Goal: Task Accomplishment & Management: Manage account settings

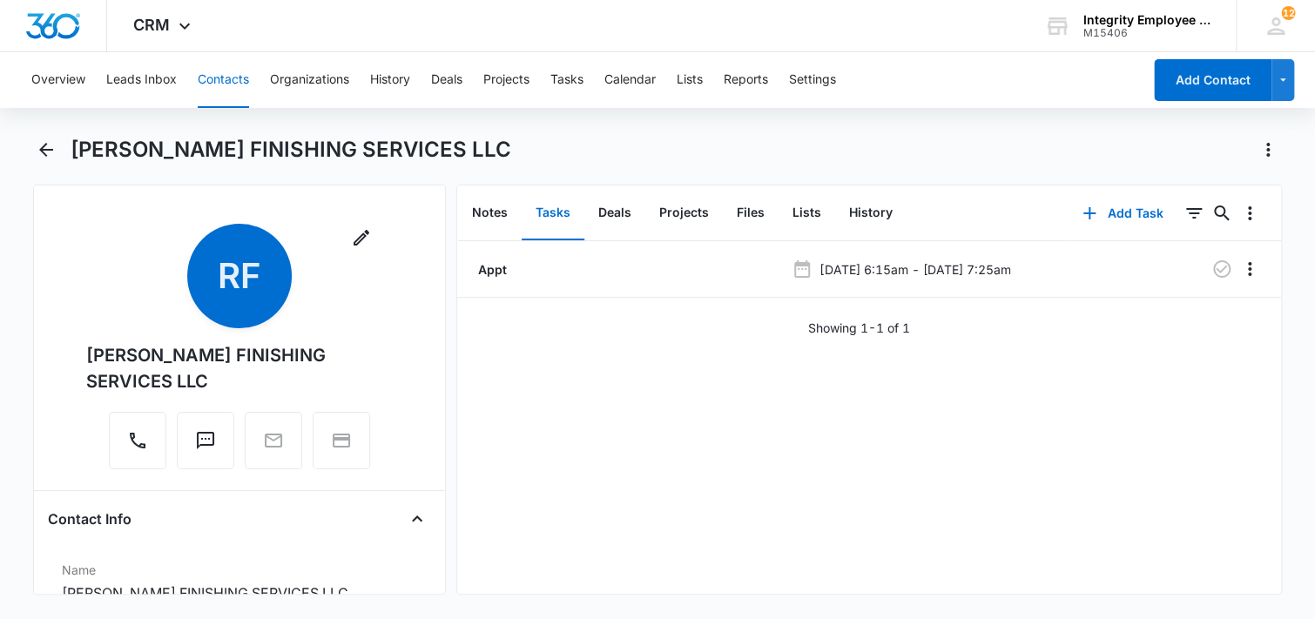
scroll to position [261, 0]
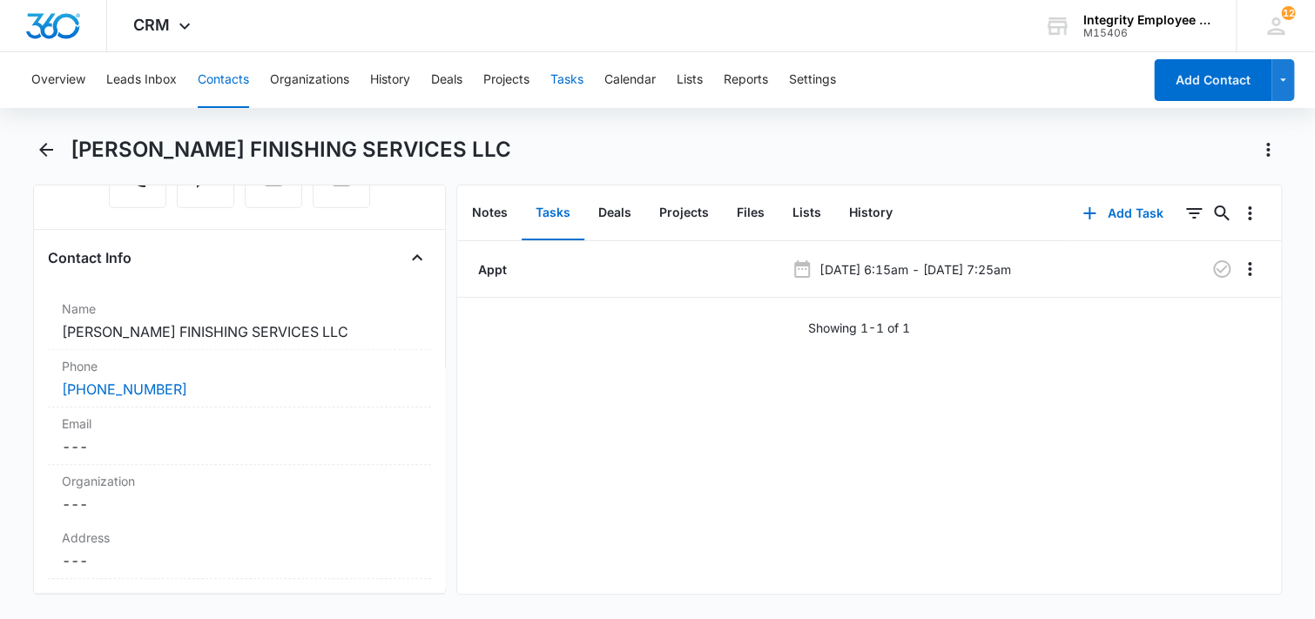
click at [570, 85] on button "Tasks" at bounding box center [567, 80] width 33 height 56
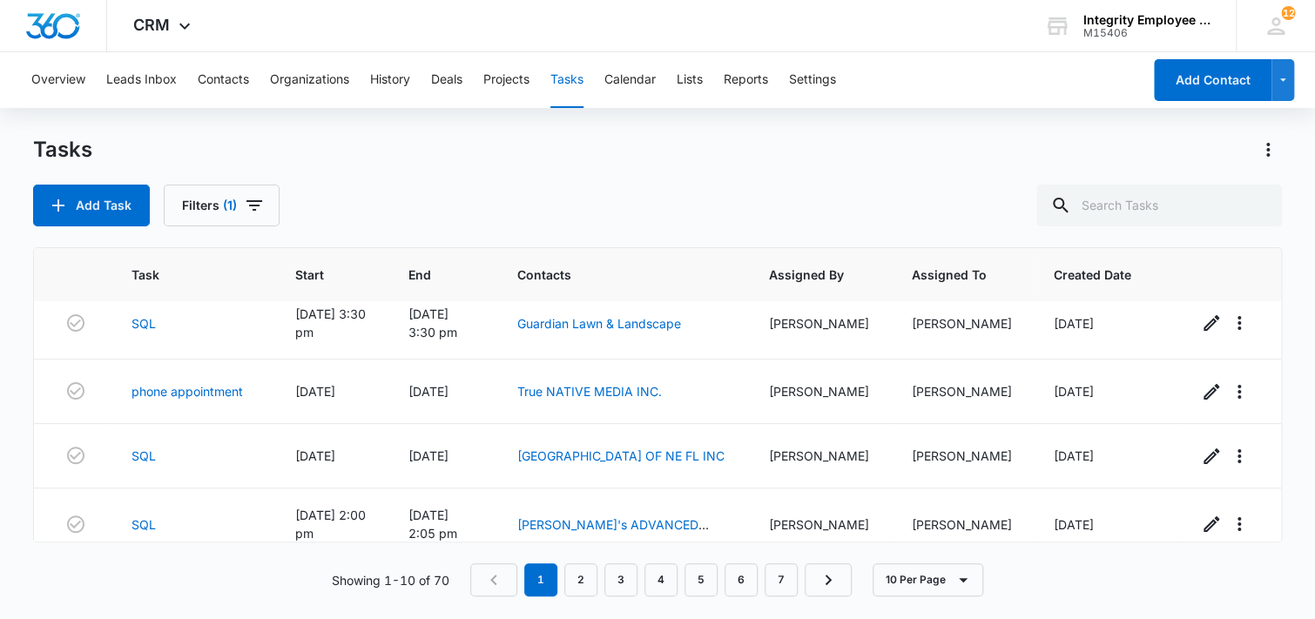
scroll to position [174, 0]
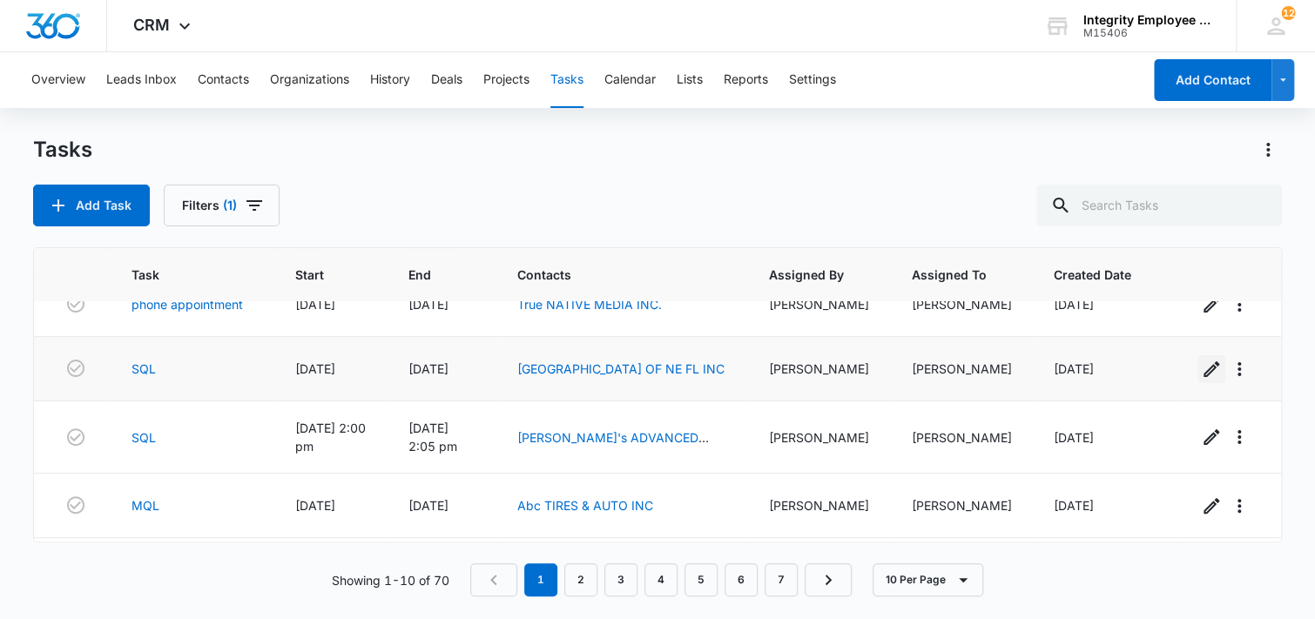
click at [1204, 370] on icon "button" at bounding box center [1212, 370] width 16 height 16
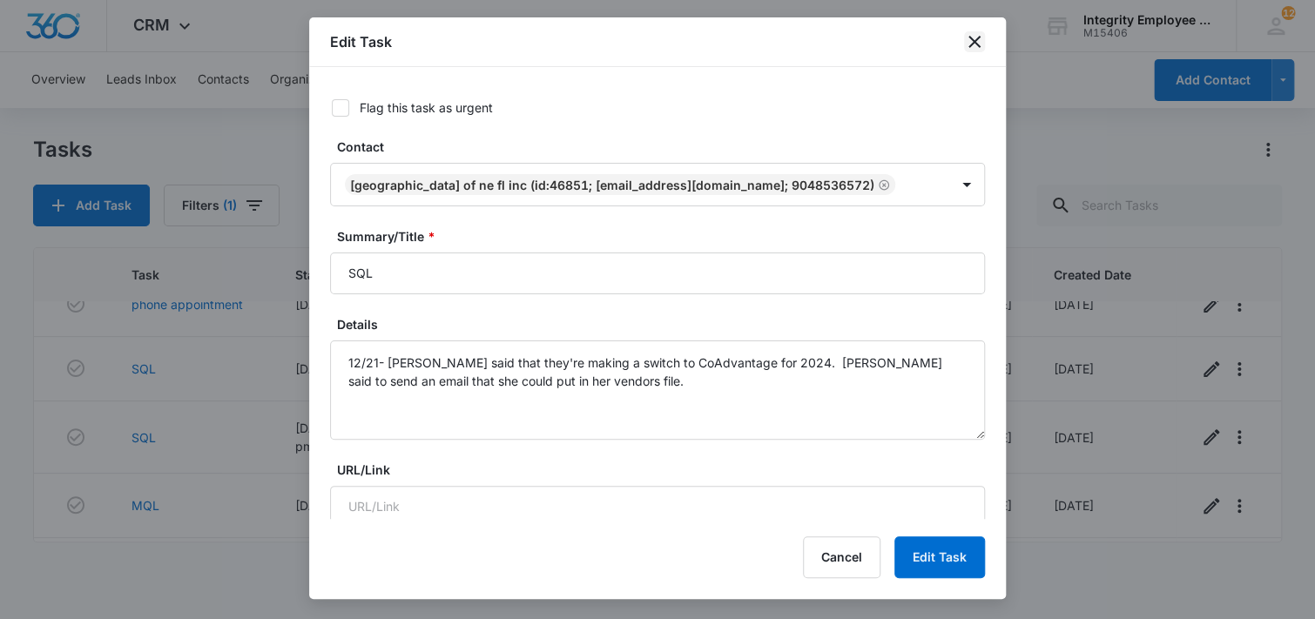
click at [968, 43] on icon "close" at bounding box center [974, 41] width 21 height 21
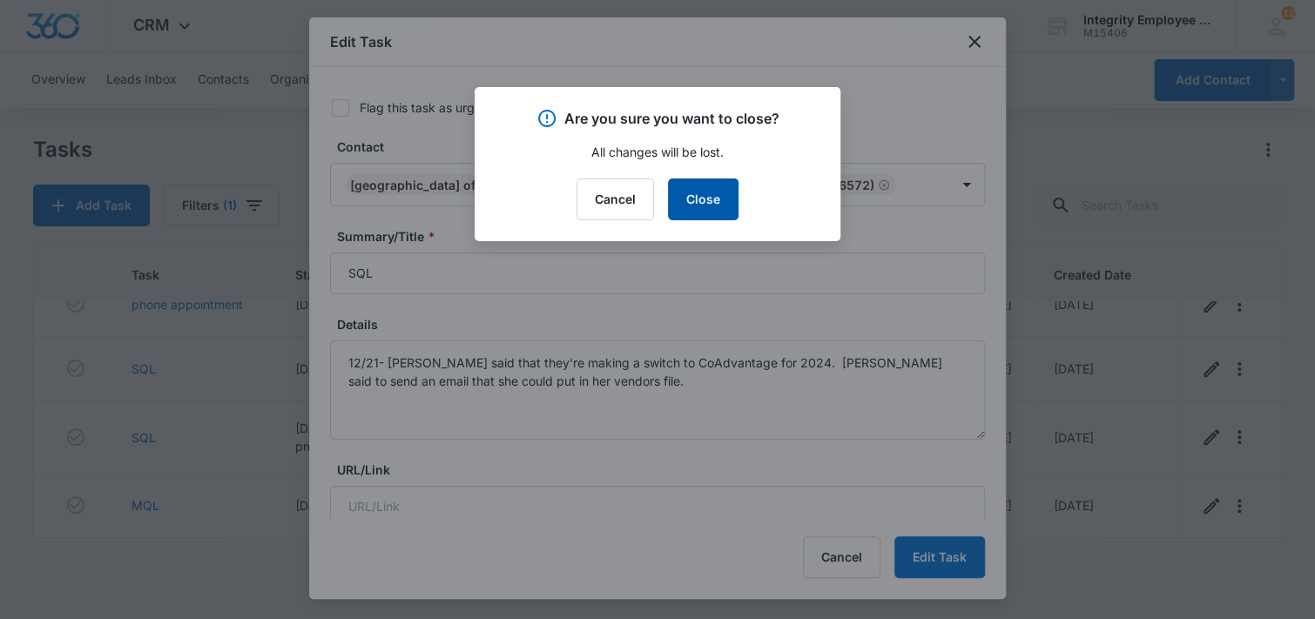
click at [700, 213] on button "Close" at bounding box center [703, 200] width 71 height 42
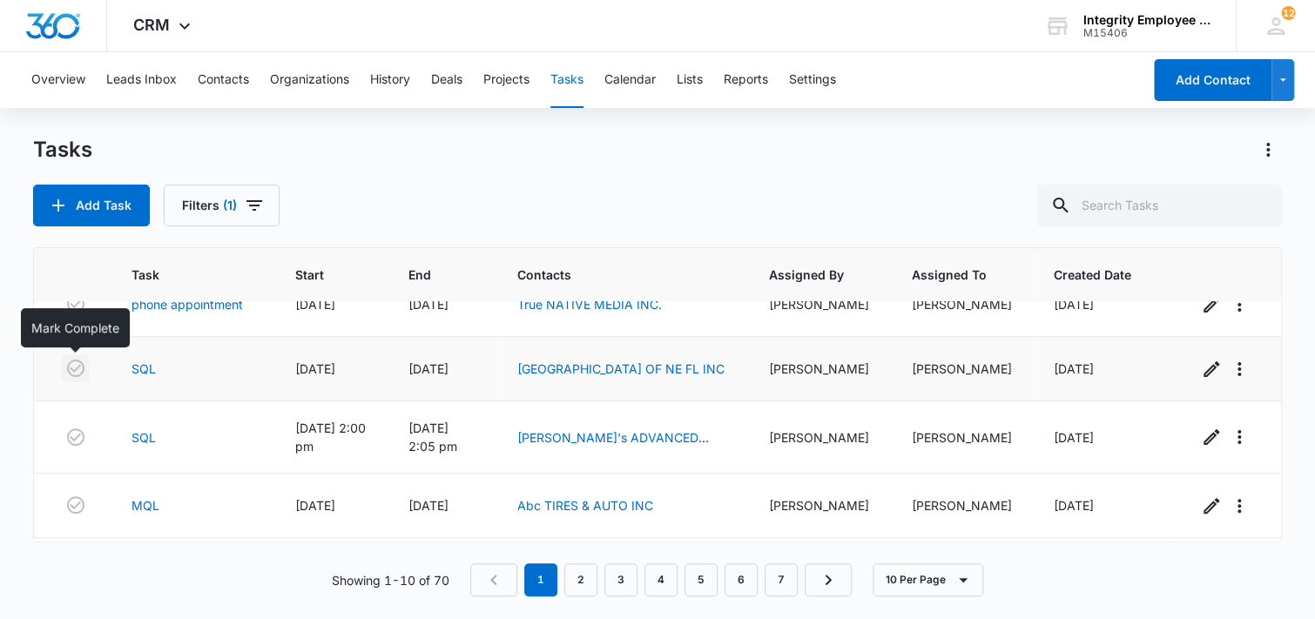
click at [72, 372] on icon "button" at bounding box center [75, 368] width 21 height 21
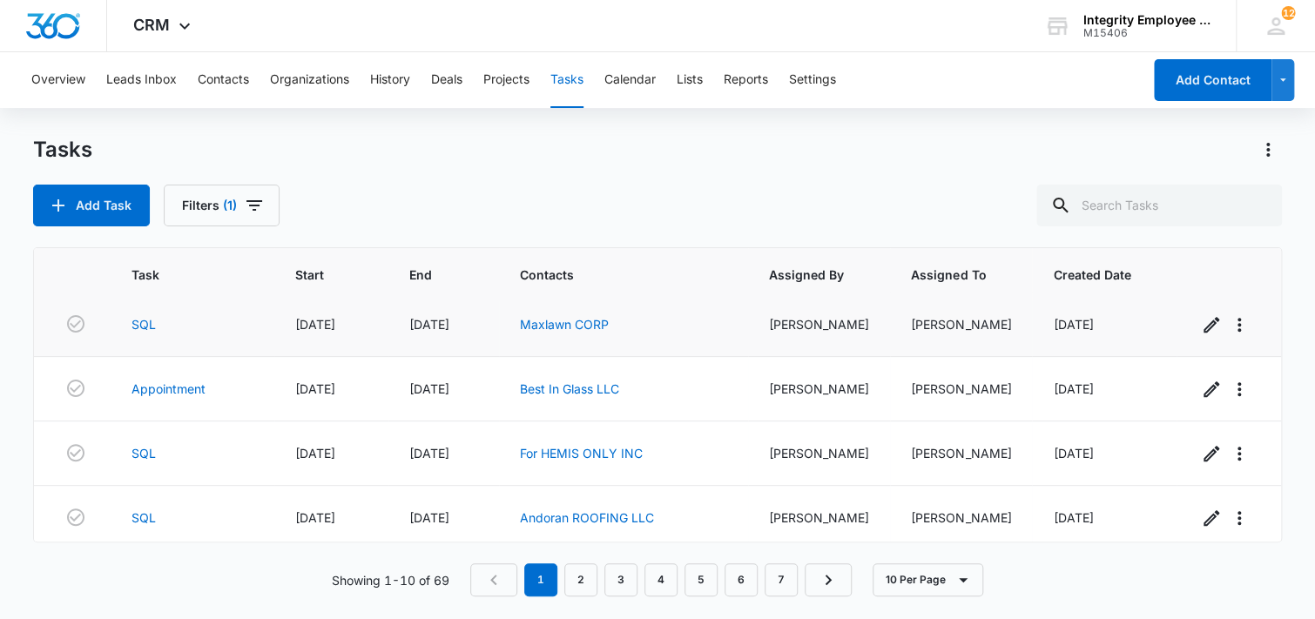
scroll to position [268, 0]
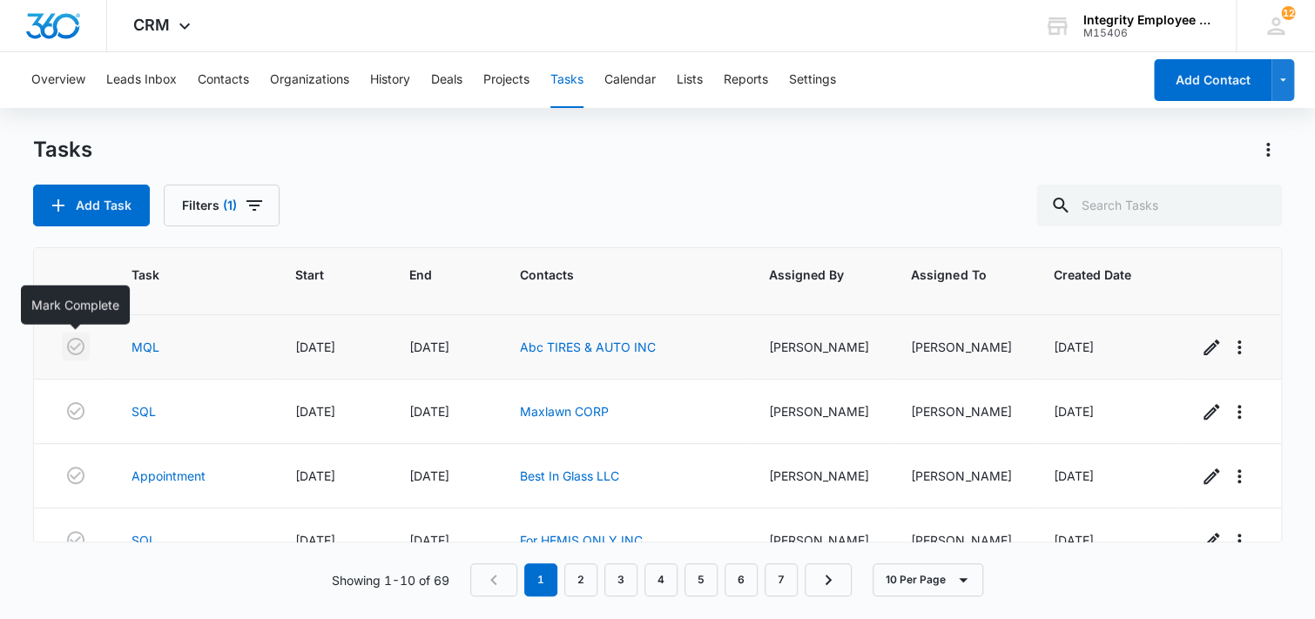
click at [72, 345] on icon "button" at bounding box center [75, 346] width 21 height 21
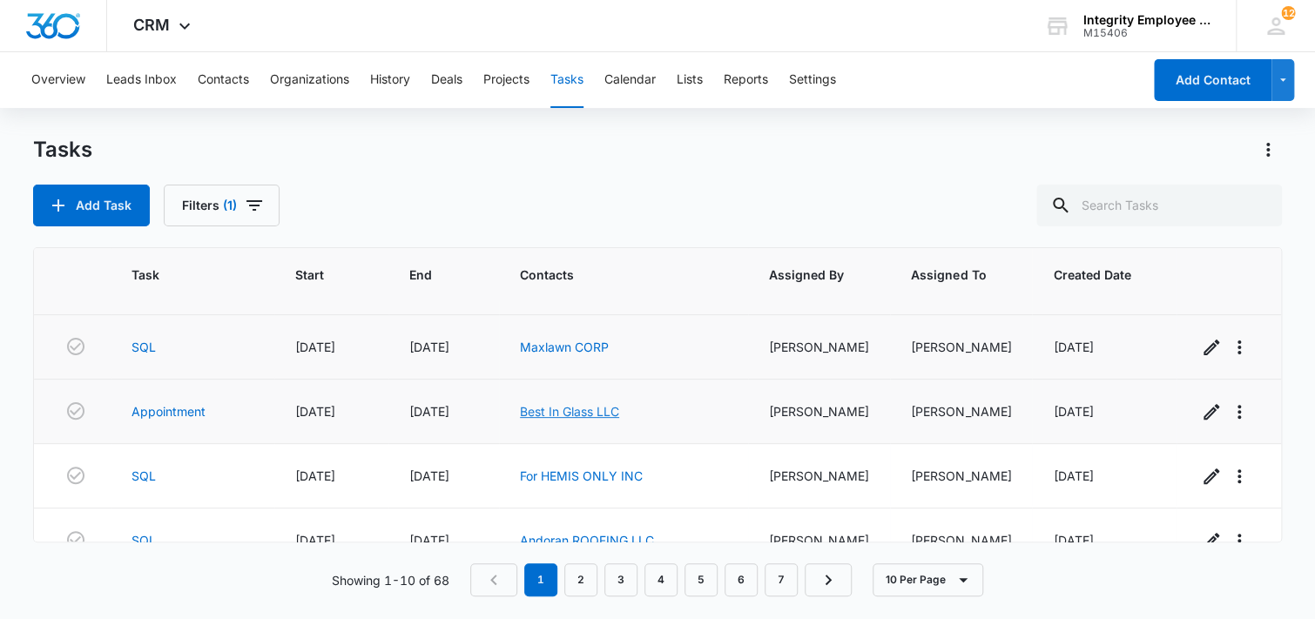
click at [597, 410] on link "Best In Glass LLC" at bounding box center [569, 411] width 99 height 15
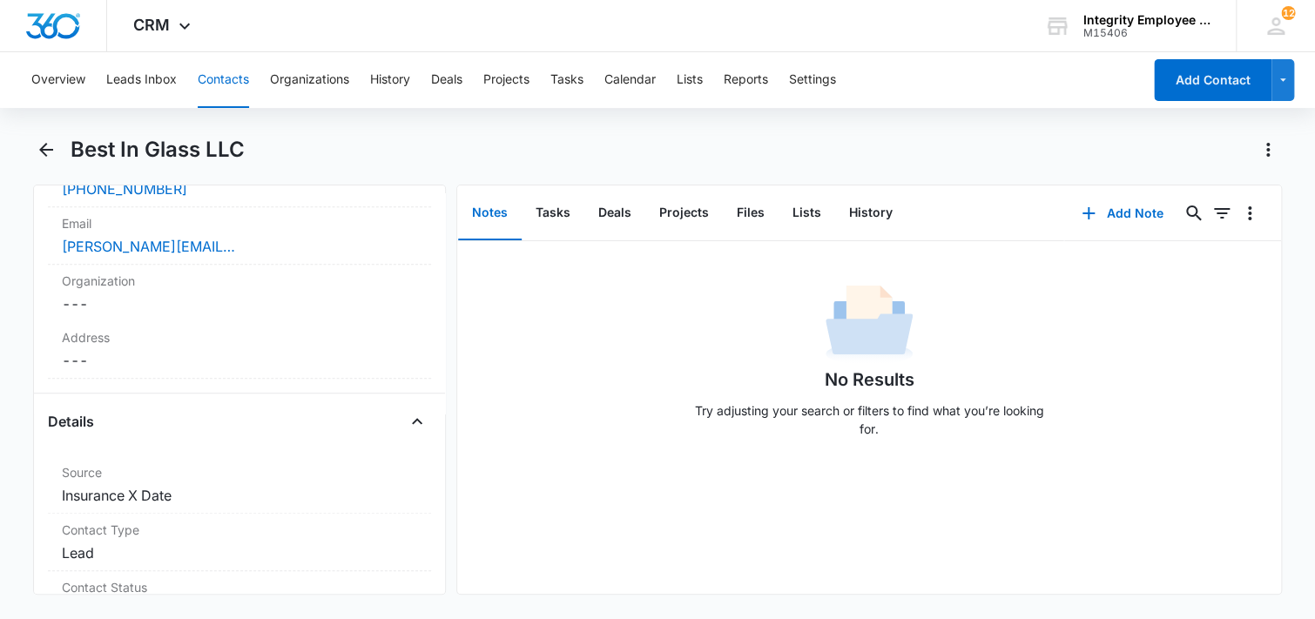
scroll to position [348, 0]
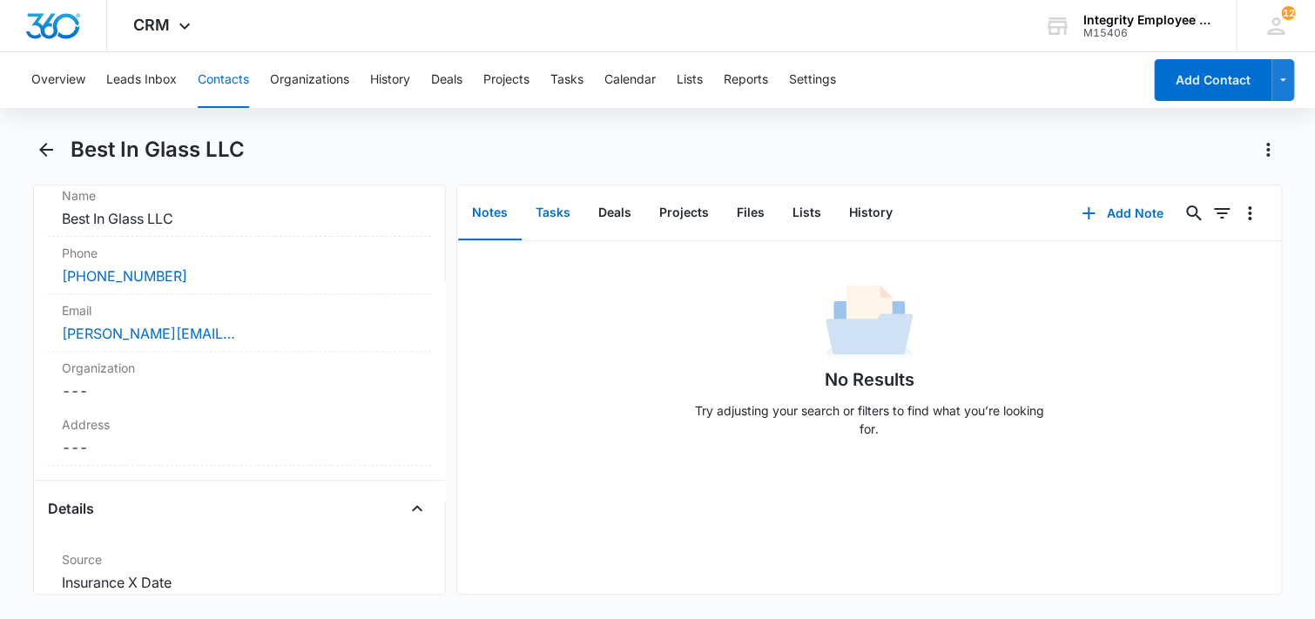
click at [549, 211] on button "Tasks" at bounding box center [553, 213] width 63 height 54
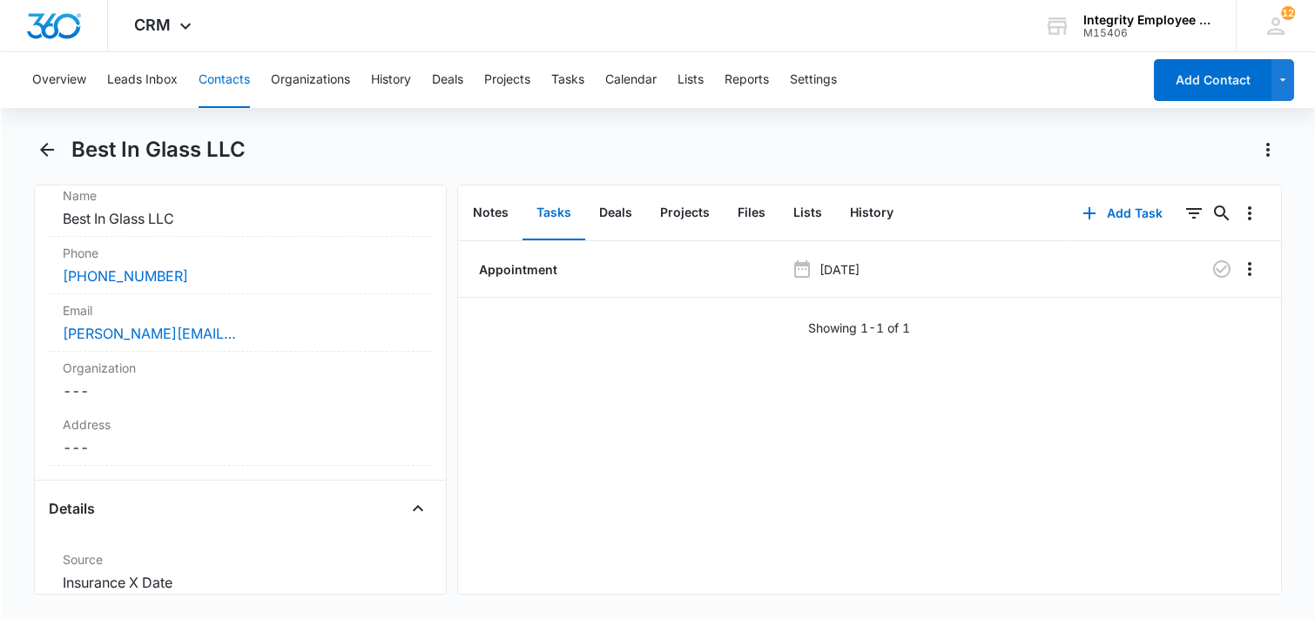
scroll to position [348, 0]
click at [1240, 267] on icon "Overflow Menu" at bounding box center [1250, 269] width 21 height 21
click at [1187, 324] on div "Edit" at bounding box center [1190, 318] width 37 height 12
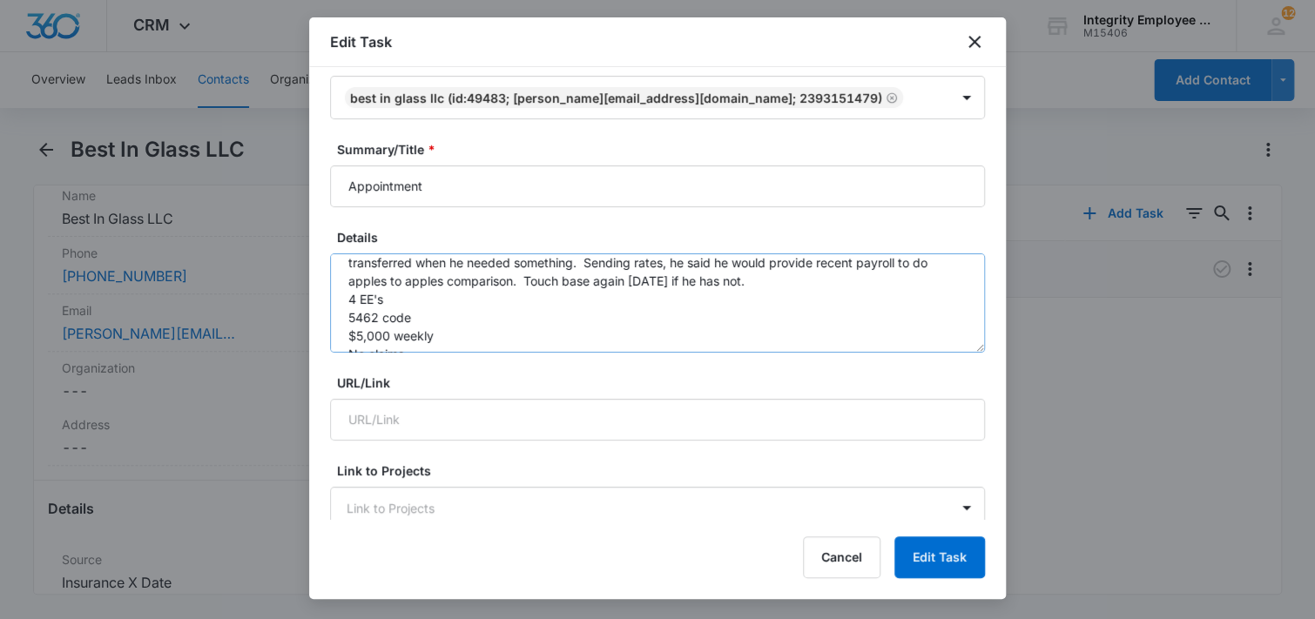
scroll to position [73, 0]
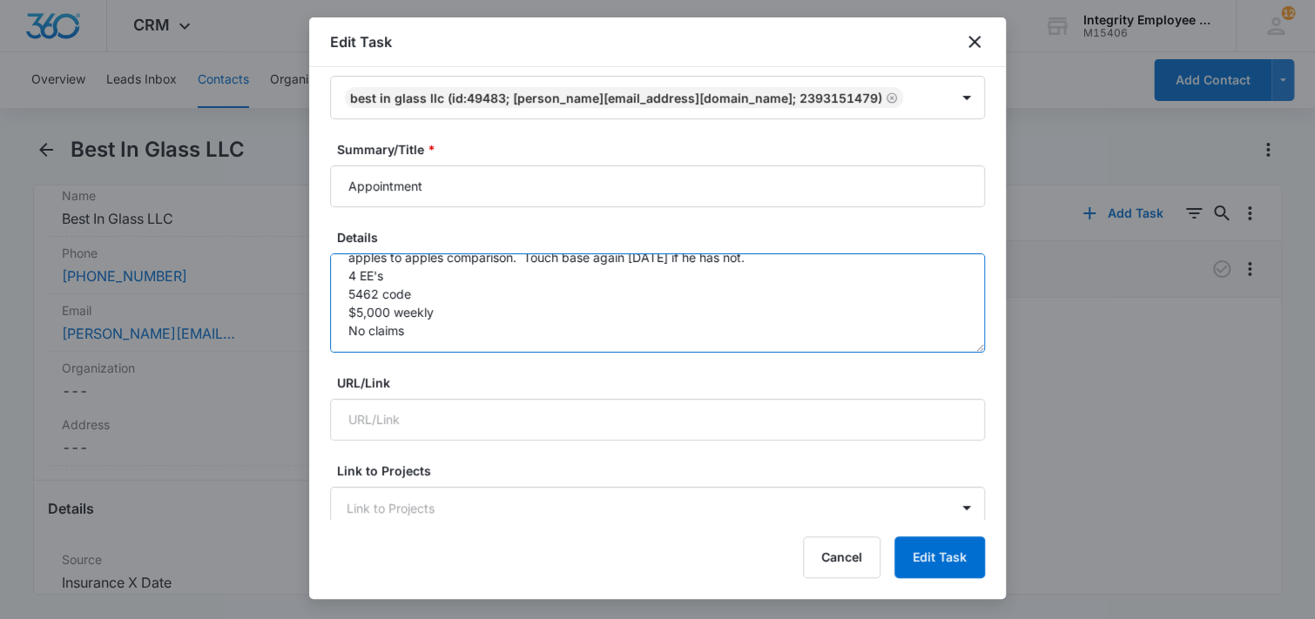
click at [498, 330] on textarea "8/7- Appointment with [PERSON_NAME], uses ADP currently, was sold by saying it …" at bounding box center [657, 302] width 655 height 99
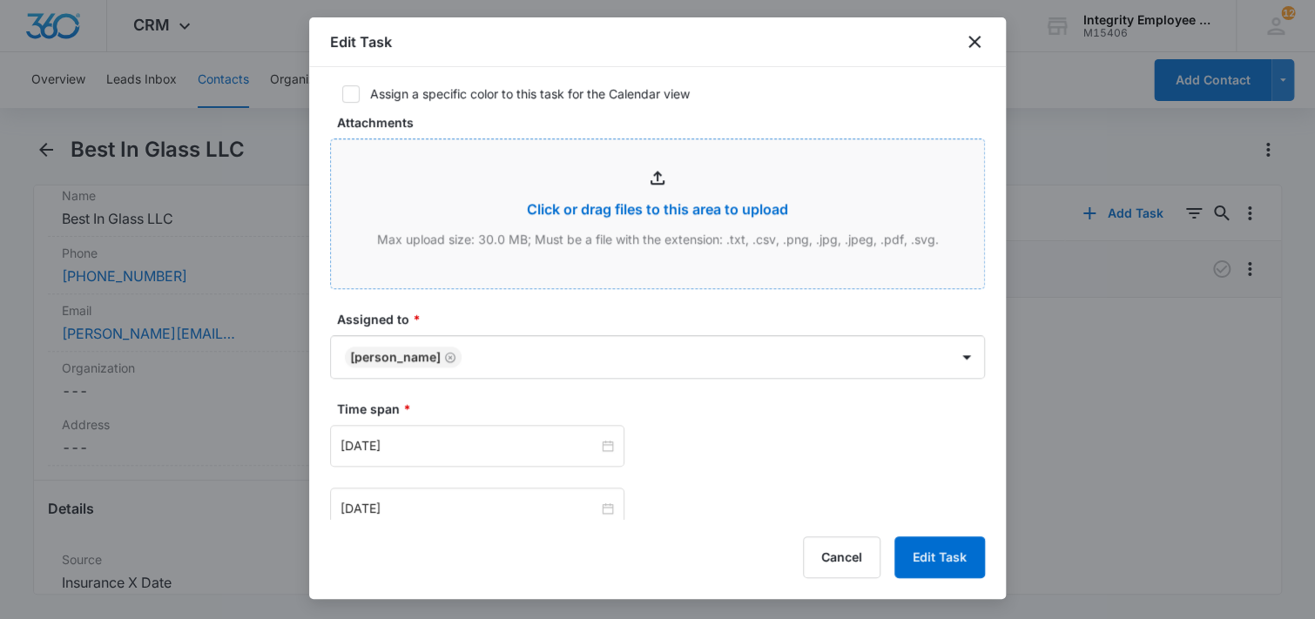
scroll to position [784, 0]
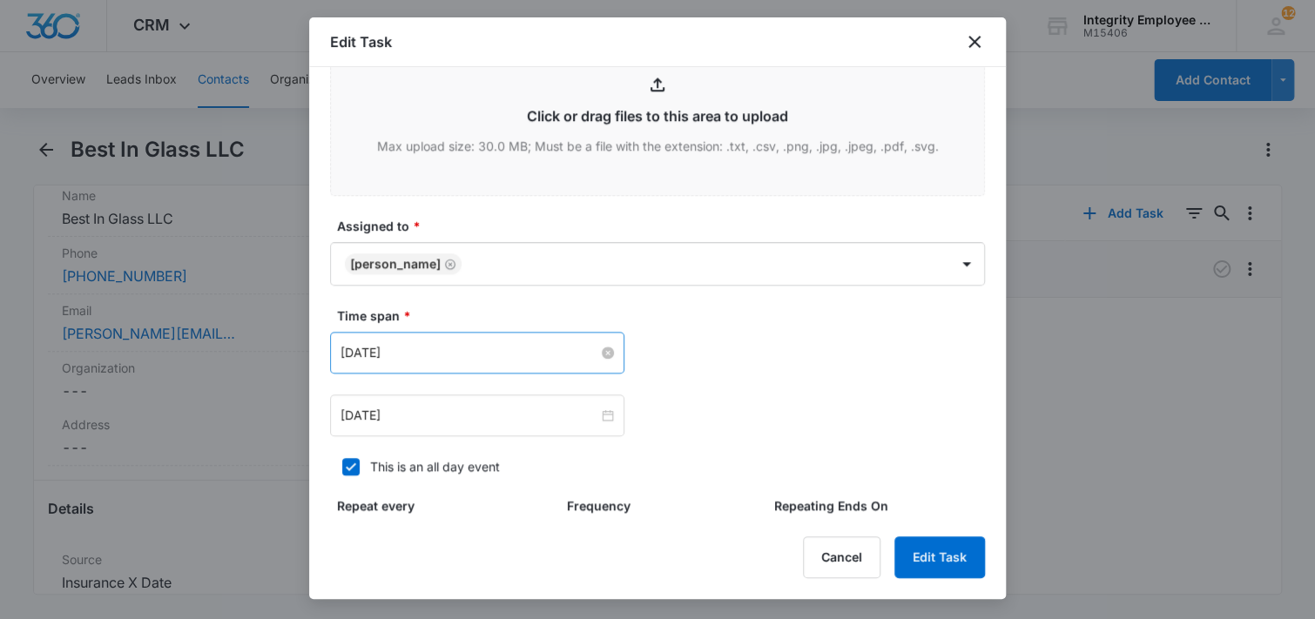
type textarea "8/7- Appointment with [PERSON_NAME], uses ADP currently, was sold by saying it …"
click at [432, 349] on input "[DATE]" at bounding box center [470, 352] width 258 height 19
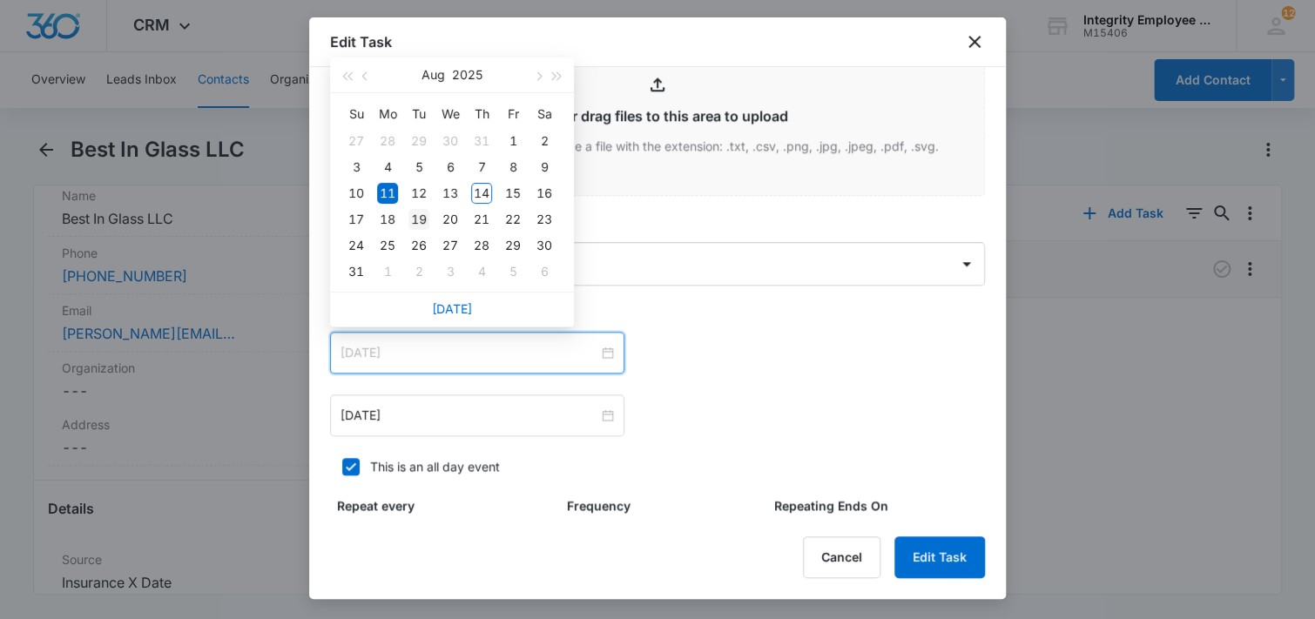
type input "[DATE]"
click at [416, 216] on div "19" at bounding box center [419, 219] width 21 height 21
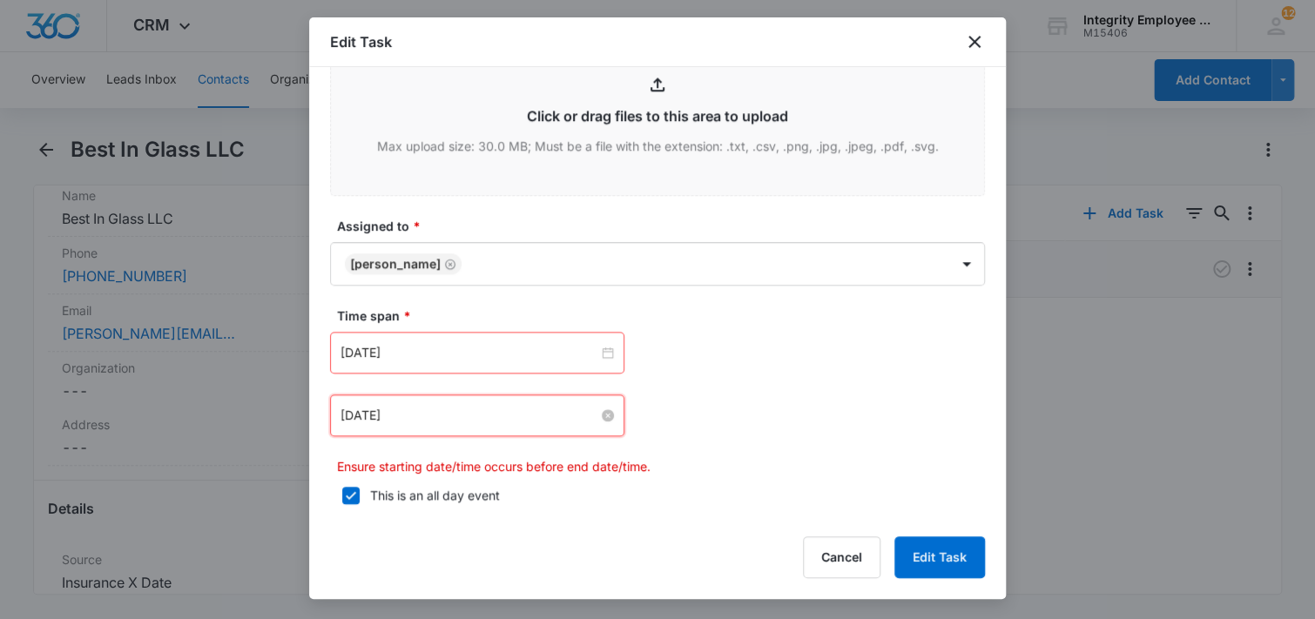
click at [420, 410] on input "[DATE]" at bounding box center [470, 415] width 258 height 19
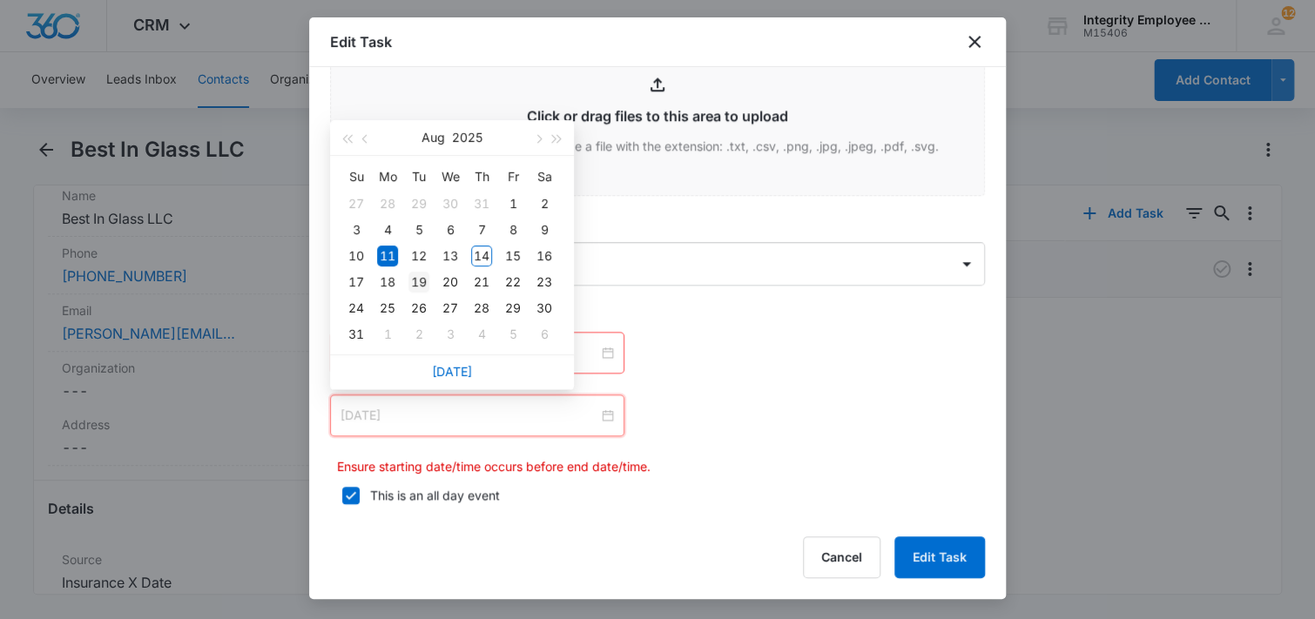
type input "[DATE]"
click at [421, 276] on div "19" at bounding box center [419, 282] width 21 height 21
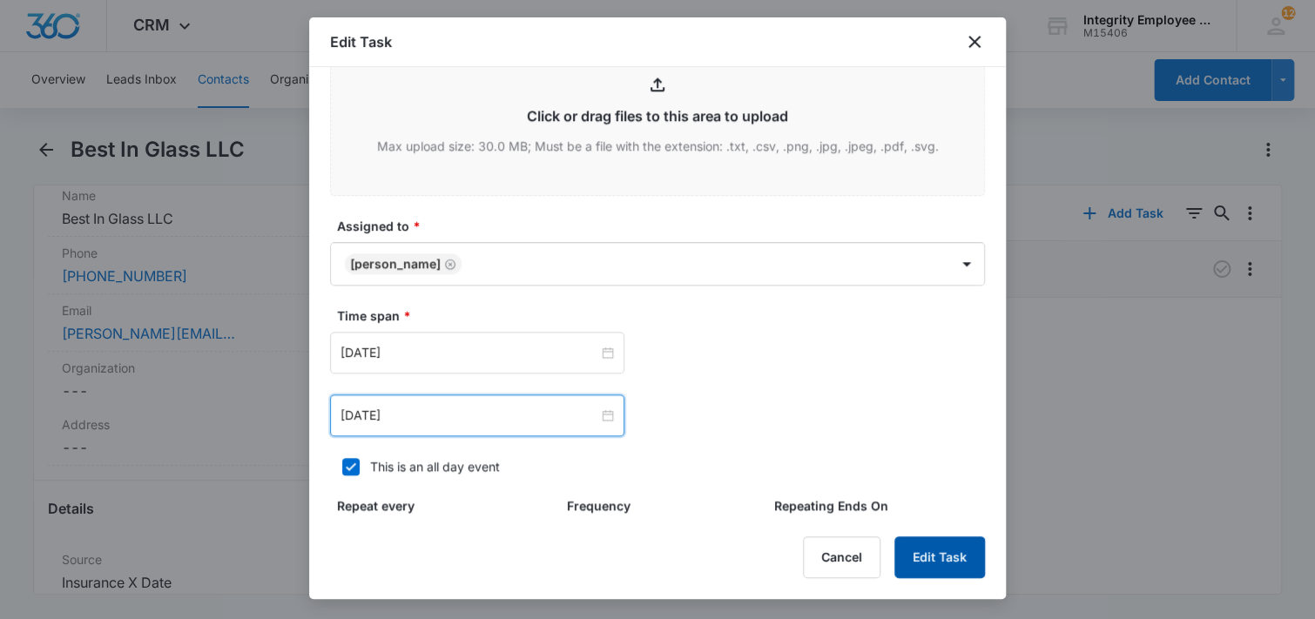
click at [937, 556] on button "Edit Task" at bounding box center [940, 558] width 91 height 42
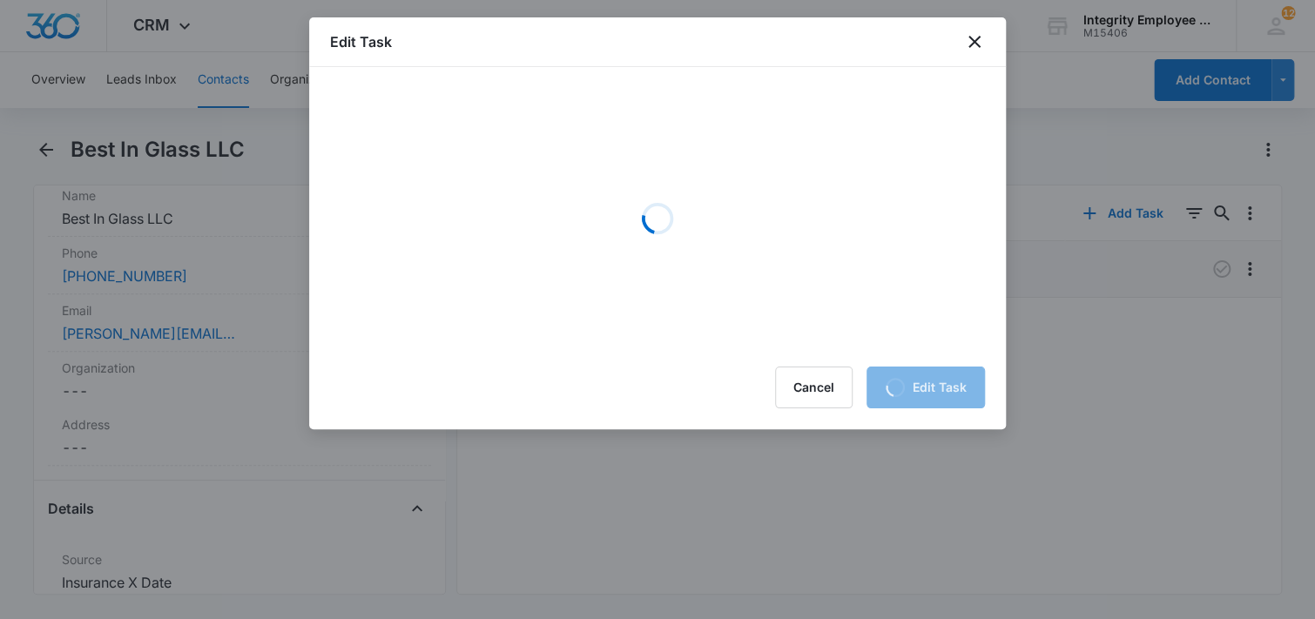
scroll to position [0, 0]
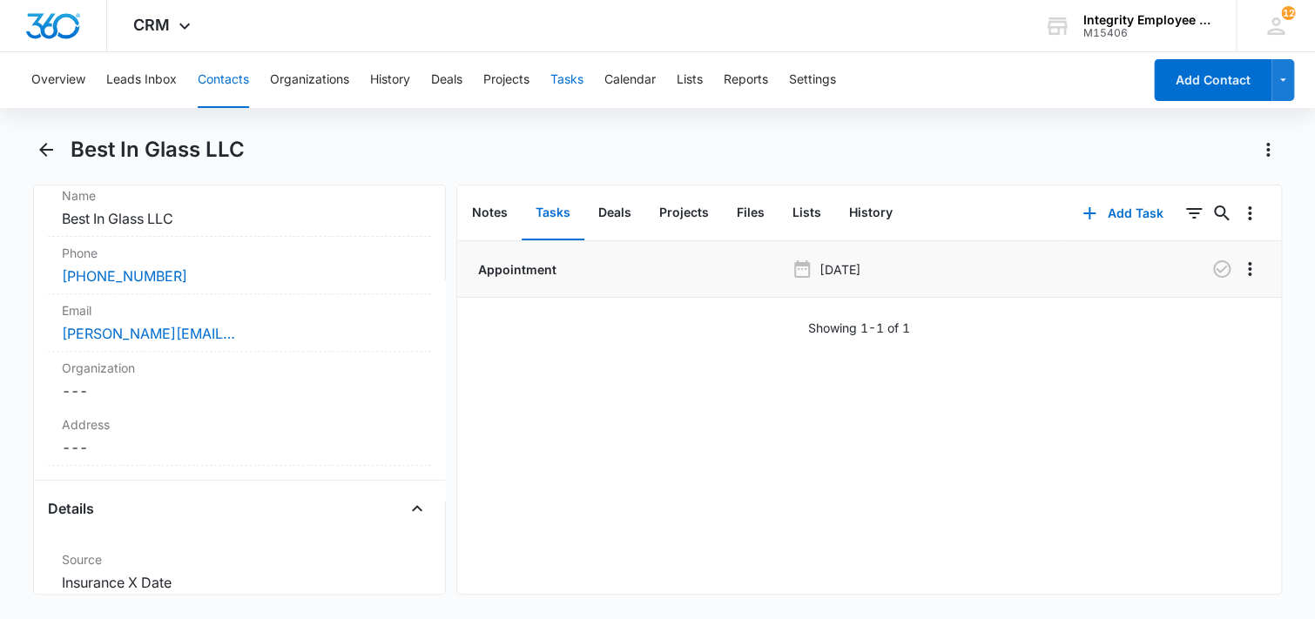
click at [570, 80] on button "Tasks" at bounding box center [567, 80] width 33 height 56
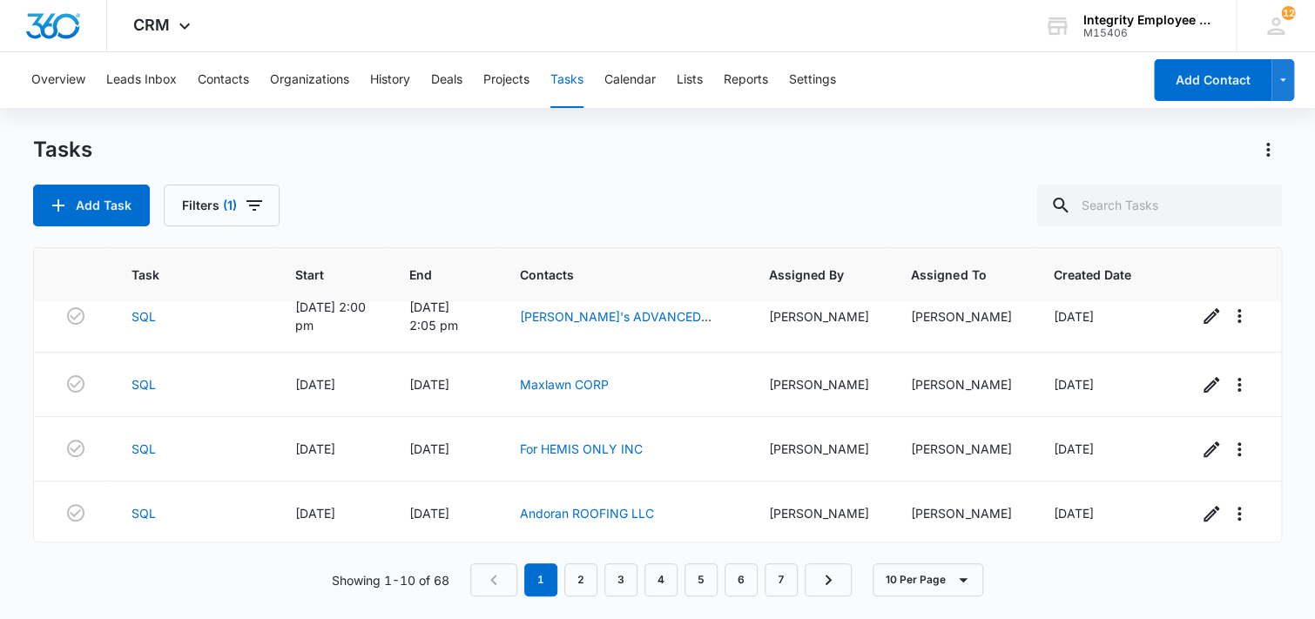
scroll to position [261, 0]
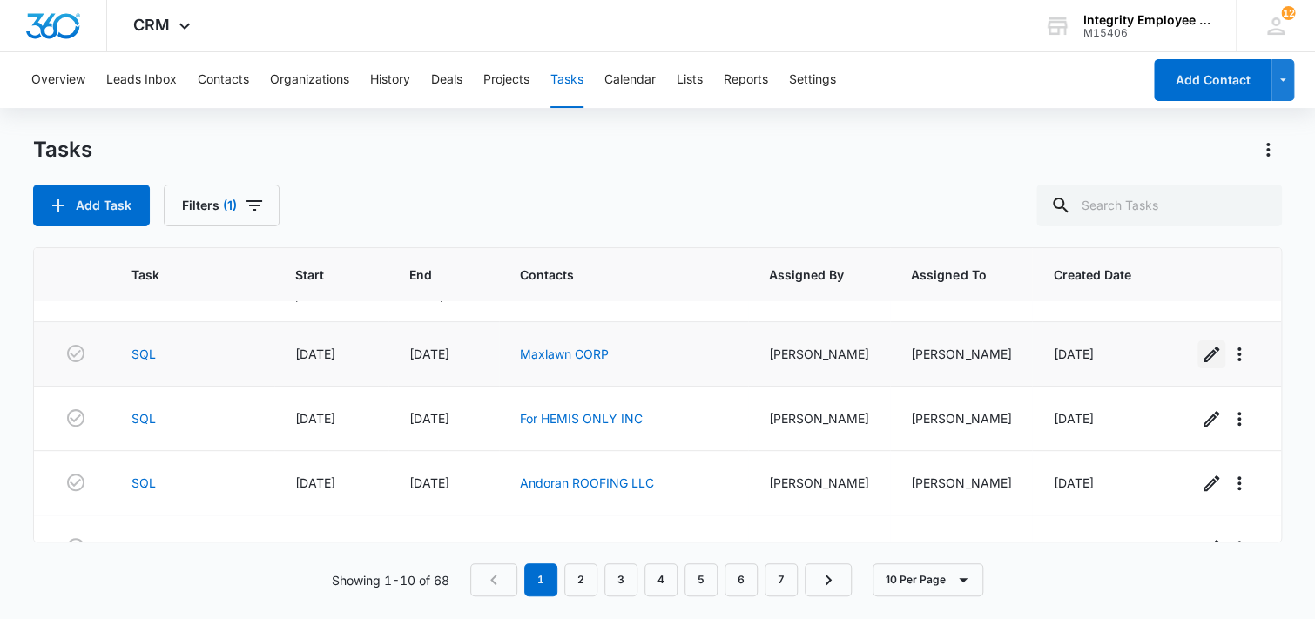
click at [1201, 355] on icon "button" at bounding box center [1211, 354] width 21 height 21
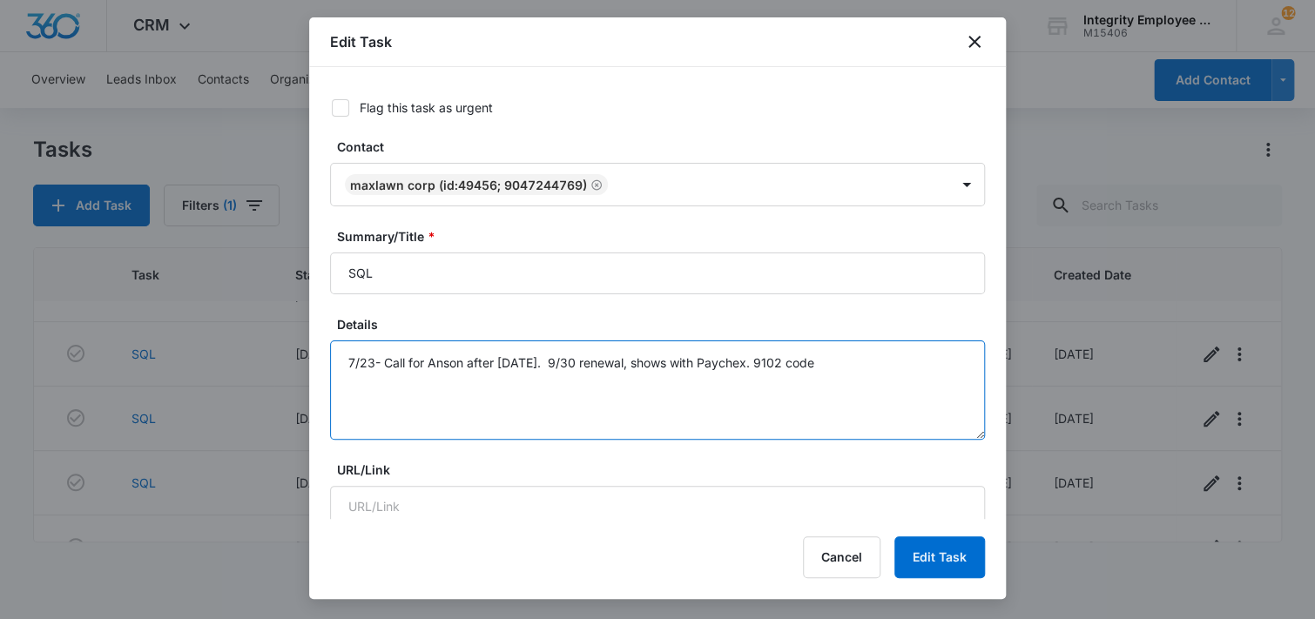
click at [852, 368] on textarea "7/23- Call for Anson after [DATE]. 9/30 renewal, shows with Paychex. 9102 code" at bounding box center [657, 390] width 655 height 99
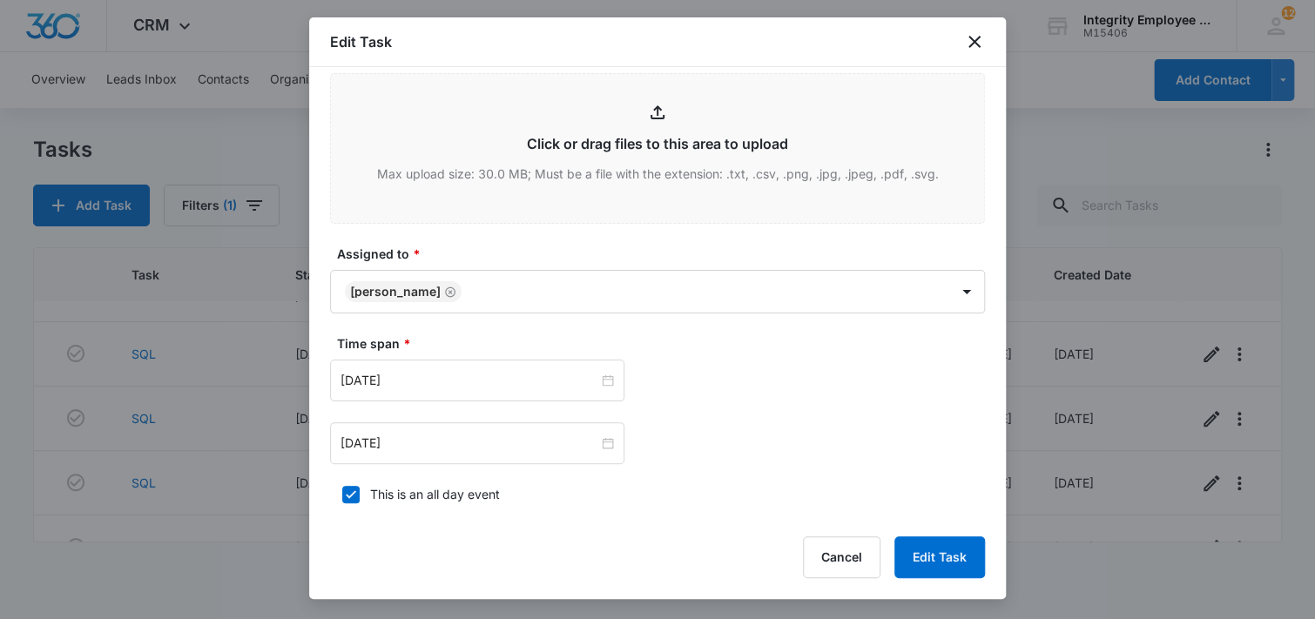
scroll to position [784, 0]
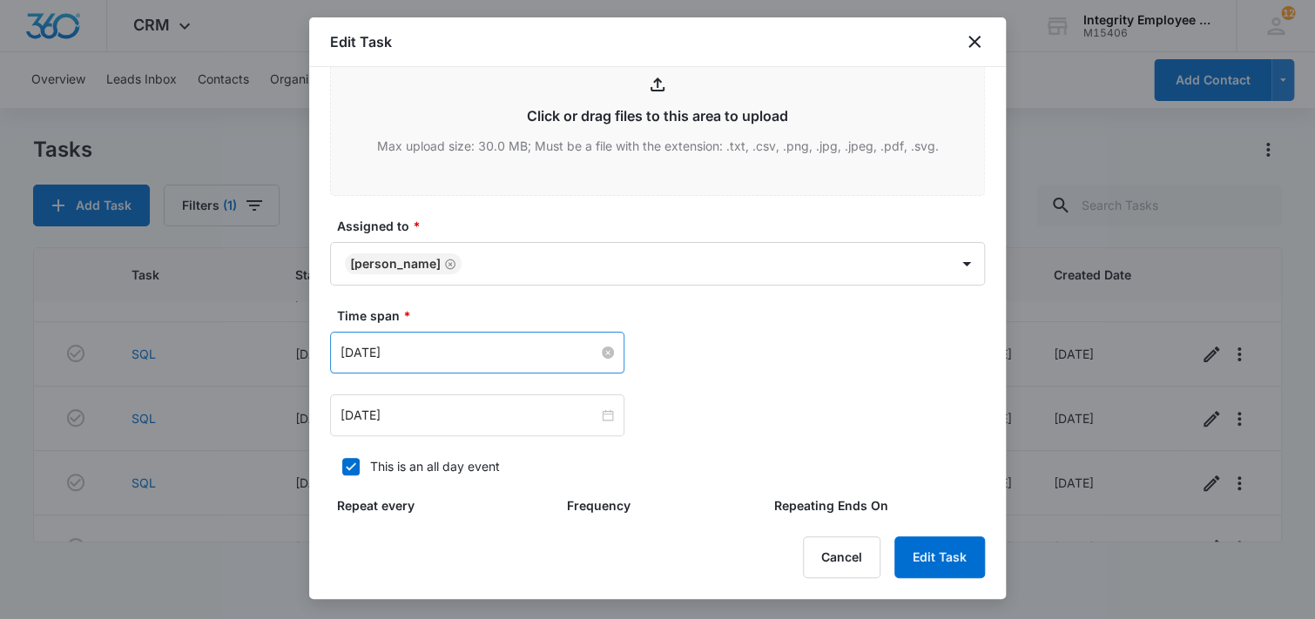
type textarea "7/23- Call for Anson after [DATE]. 9/30 renewal, shows with Paychex. 9102 code …"
click at [475, 351] on input "[DATE]" at bounding box center [470, 352] width 258 height 19
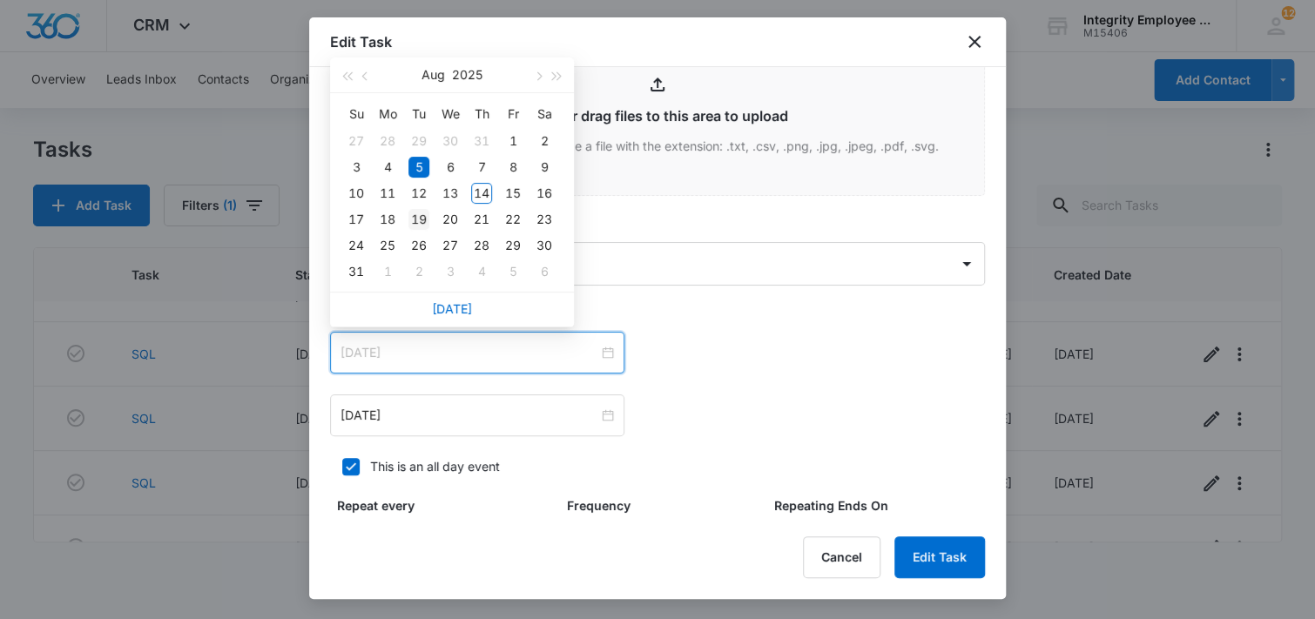
type input "[DATE]"
click at [418, 221] on div "19" at bounding box center [419, 219] width 21 height 21
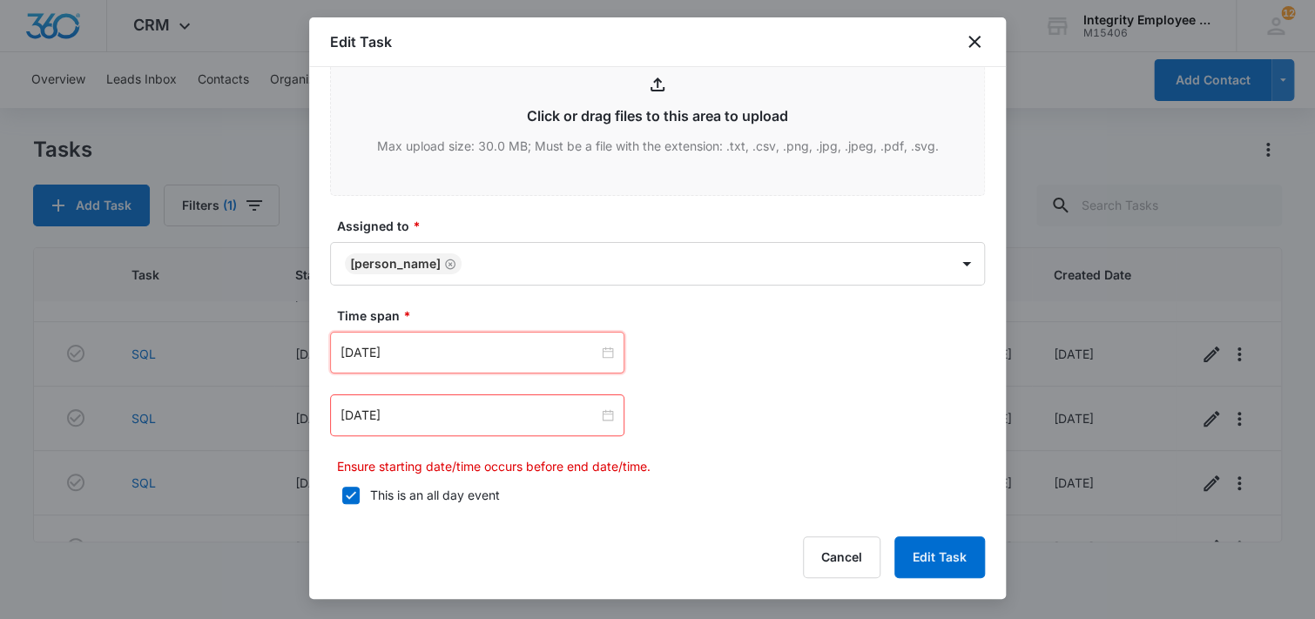
click at [461, 426] on div "[DATE]" at bounding box center [477, 416] width 294 height 42
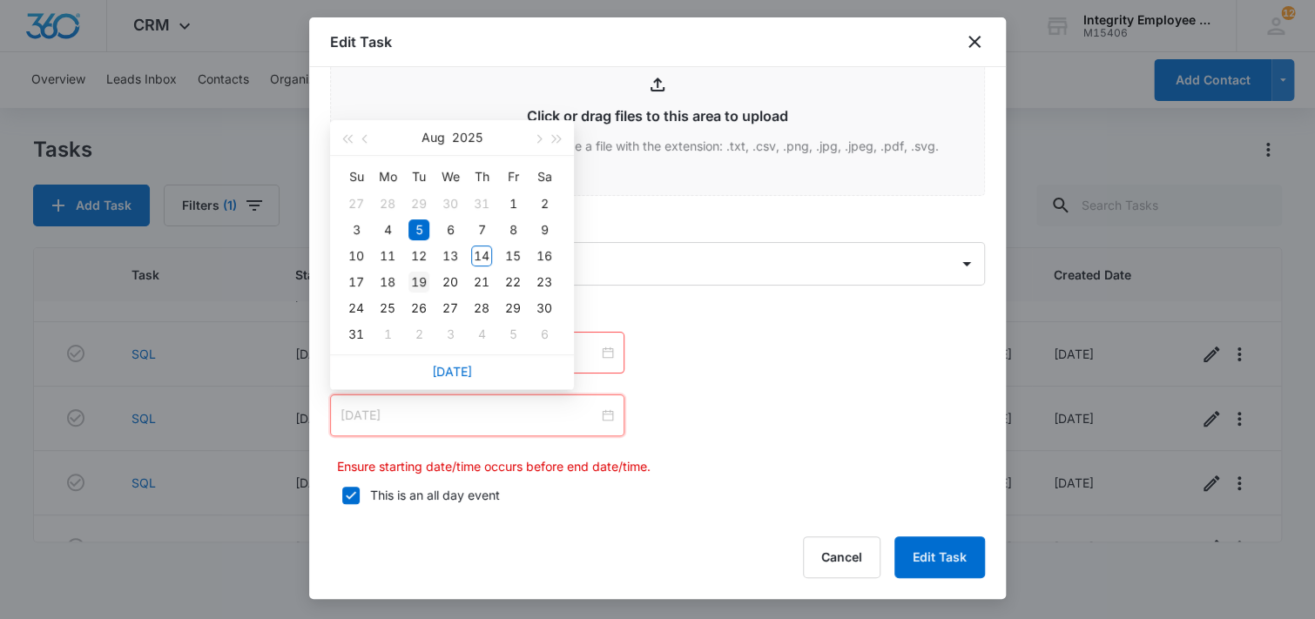
click at [424, 281] on div "19" at bounding box center [419, 282] width 21 height 21
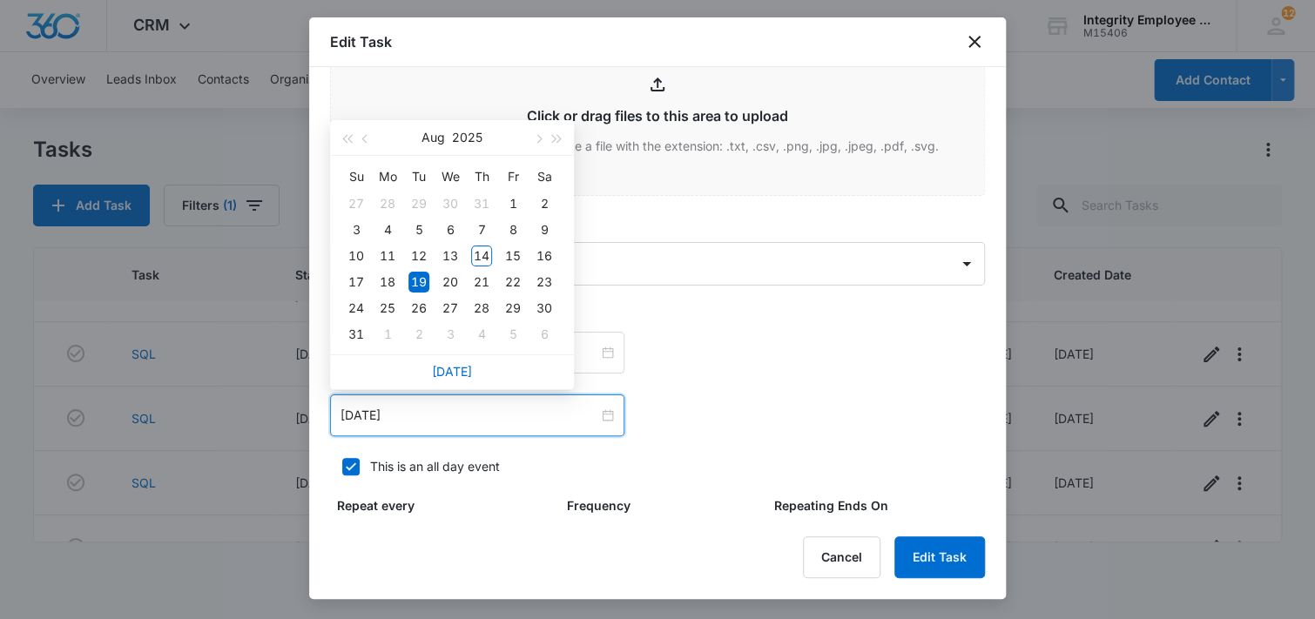
type input "[DATE]"
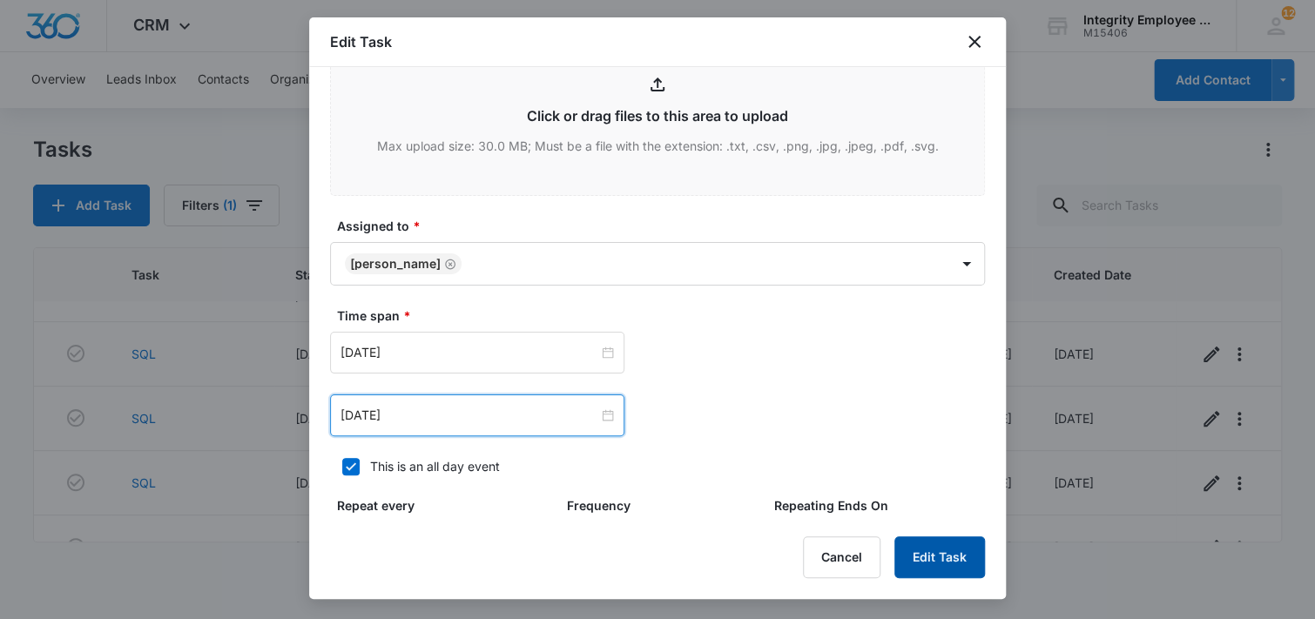
click at [951, 564] on button "Edit Task" at bounding box center [940, 558] width 91 height 42
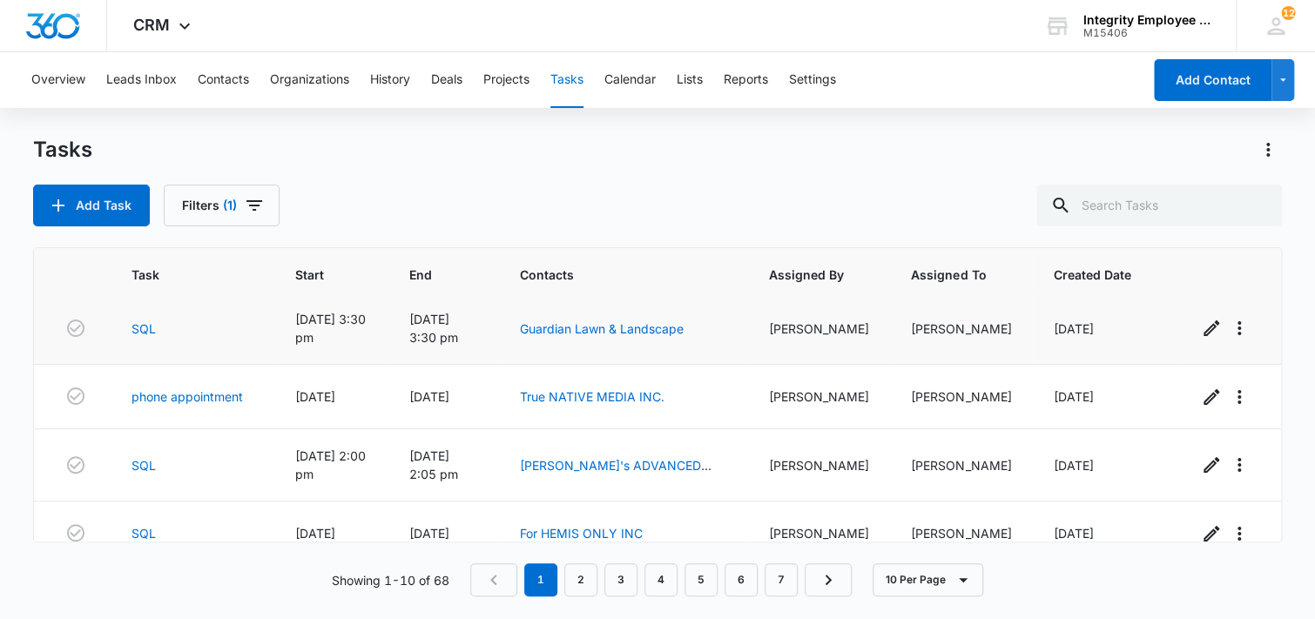
scroll to position [169, 0]
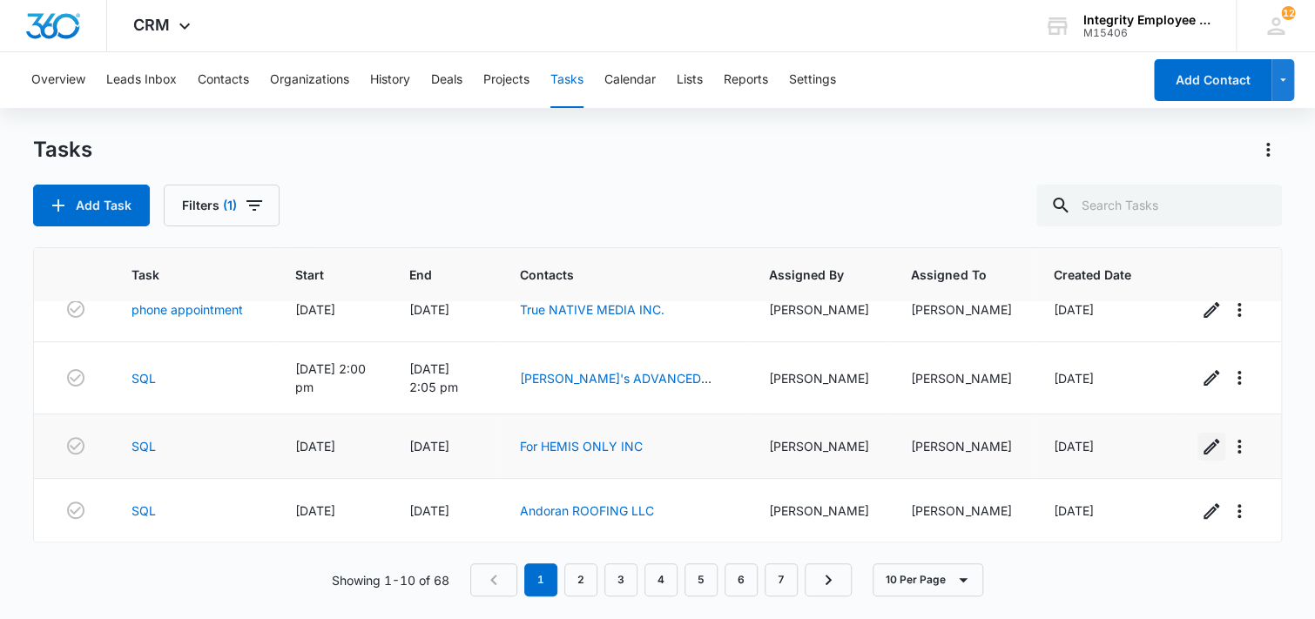
click at [1204, 447] on icon "button" at bounding box center [1212, 447] width 16 height 16
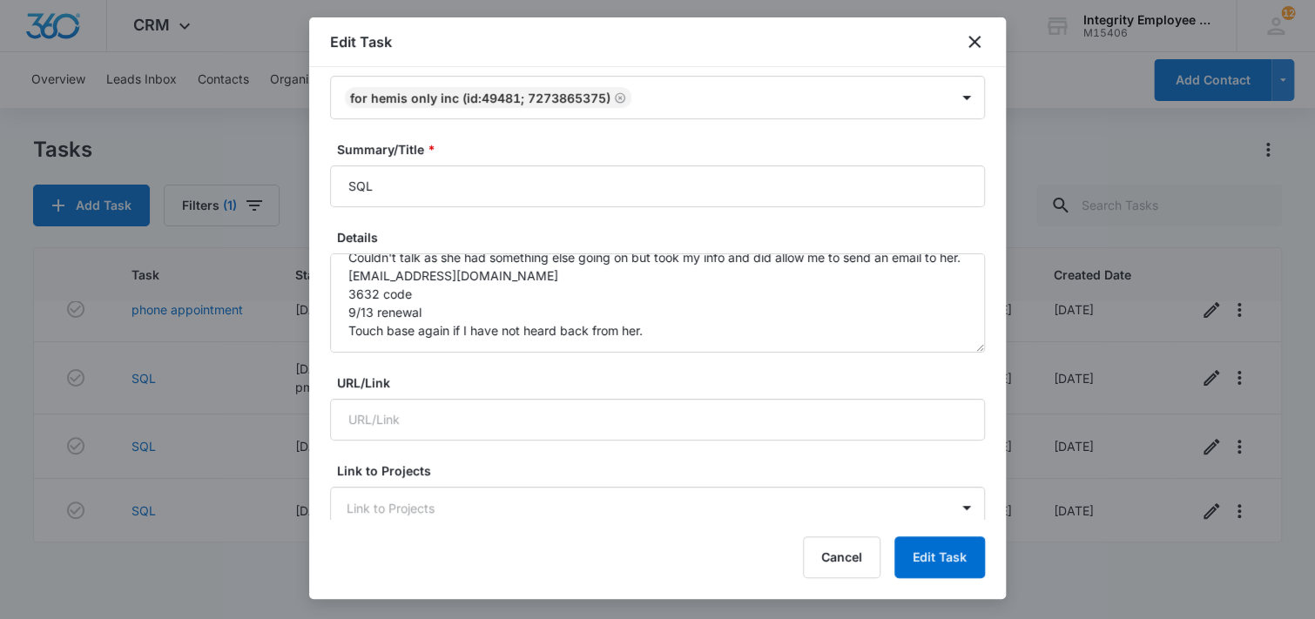
scroll to position [174, 0]
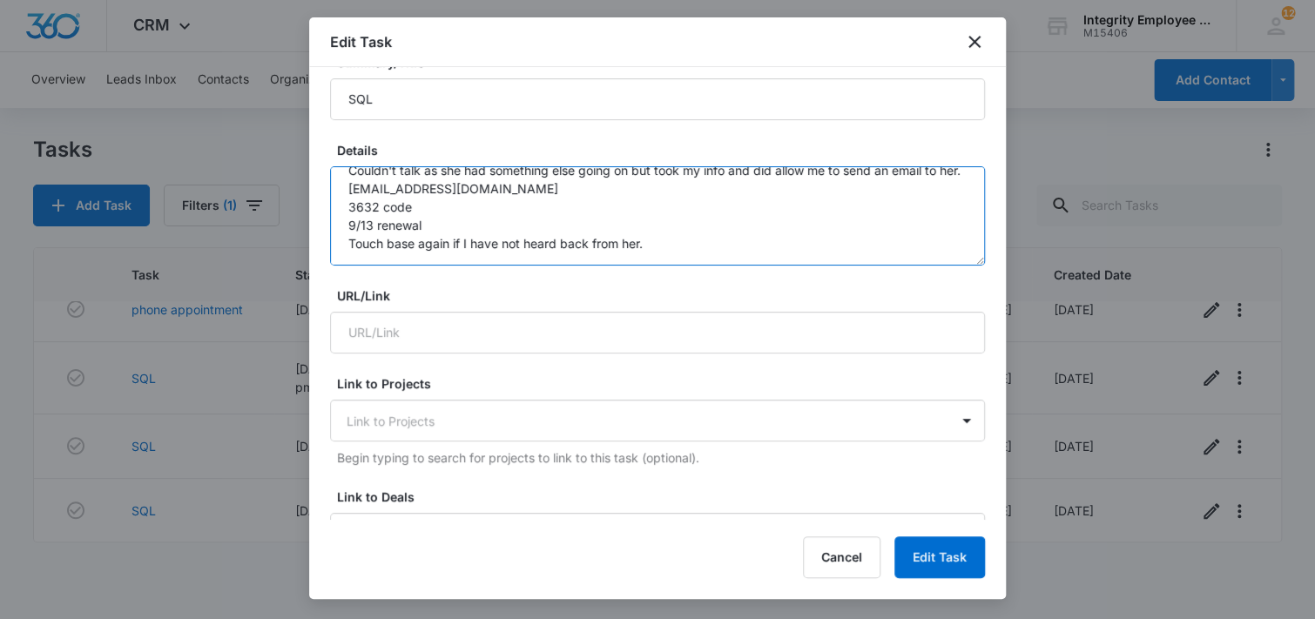
click at [679, 252] on textarea "8/6- Quick call with [PERSON_NAME], she said they're using ADP currently and ha…" at bounding box center [657, 215] width 655 height 99
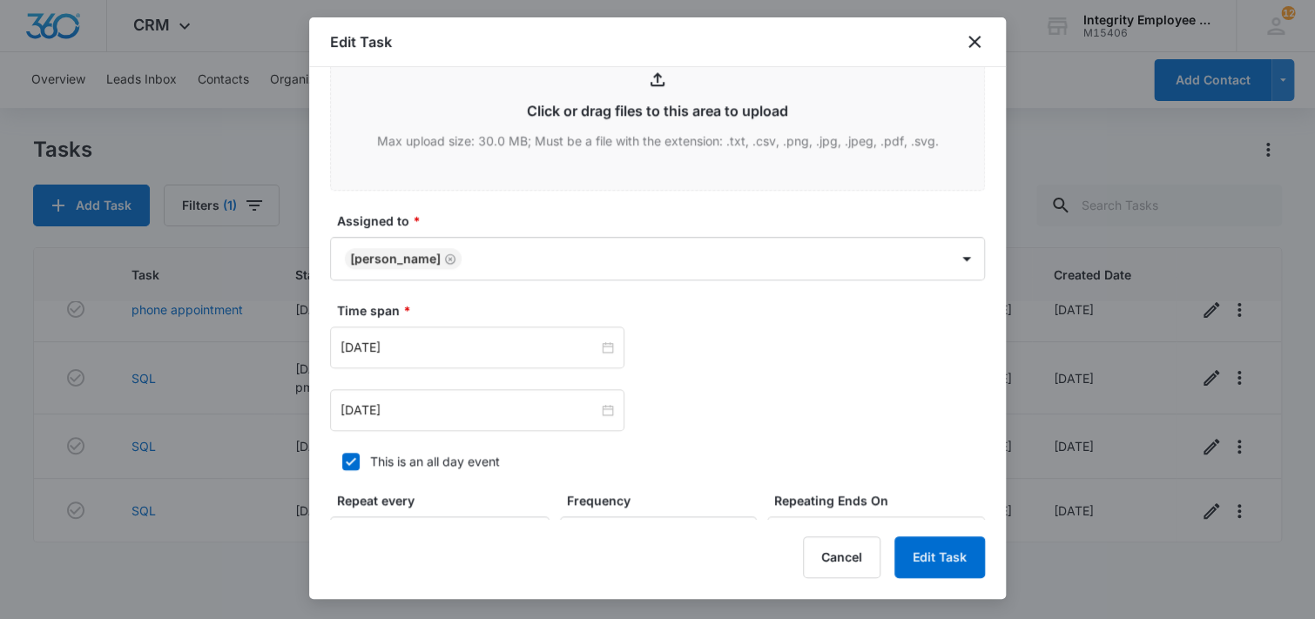
scroll to position [871, 0]
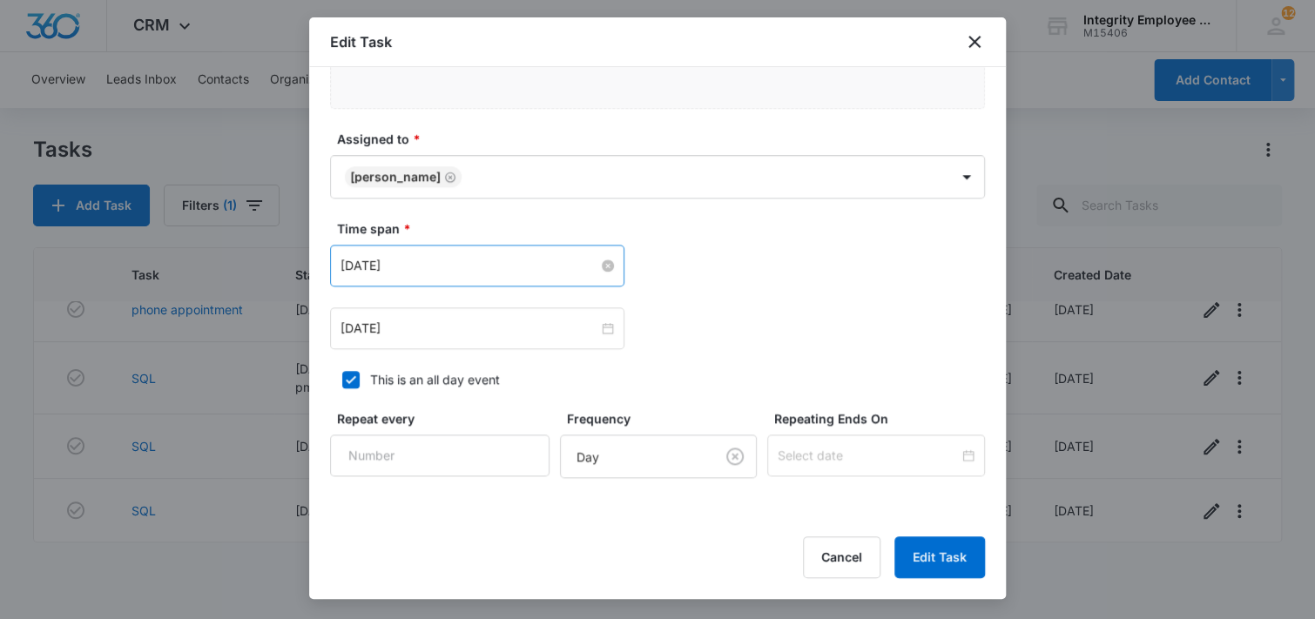
type textarea "8/6- Quick call with [PERSON_NAME], she said they're using ADP currently and ha…"
click at [446, 257] on input "[DATE]" at bounding box center [470, 265] width 258 height 19
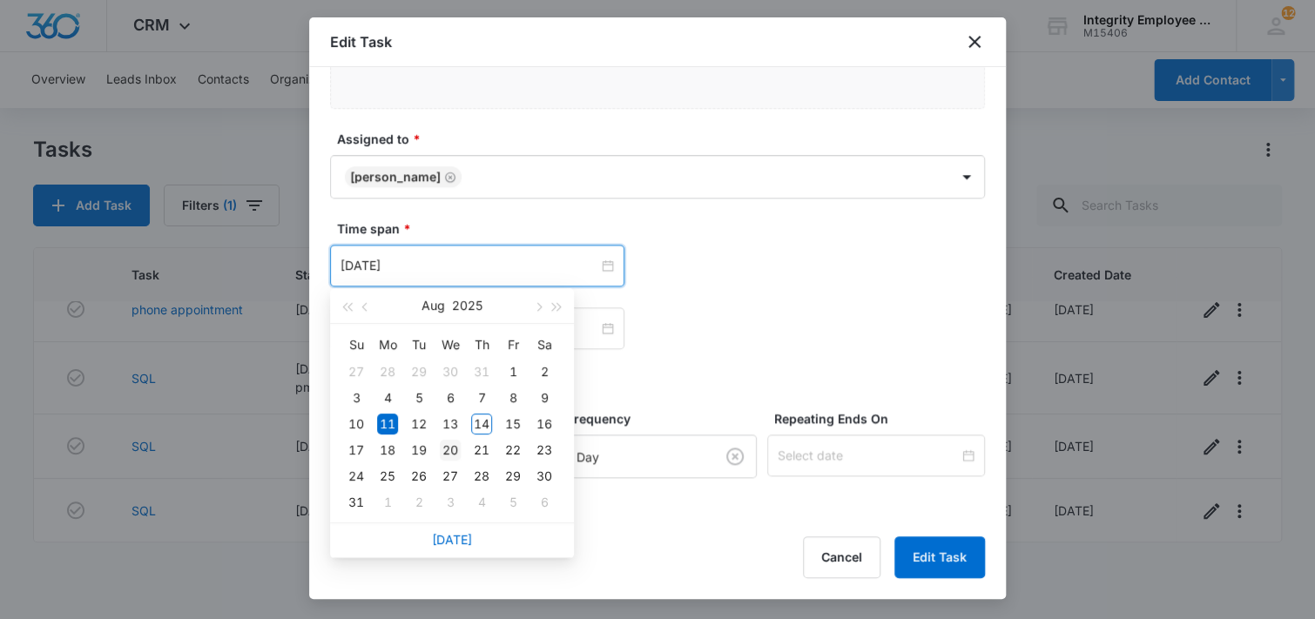
type input "[DATE]"
click at [449, 450] on div "20" at bounding box center [450, 450] width 21 height 21
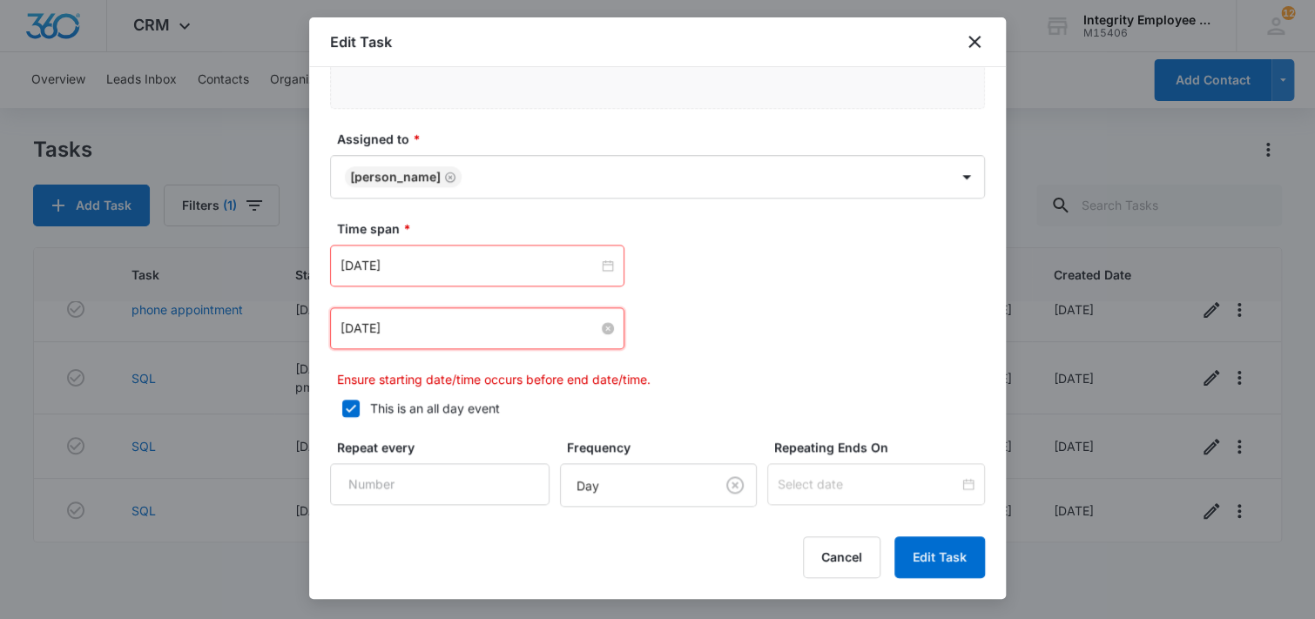
click at [460, 324] on input "[DATE]" at bounding box center [470, 328] width 258 height 19
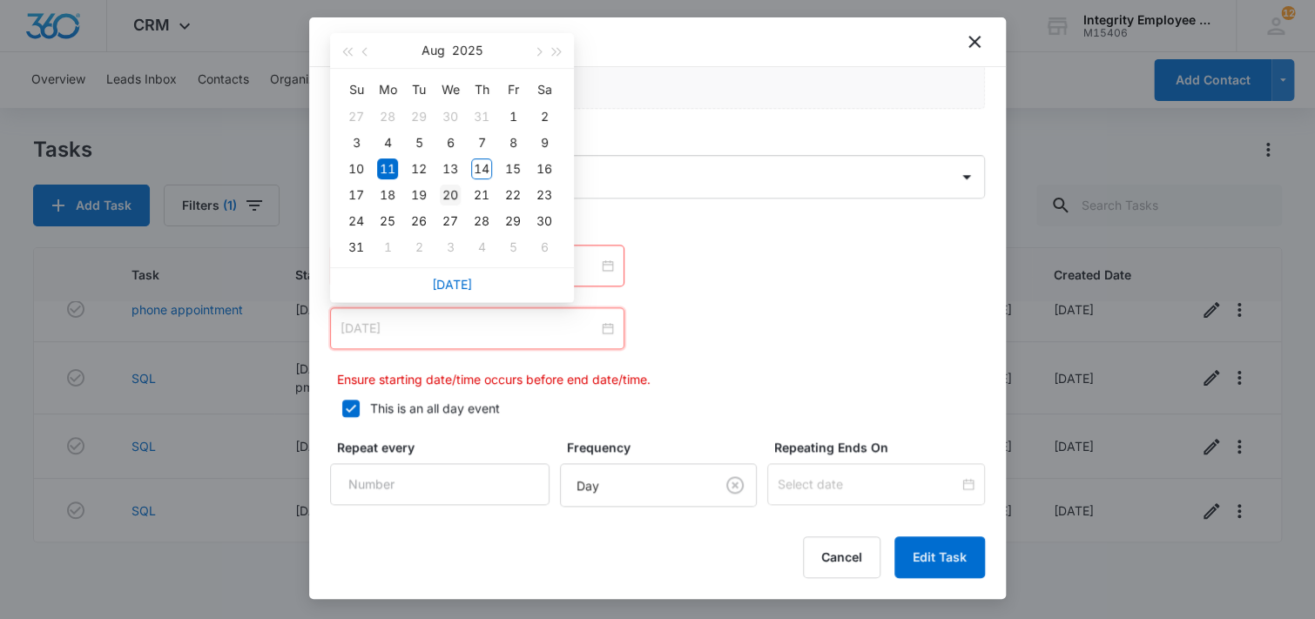
type input "[DATE]"
click at [449, 193] on div "20" at bounding box center [450, 195] width 21 height 21
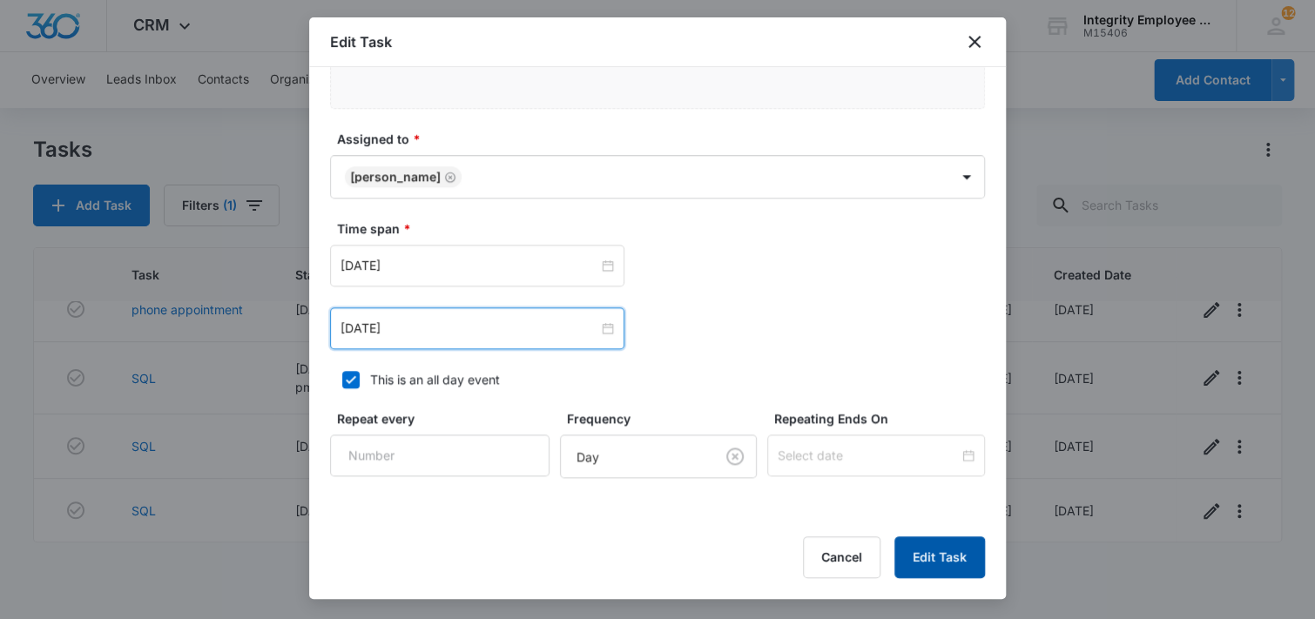
click at [940, 556] on button "Edit Task" at bounding box center [940, 558] width 91 height 42
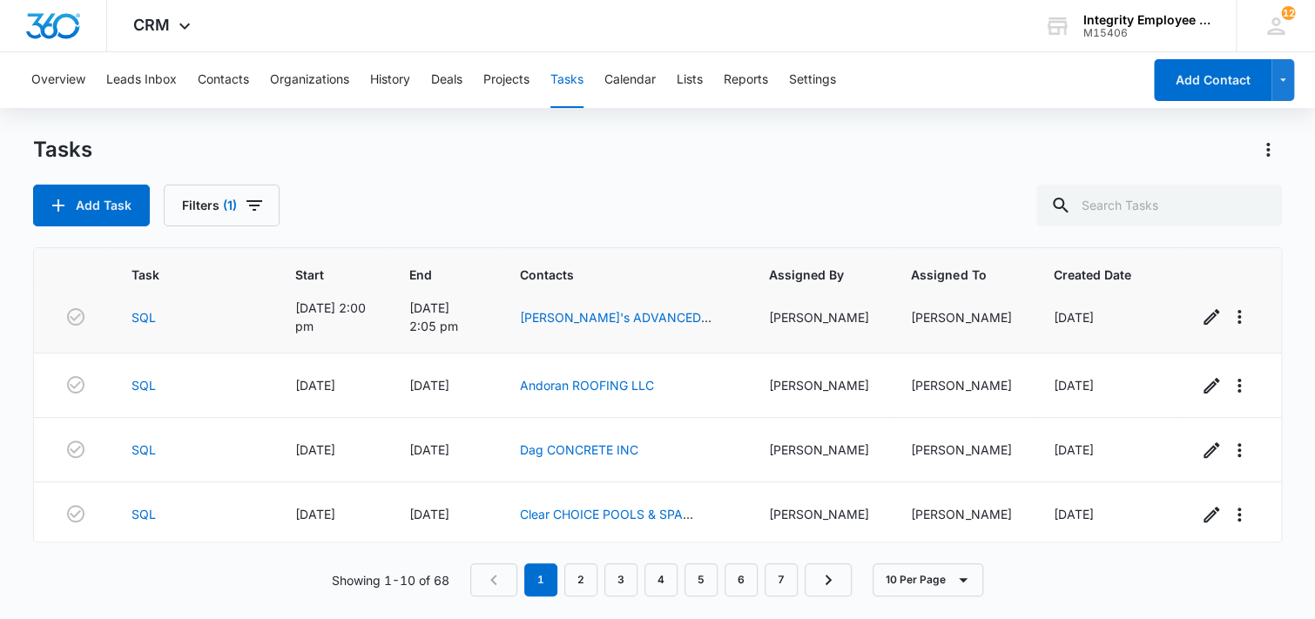
scroll to position [256, 0]
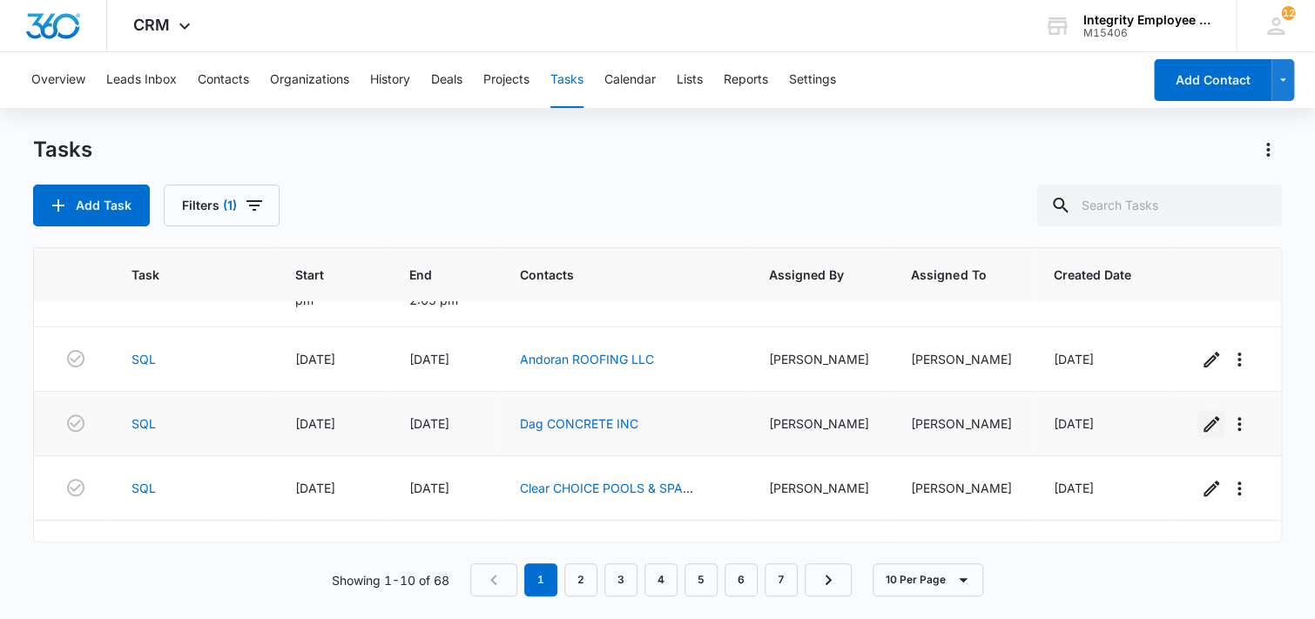
click at [1202, 429] on icon "button" at bounding box center [1211, 424] width 21 height 21
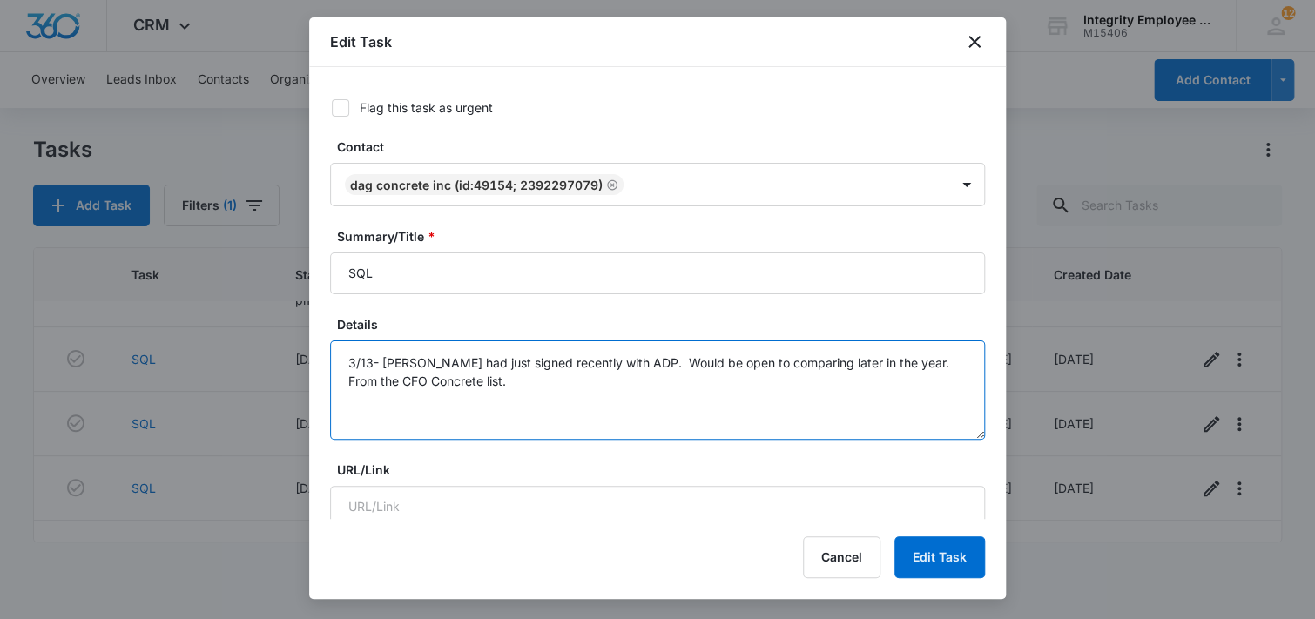
click at [491, 388] on textarea "3/13- [PERSON_NAME] had just signed recently with ADP. Would be open to compari…" at bounding box center [657, 390] width 655 height 99
click at [544, 382] on textarea "3/13- [PERSON_NAME] had just signed recently with ADP. Would be open to compari…" at bounding box center [657, 390] width 655 height 99
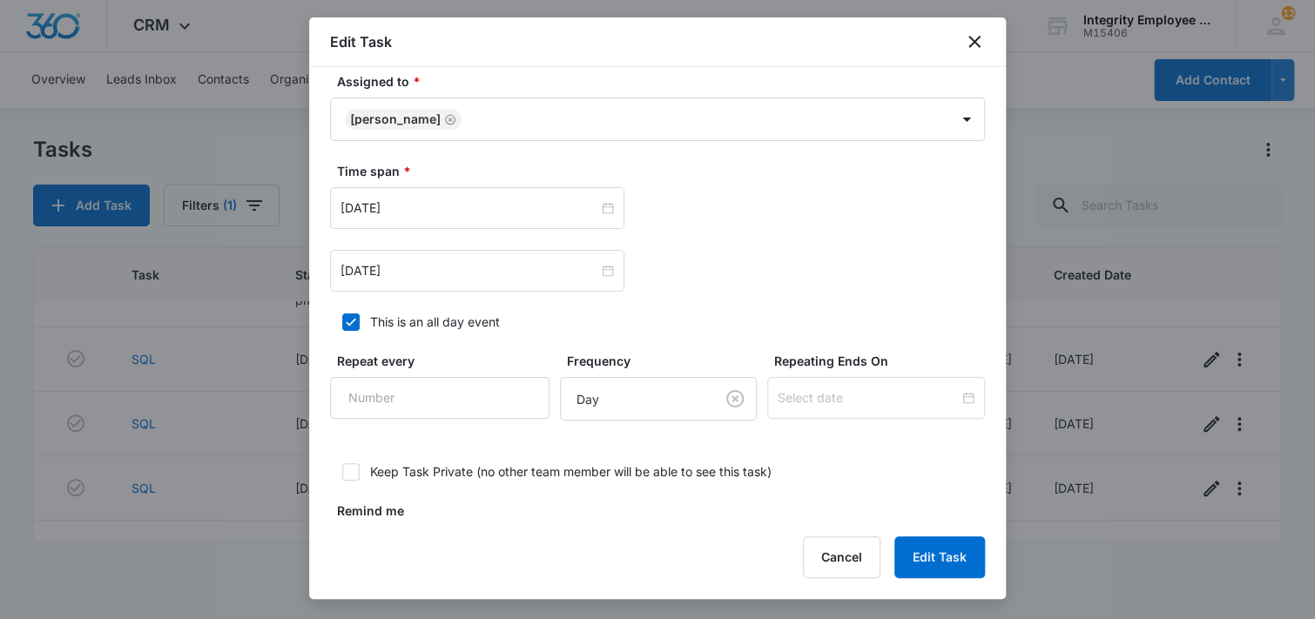
scroll to position [958, 0]
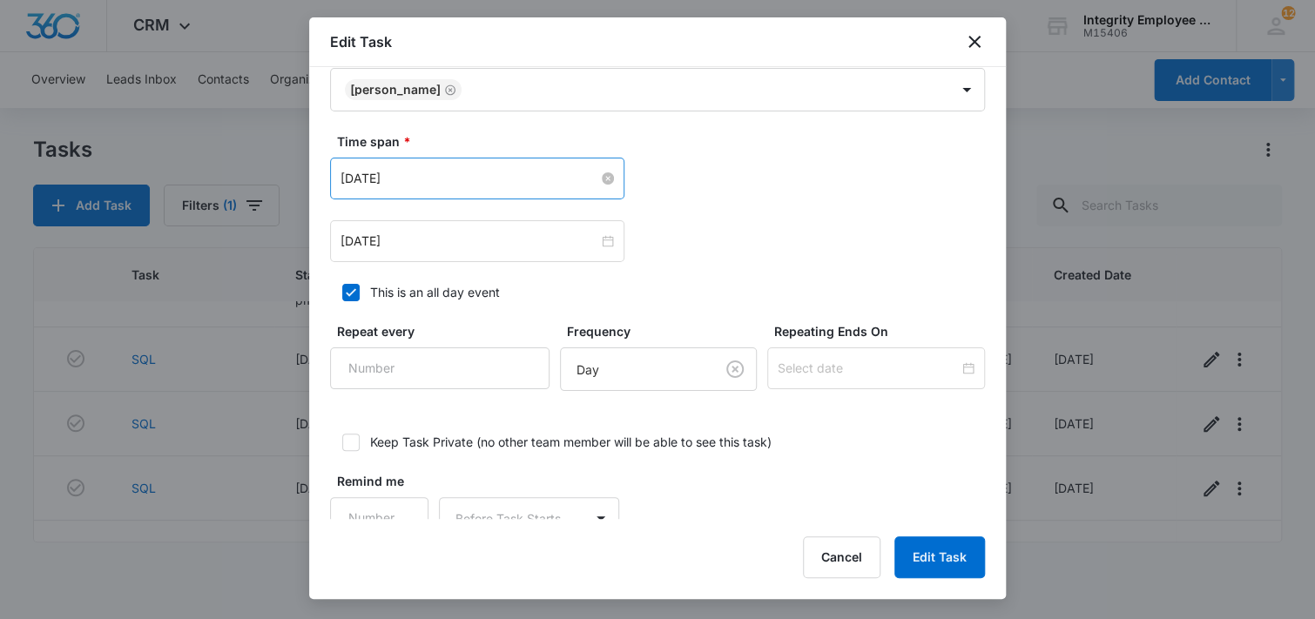
type textarea "3/13- [PERSON_NAME] had just signed recently with ADP. Would be open to compari…"
click at [479, 180] on input "[DATE]" at bounding box center [470, 178] width 258 height 19
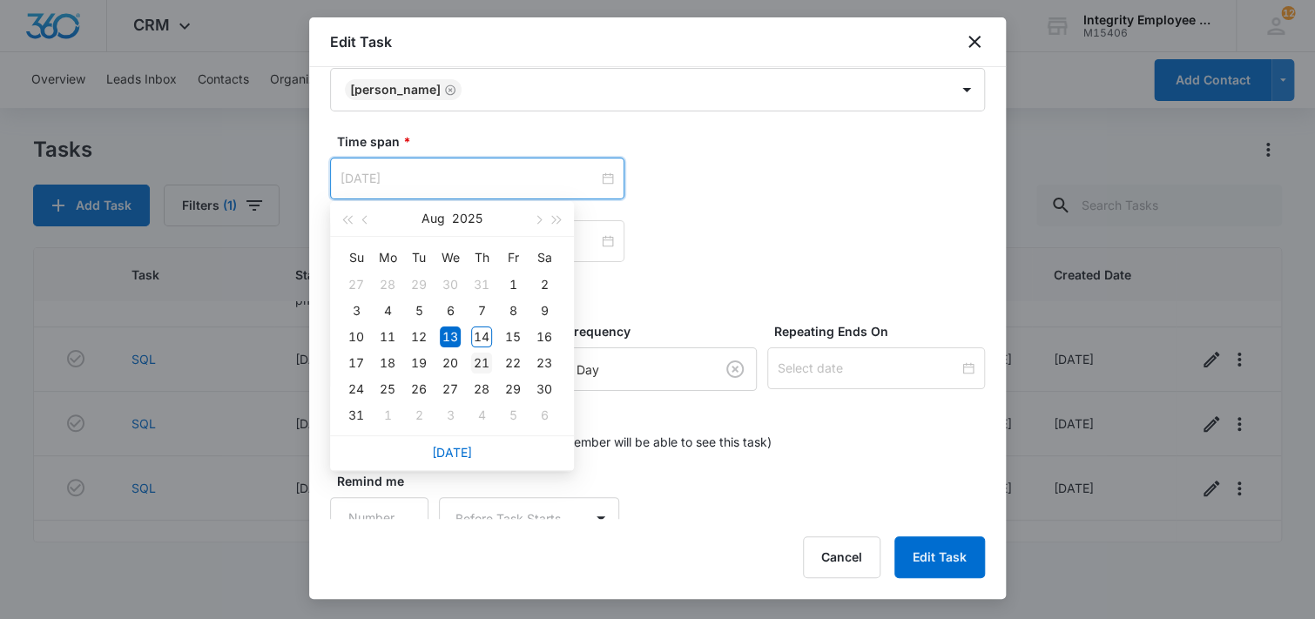
click at [473, 362] on div "21" at bounding box center [481, 363] width 21 height 21
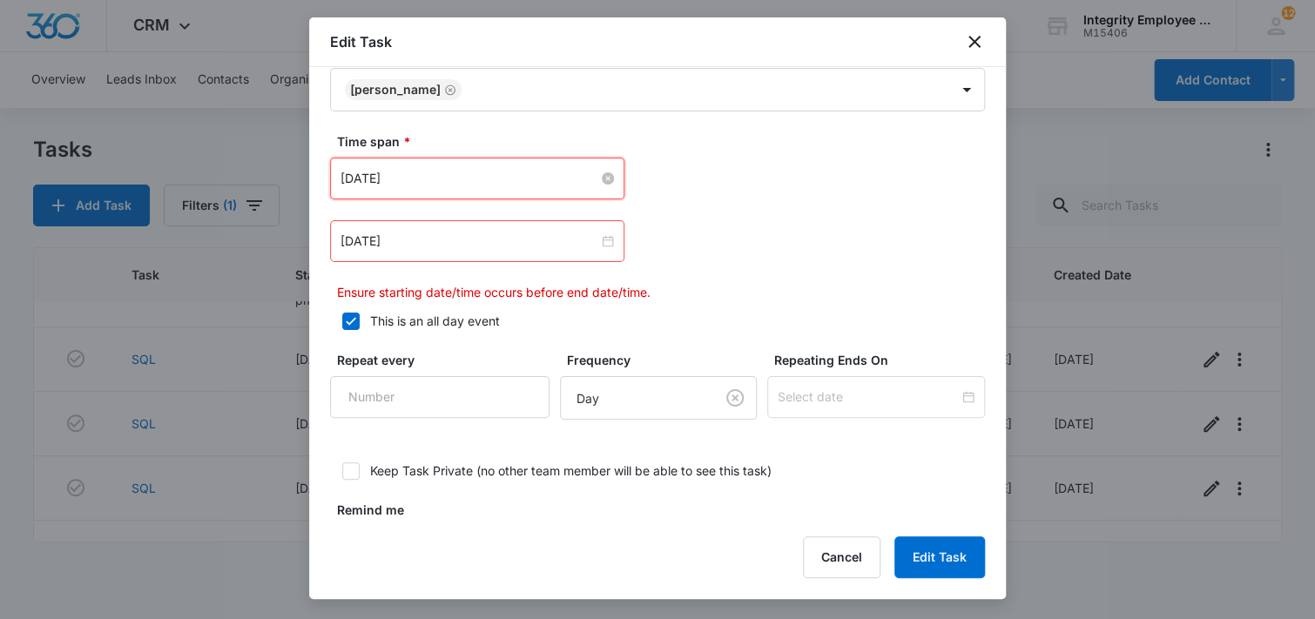
click at [426, 181] on input "[DATE]" at bounding box center [470, 178] width 258 height 19
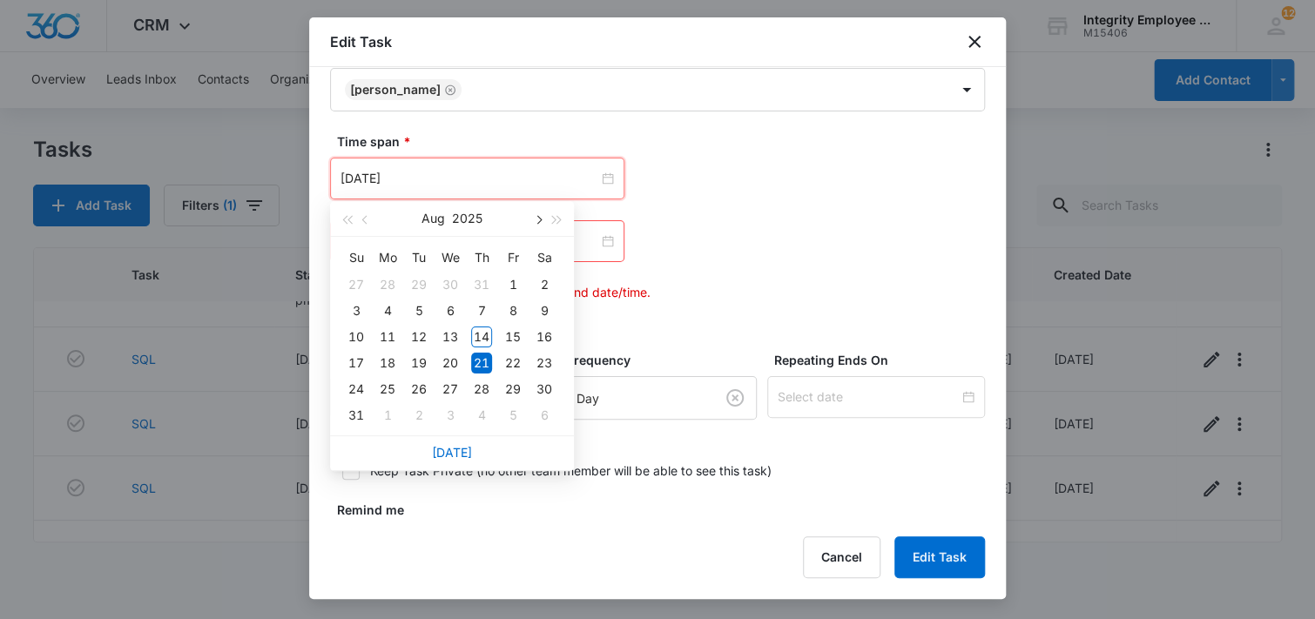
click at [540, 219] on span "button" at bounding box center [537, 220] width 9 height 9
type input "[DATE]"
click at [422, 335] on div "16" at bounding box center [419, 337] width 21 height 21
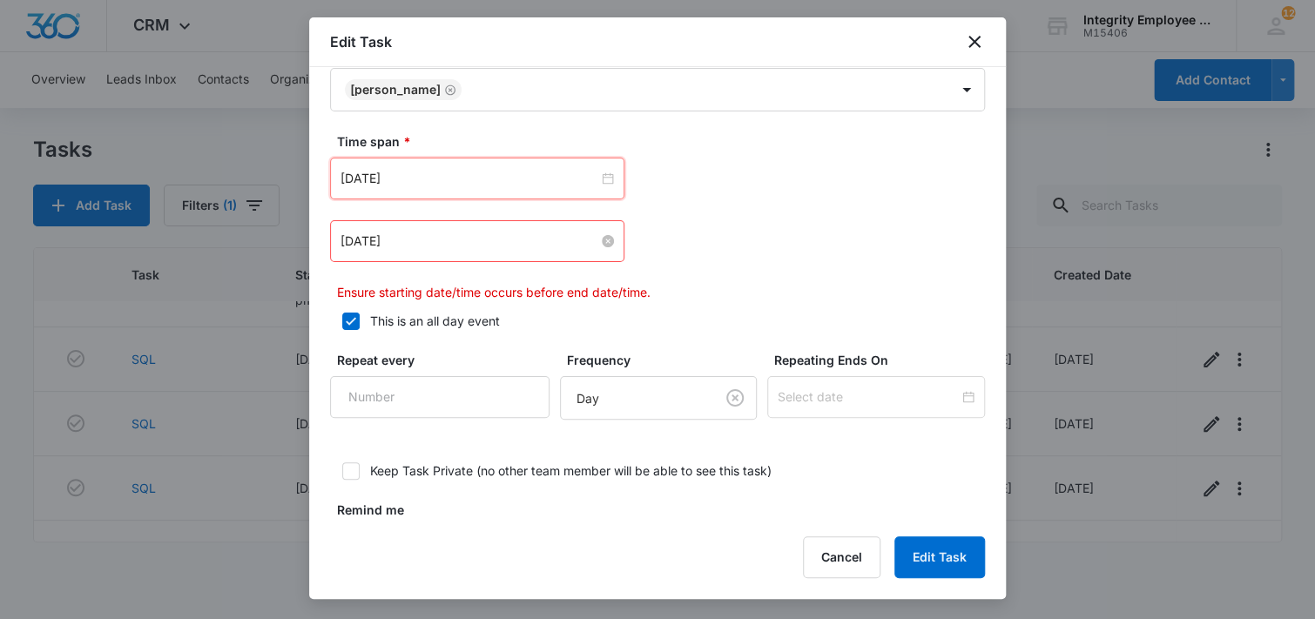
click at [460, 240] on input "[DATE]" at bounding box center [470, 241] width 258 height 19
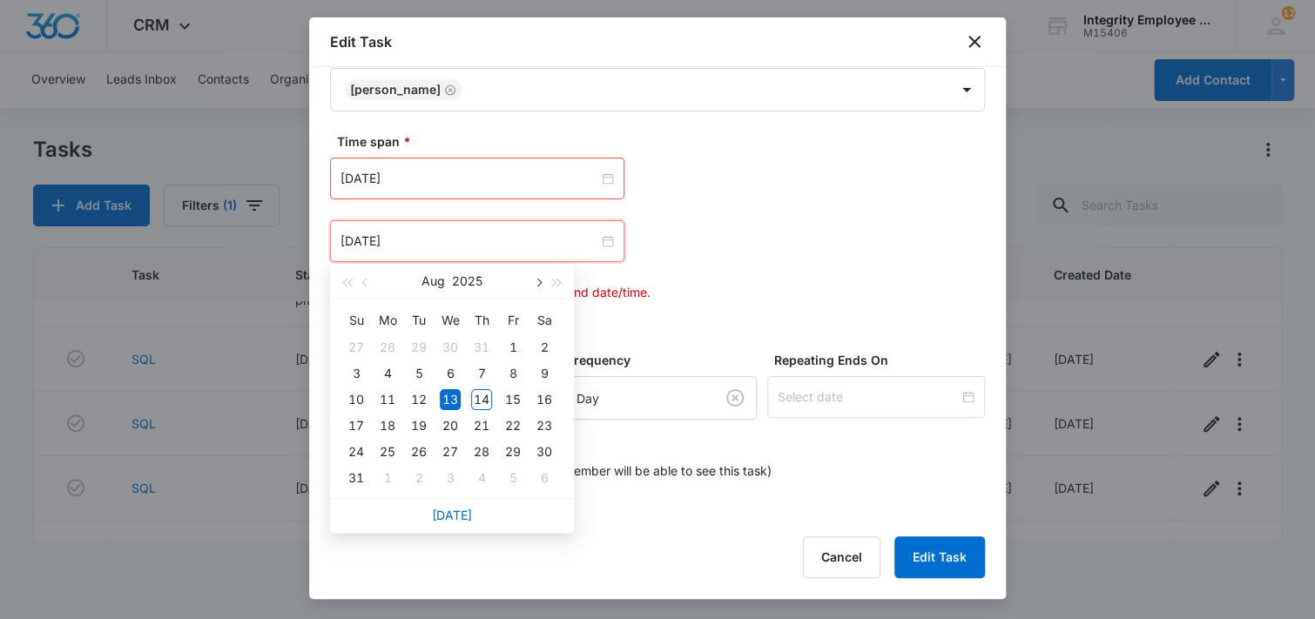
click at [537, 276] on button "button" at bounding box center [537, 281] width 19 height 35
type input "[DATE]"
click at [417, 393] on div "16" at bounding box center [419, 399] width 21 height 21
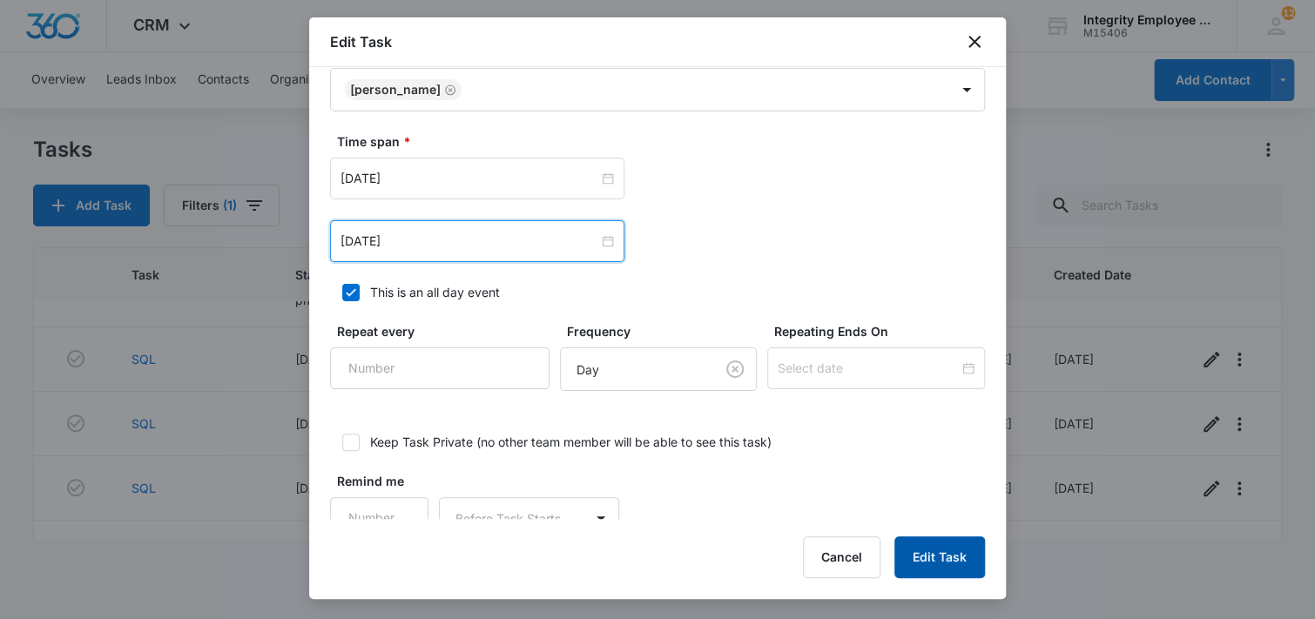
click at [945, 564] on button "Edit Task" at bounding box center [940, 558] width 91 height 42
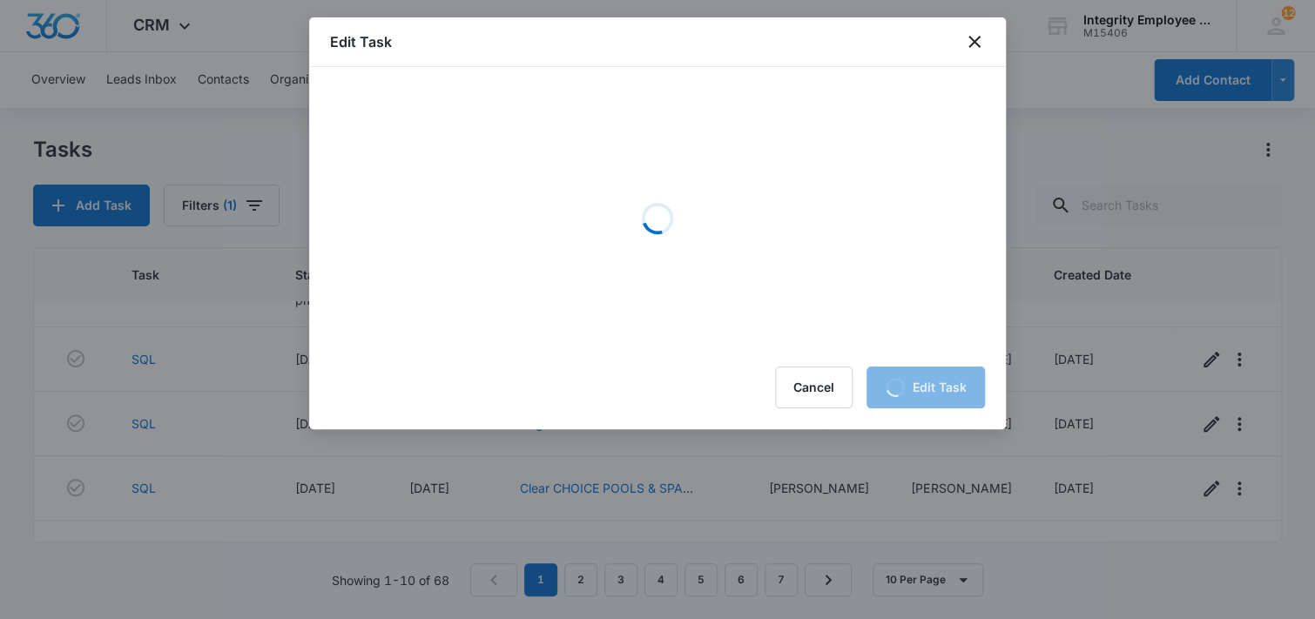
scroll to position [0, 0]
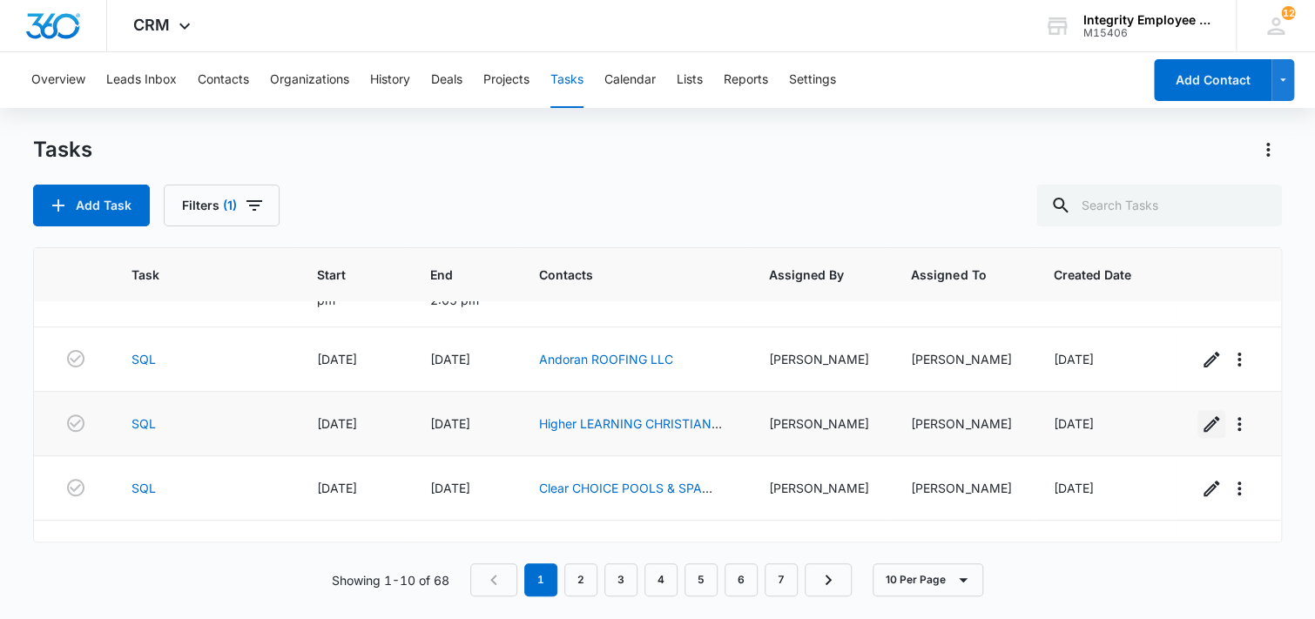
click at [1201, 427] on icon "button" at bounding box center [1211, 424] width 21 height 21
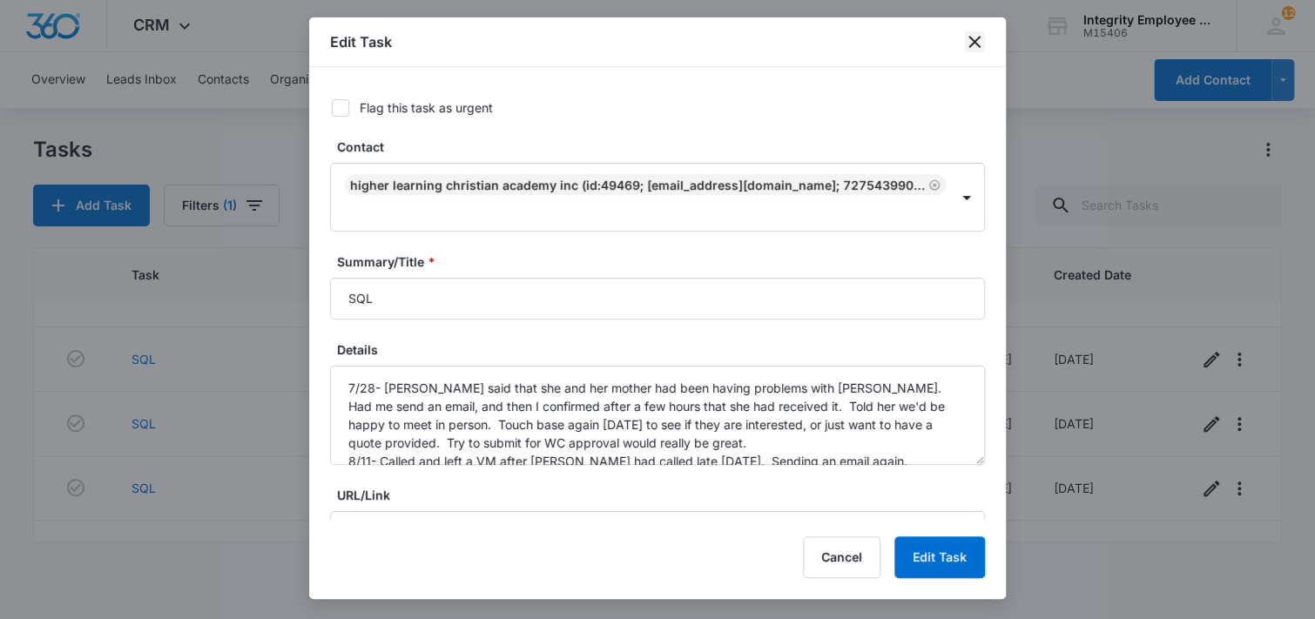
click at [978, 47] on icon "close" at bounding box center [974, 41] width 21 height 21
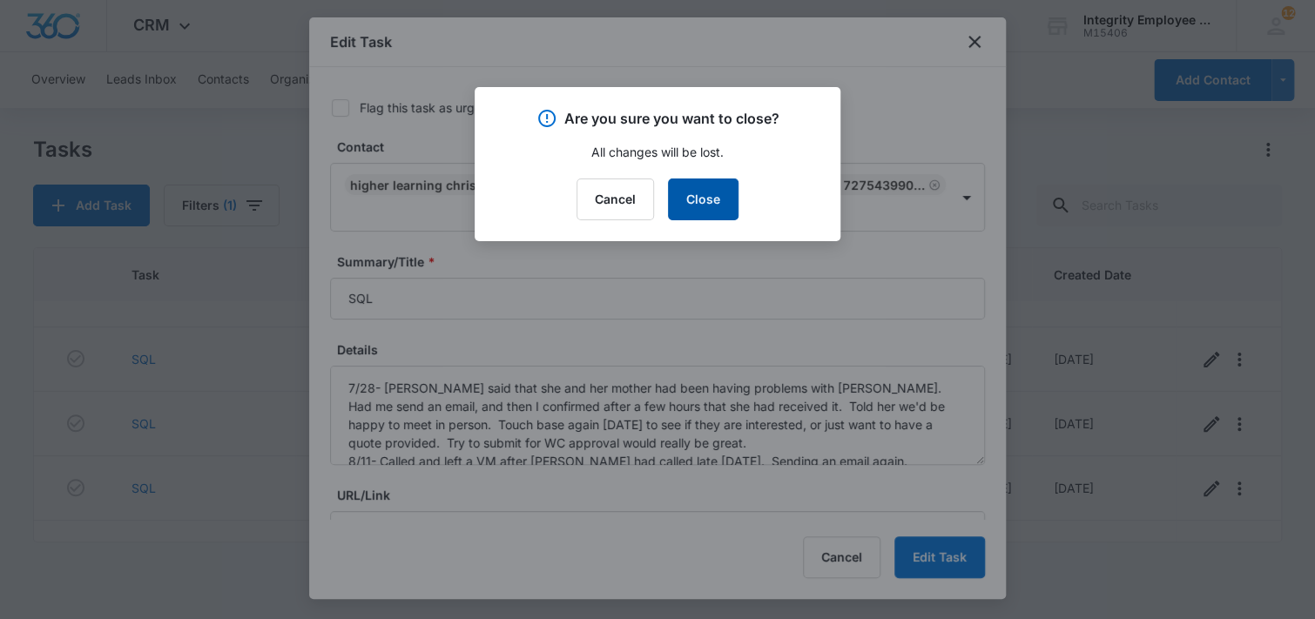
click at [698, 204] on button "Close" at bounding box center [703, 200] width 71 height 42
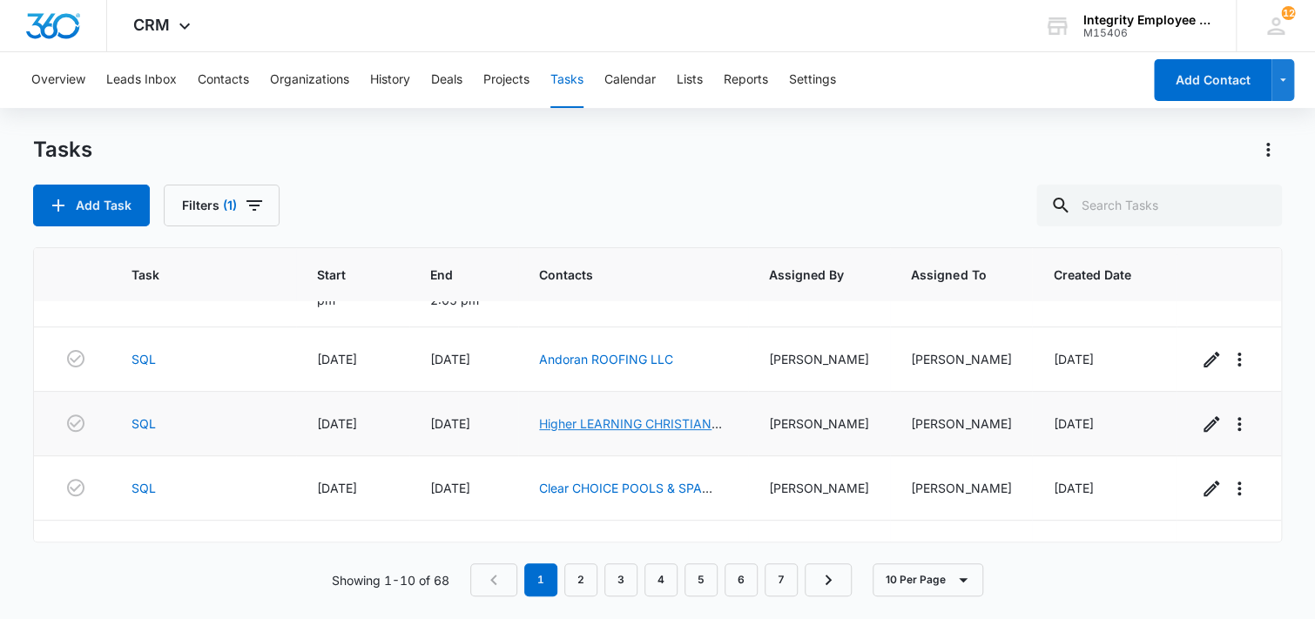
click at [618, 421] on link "Higher LEARNING CHRISTIAN ACADEMY INC" at bounding box center [630, 432] width 183 height 33
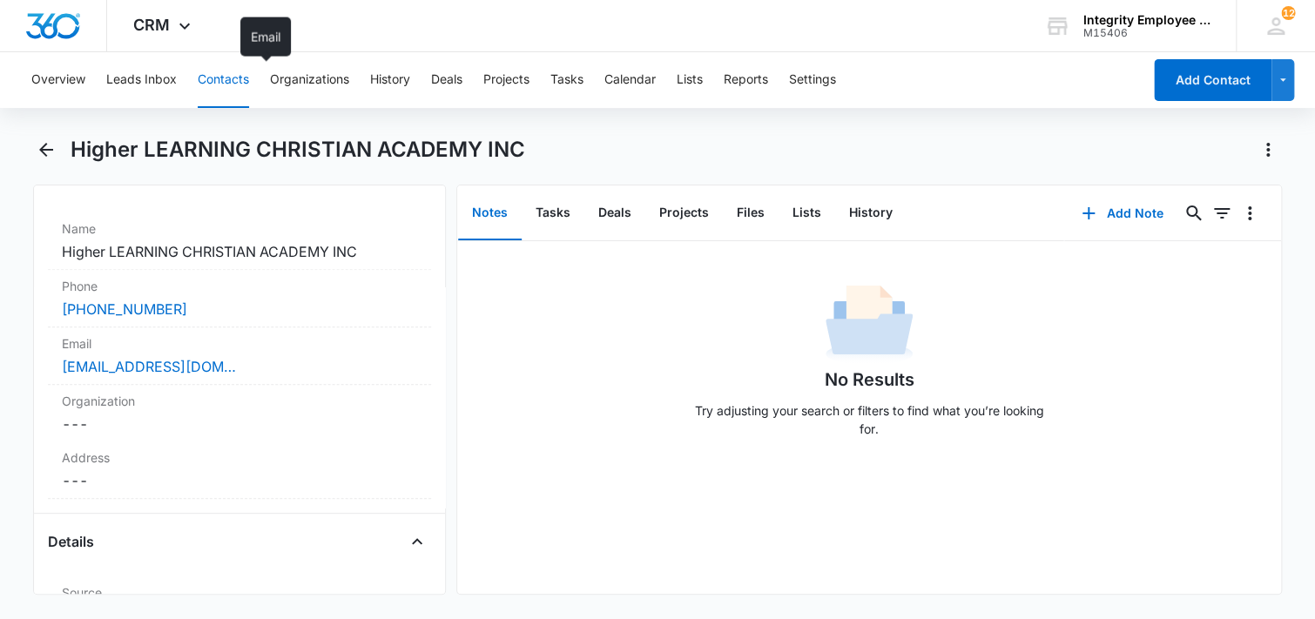
scroll to position [348, 0]
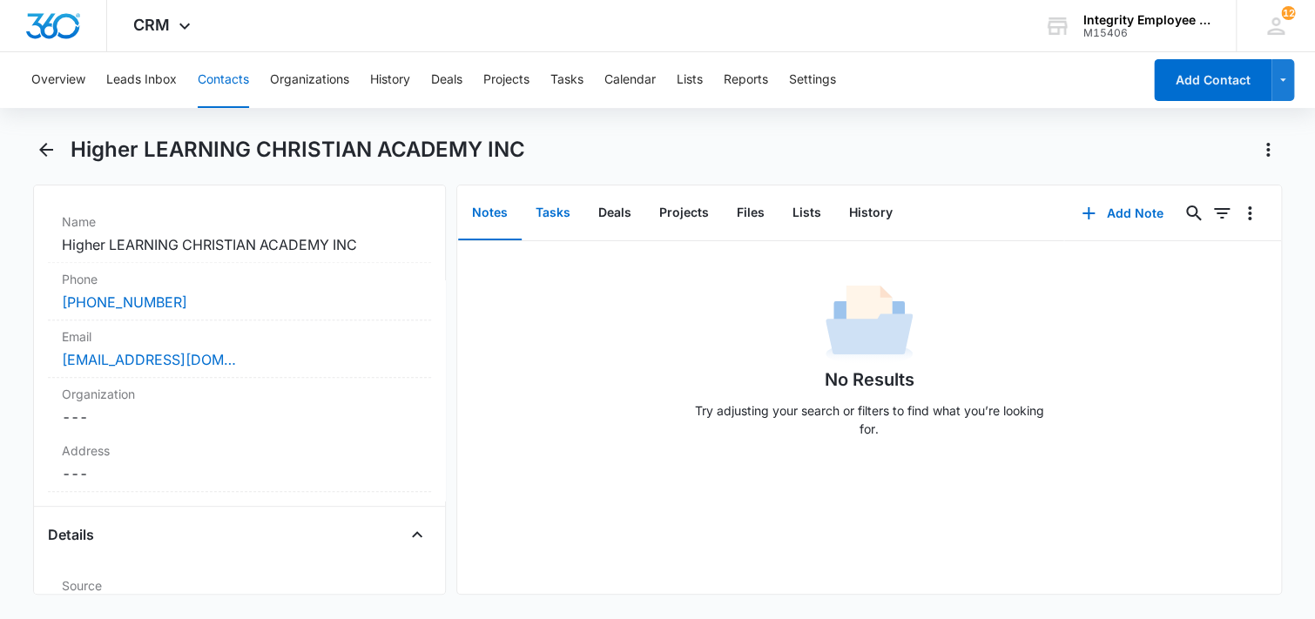
click at [549, 215] on button "Tasks" at bounding box center [553, 213] width 63 height 54
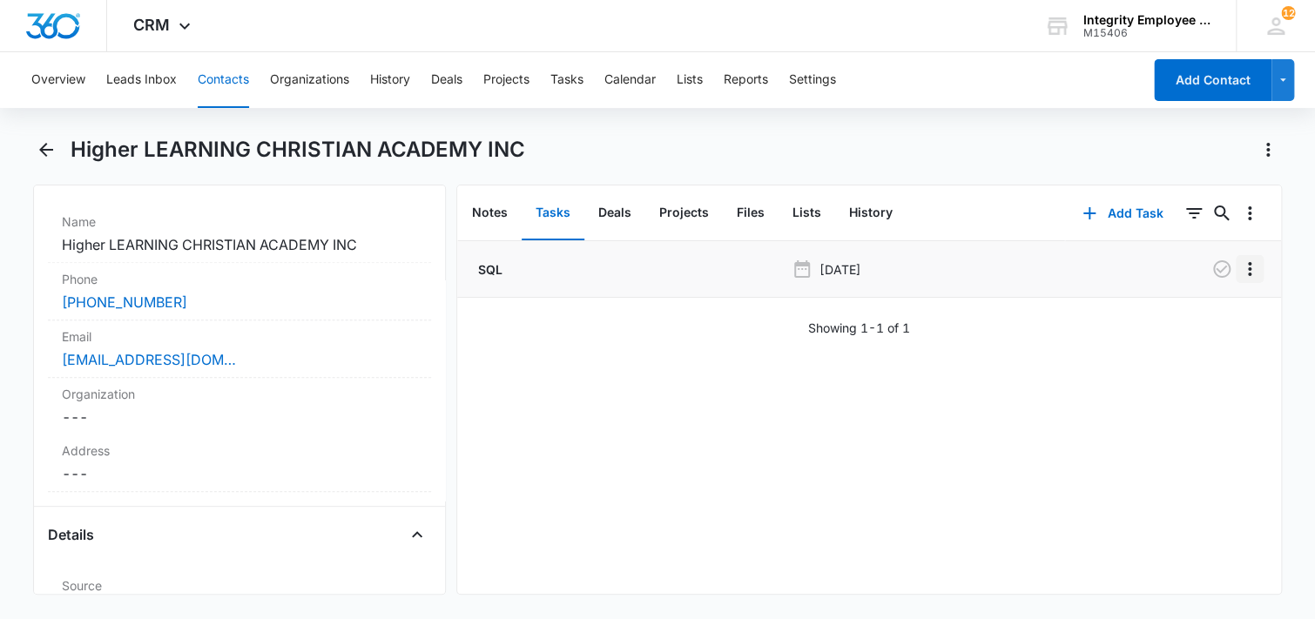
click at [1240, 270] on icon "Overflow Menu" at bounding box center [1250, 269] width 21 height 21
click at [1213, 309] on button "Edit" at bounding box center [1200, 318] width 99 height 26
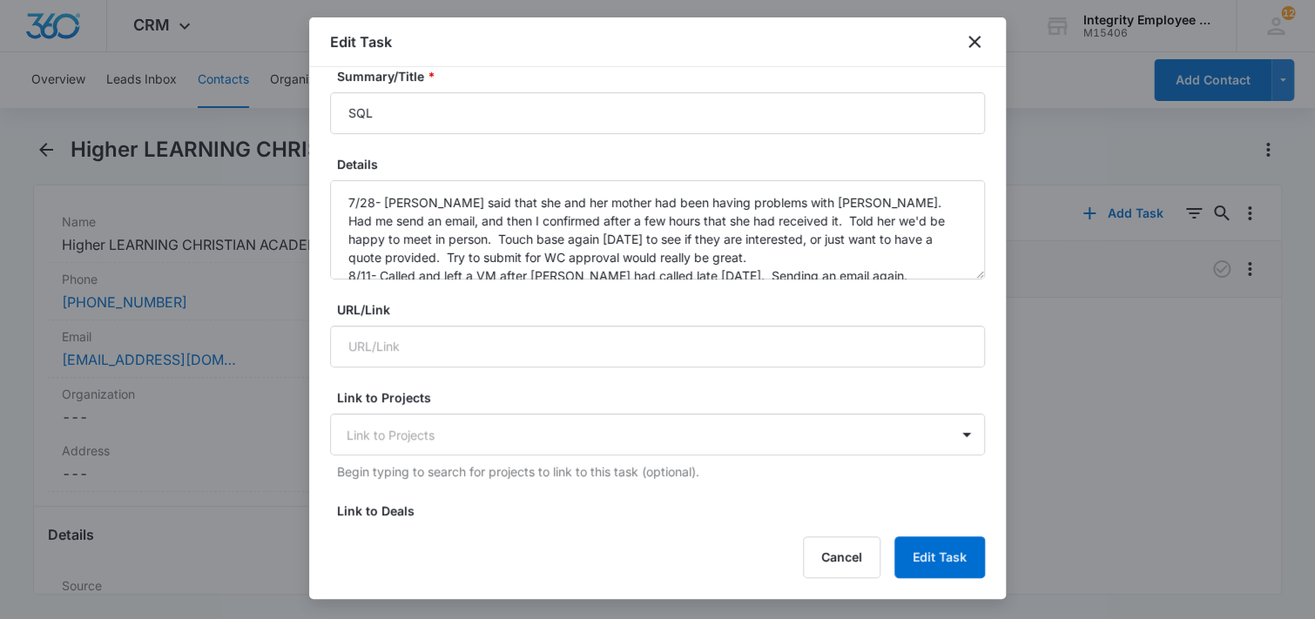
scroll to position [174, 0]
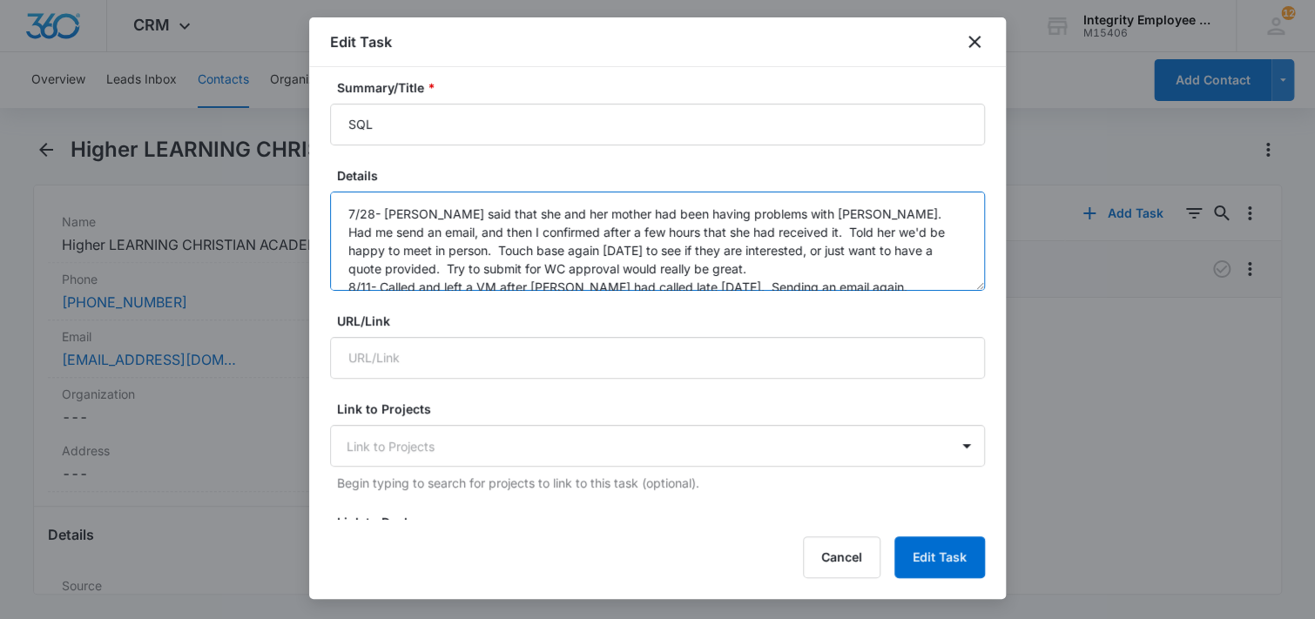
click at [895, 264] on textarea "7/28- [PERSON_NAME] said that she and her mother had been having problems with …" at bounding box center [657, 241] width 655 height 99
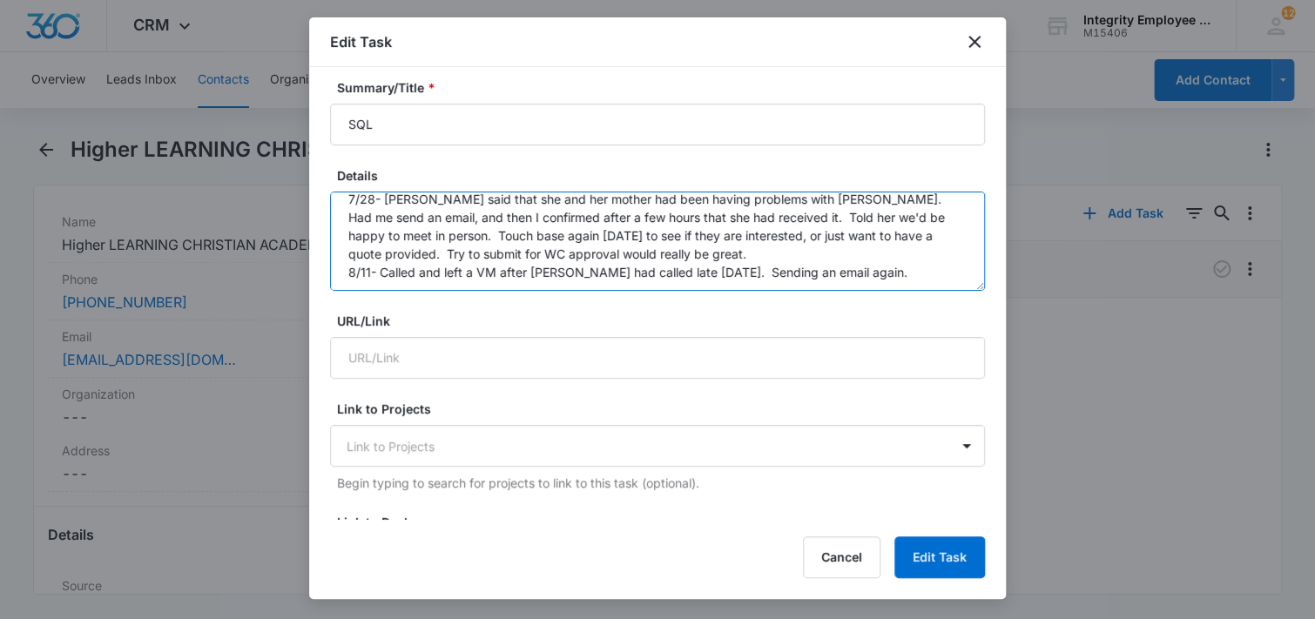
scroll to position [17, 0]
click at [895, 264] on textarea "7/28- [PERSON_NAME] said that she and her mother had been having problems with …" at bounding box center [657, 241] width 655 height 99
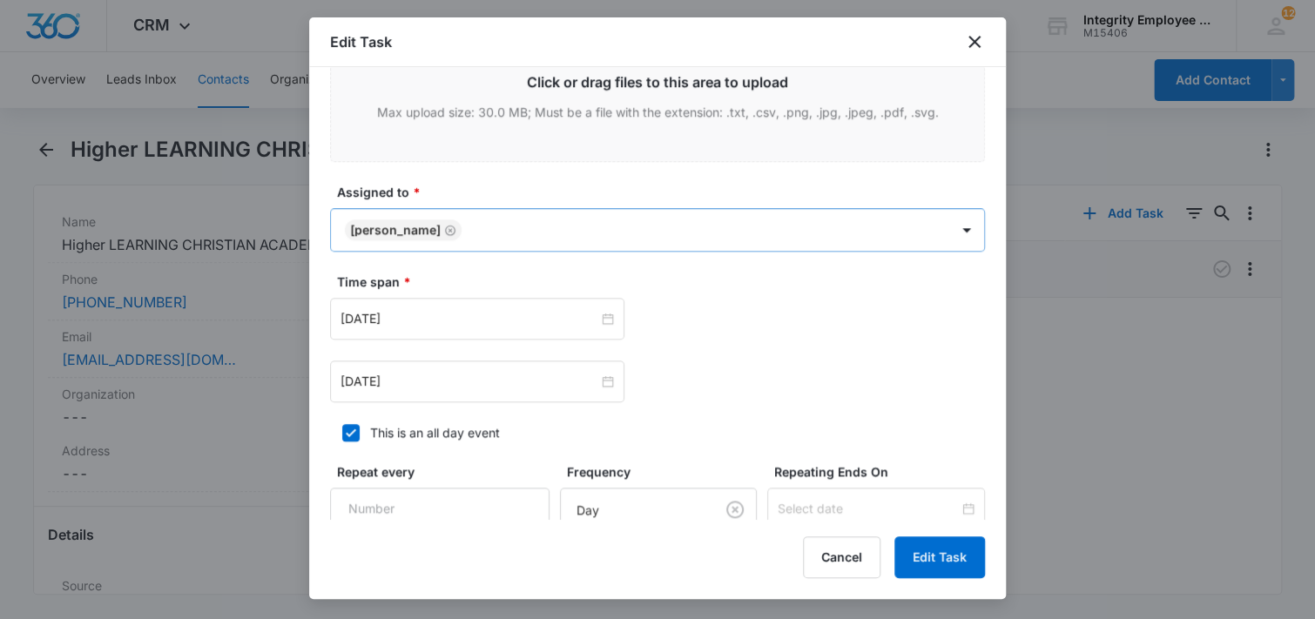
scroll to position [871, 0]
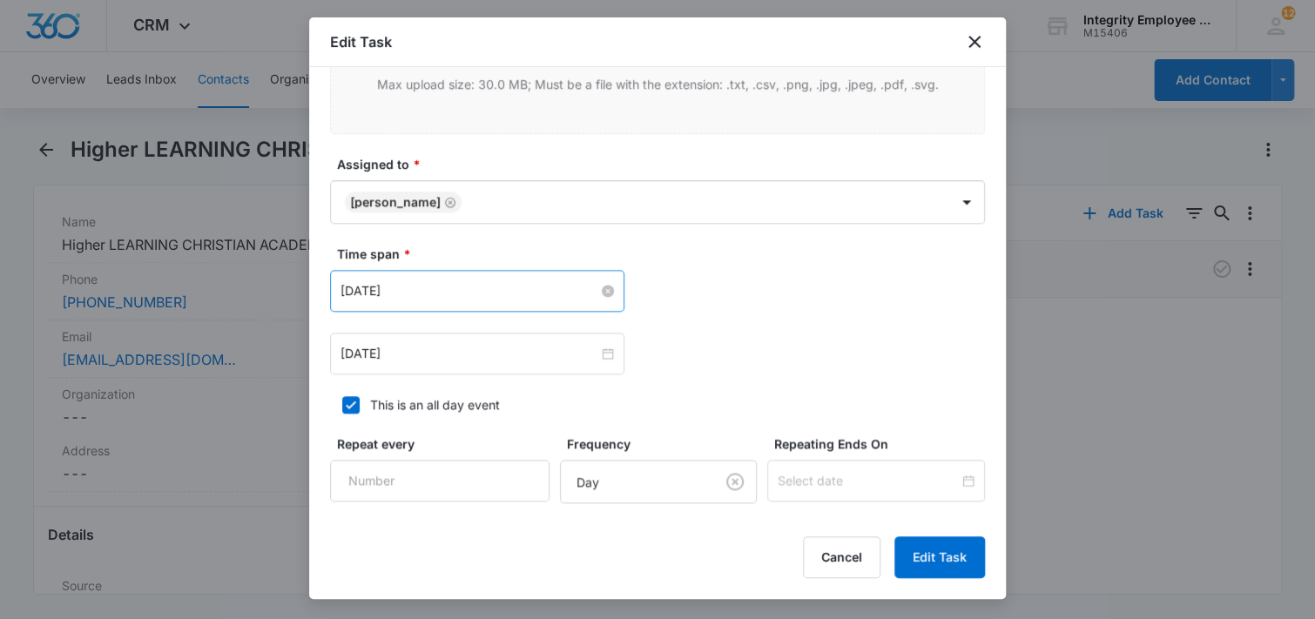
type textarea "7/28- [PERSON_NAME] said that she and her mother had been having problems with …"
click at [554, 295] on input "[DATE]" at bounding box center [470, 290] width 258 height 19
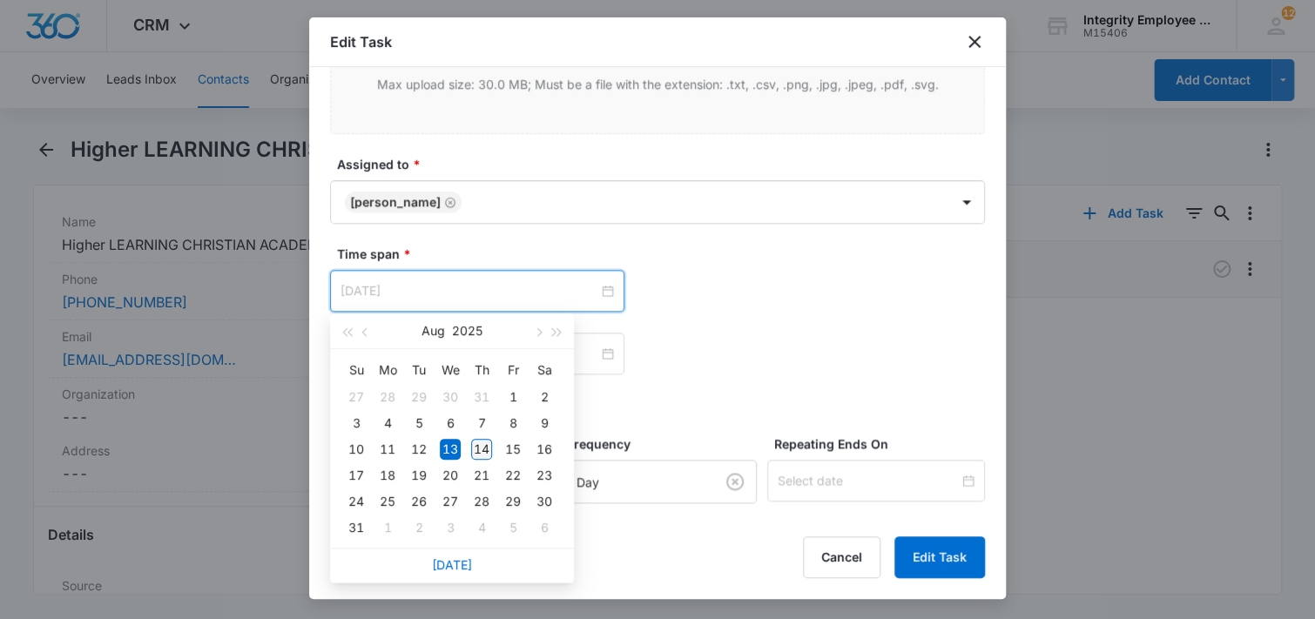
type input "[DATE]"
click at [479, 448] on div "14" at bounding box center [481, 449] width 21 height 21
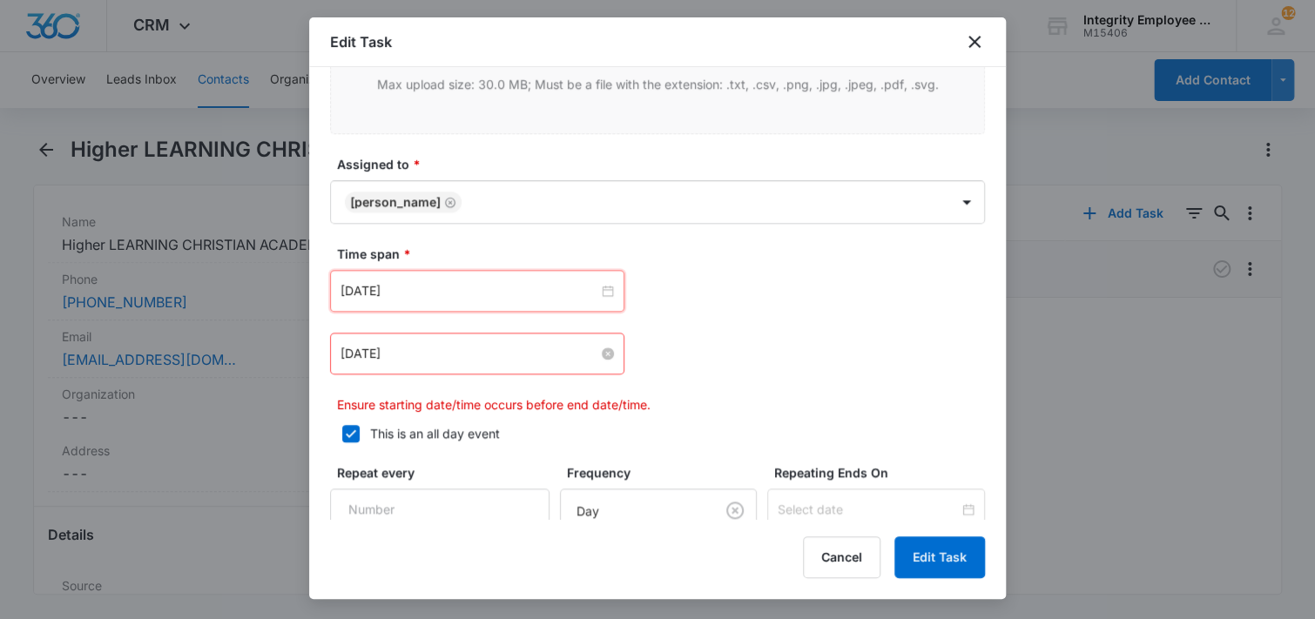
click at [495, 359] on input "[DATE]" at bounding box center [470, 353] width 258 height 19
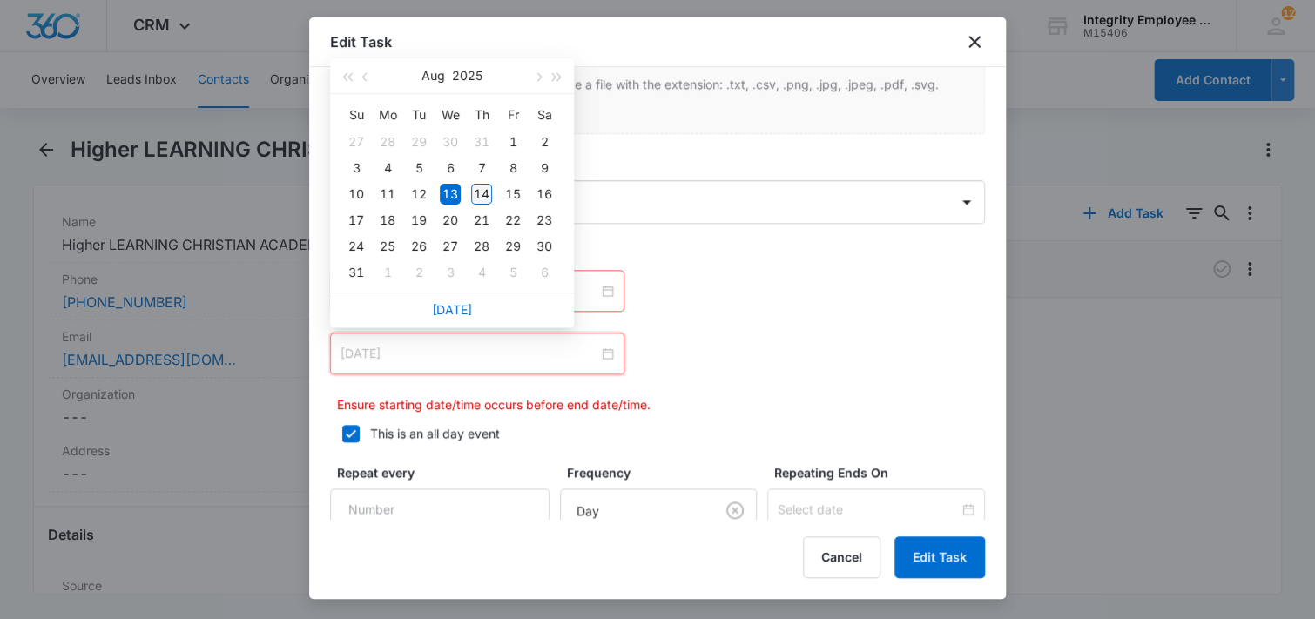
type input "[DATE]"
click at [483, 185] on div "14" at bounding box center [481, 194] width 21 height 21
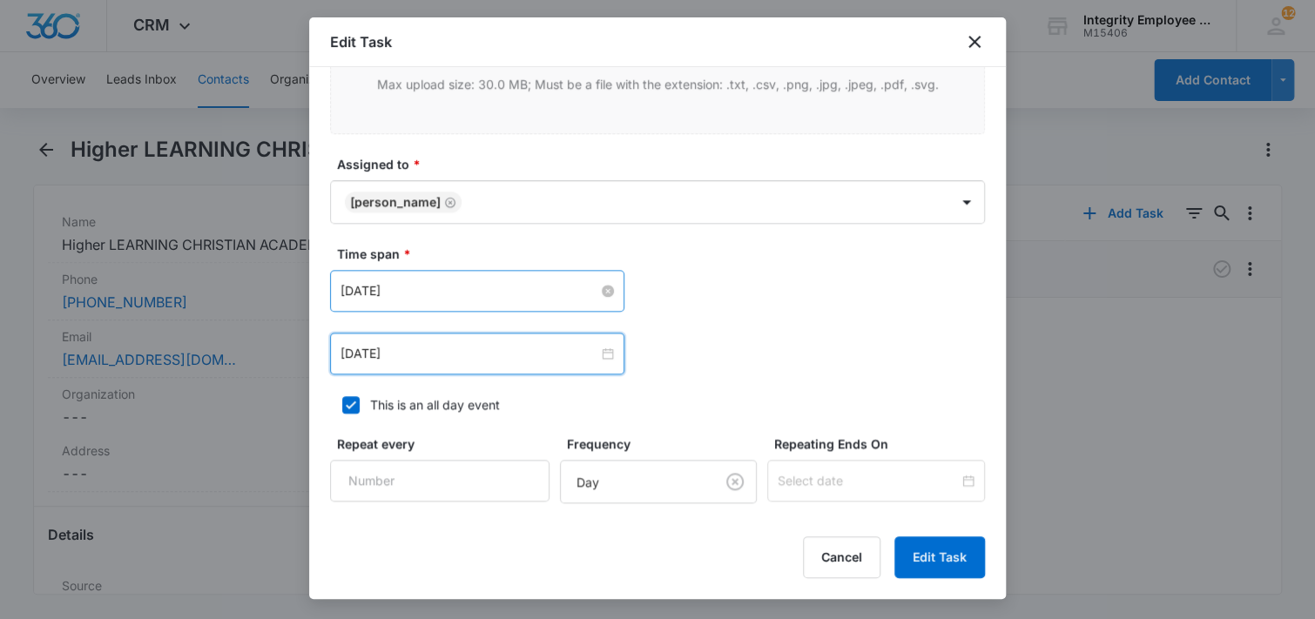
click at [463, 295] on input "[DATE]" at bounding box center [470, 290] width 258 height 19
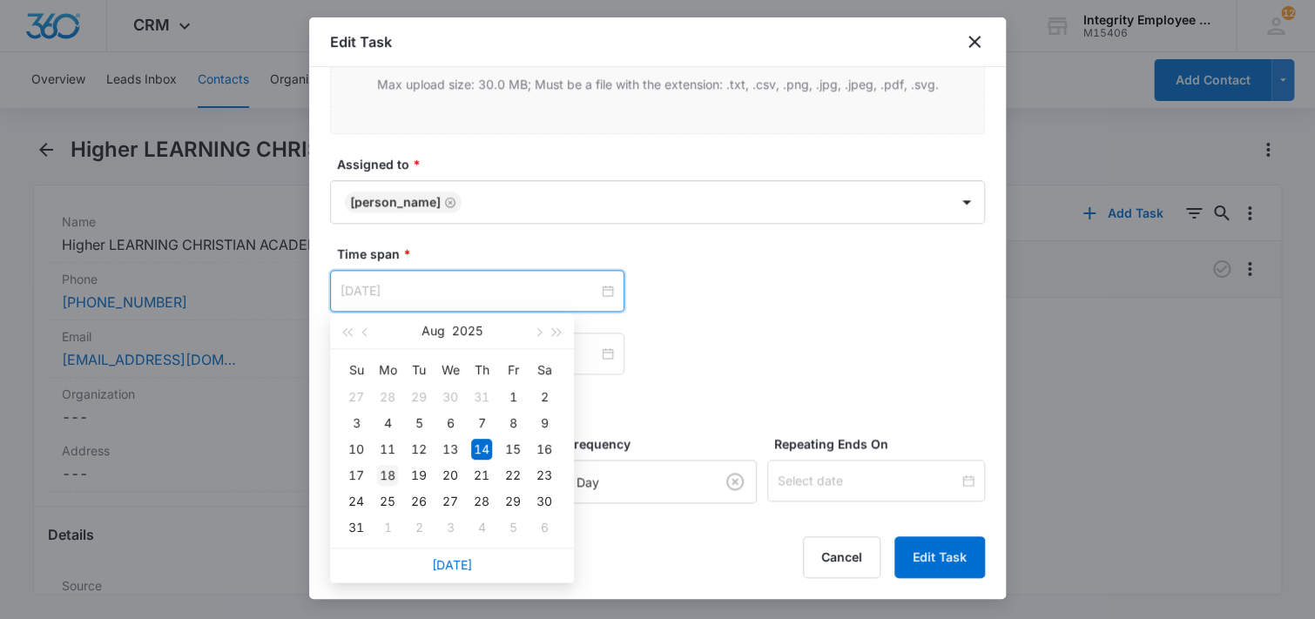
type input "[DATE]"
click at [385, 472] on div "18" at bounding box center [387, 475] width 21 height 21
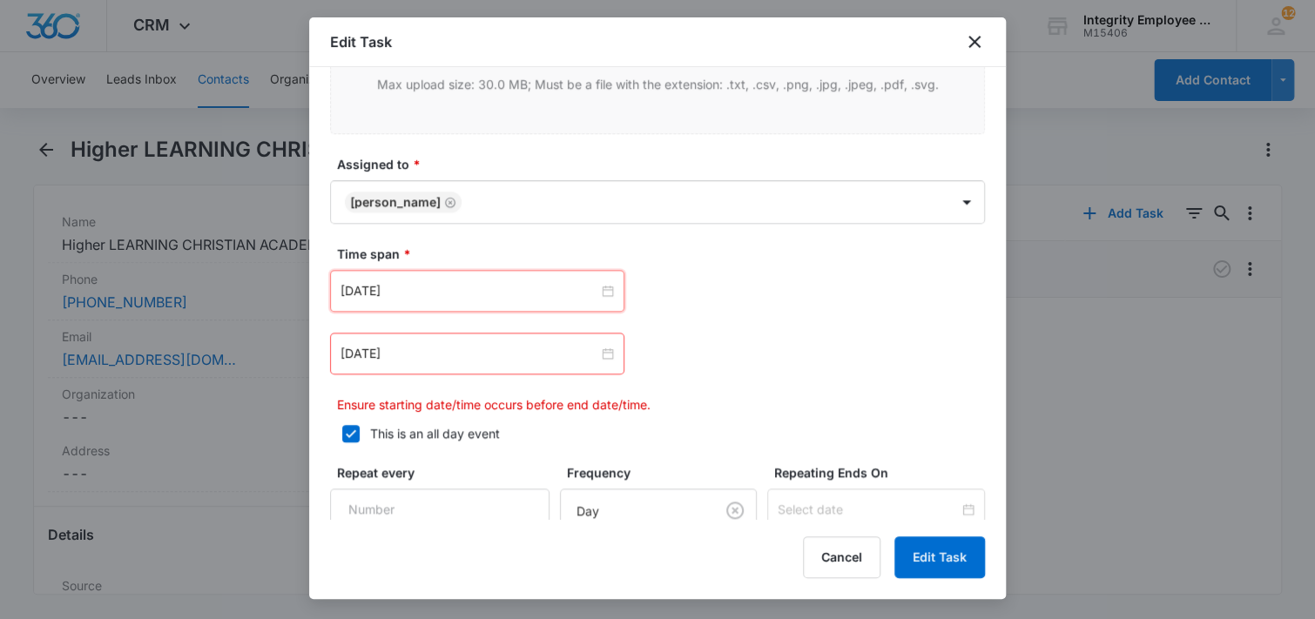
click at [435, 367] on div "[DATE]" at bounding box center [477, 354] width 294 height 42
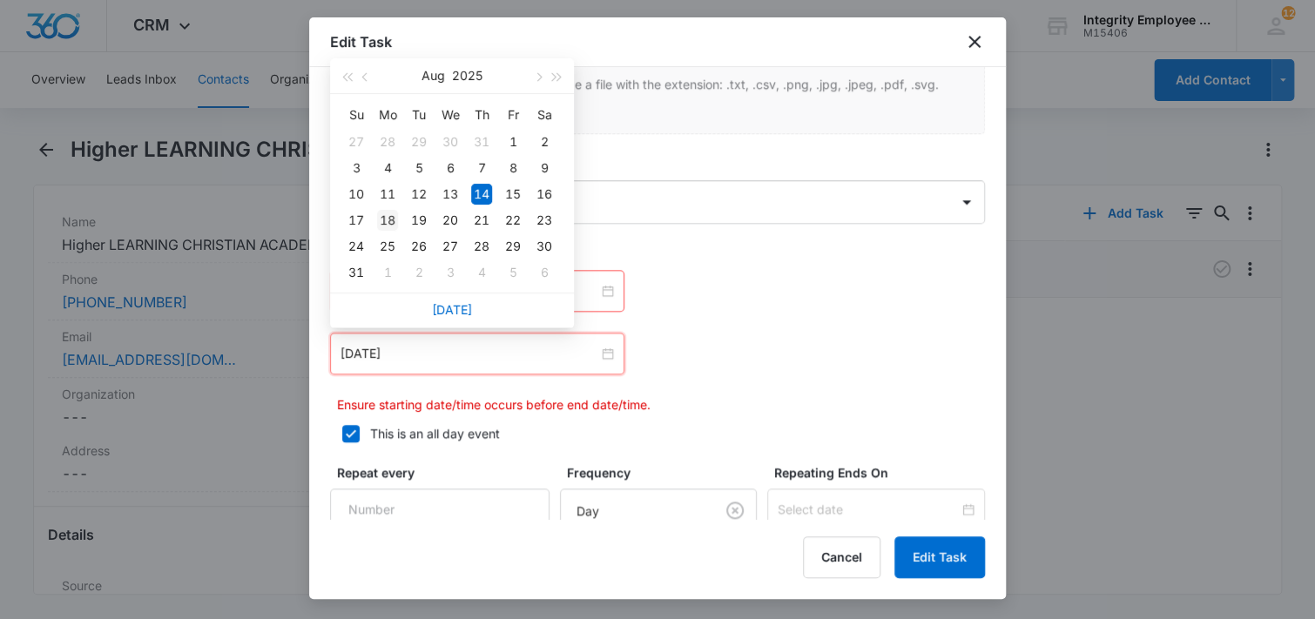
type input "[DATE]"
click at [387, 221] on div "18" at bounding box center [387, 220] width 21 height 21
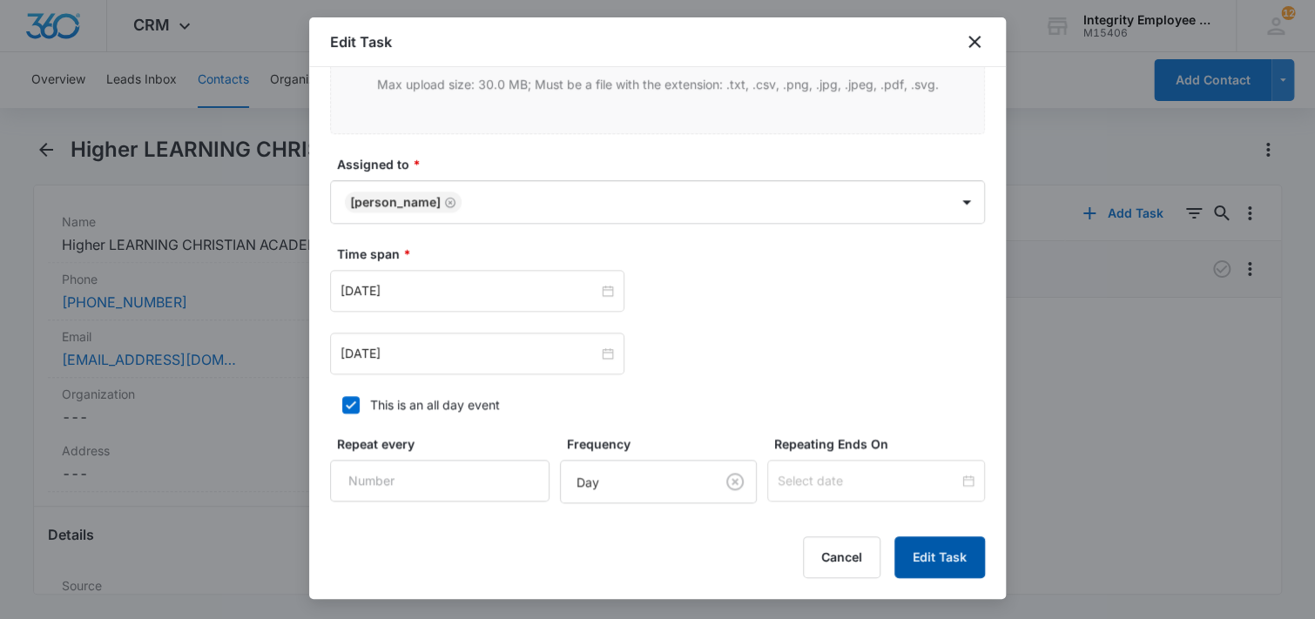
click at [942, 556] on button "Edit Task" at bounding box center [940, 558] width 91 height 42
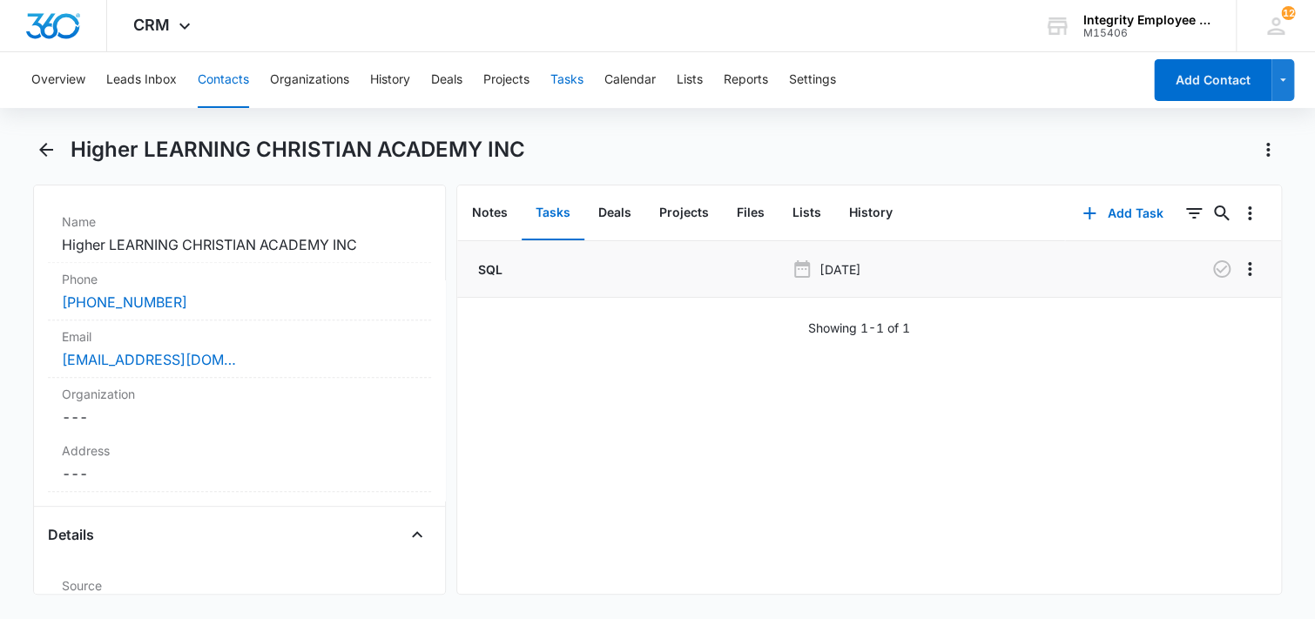
click at [575, 86] on button "Tasks" at bounding box center [567, 80] width 33 height 56
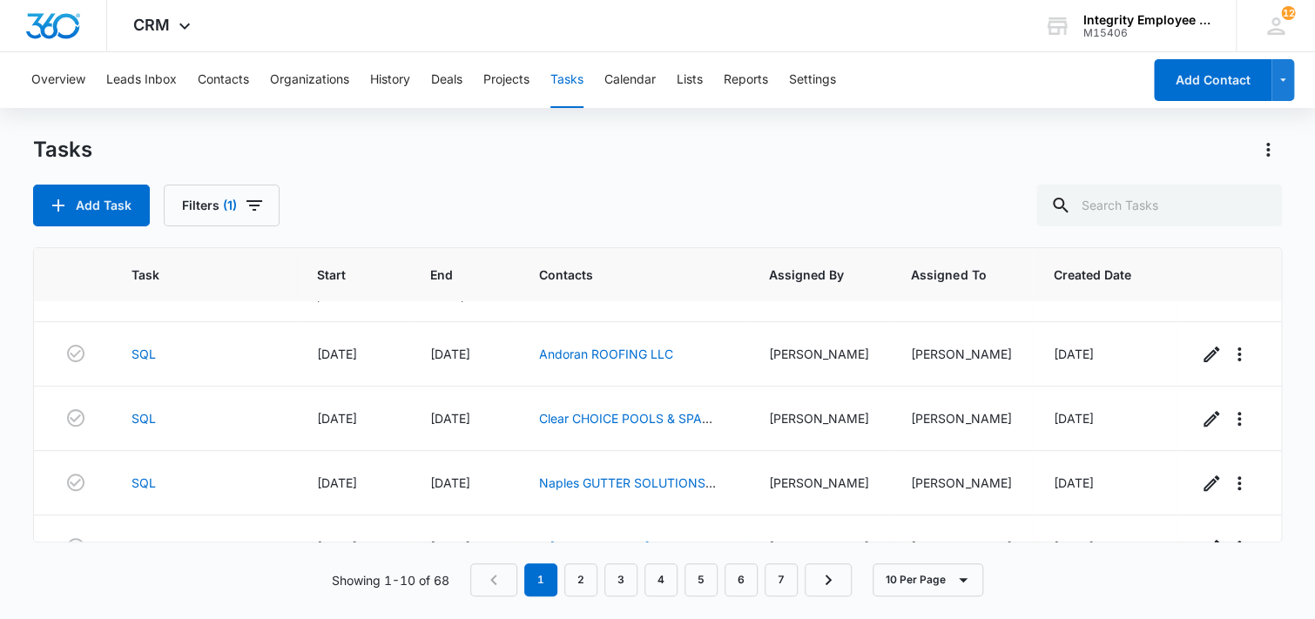
scroll to position [348, 0]
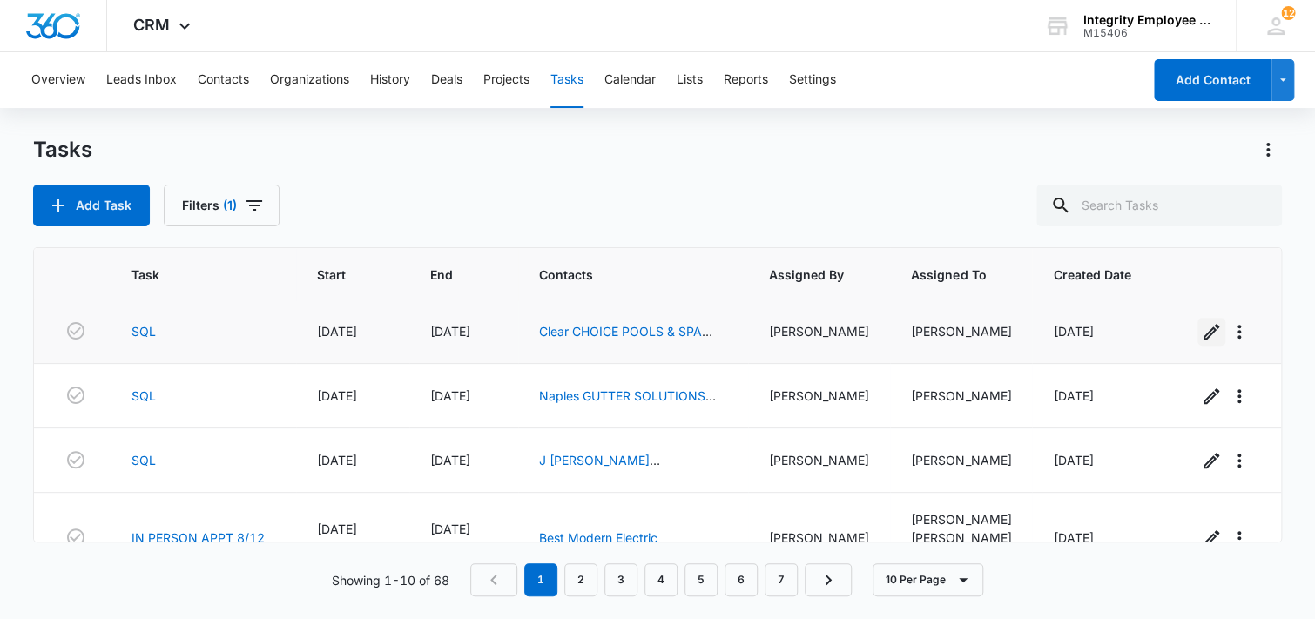
click at [1204, 332] on icon "button" at bounding box center [1212, 332] width 16 height 16
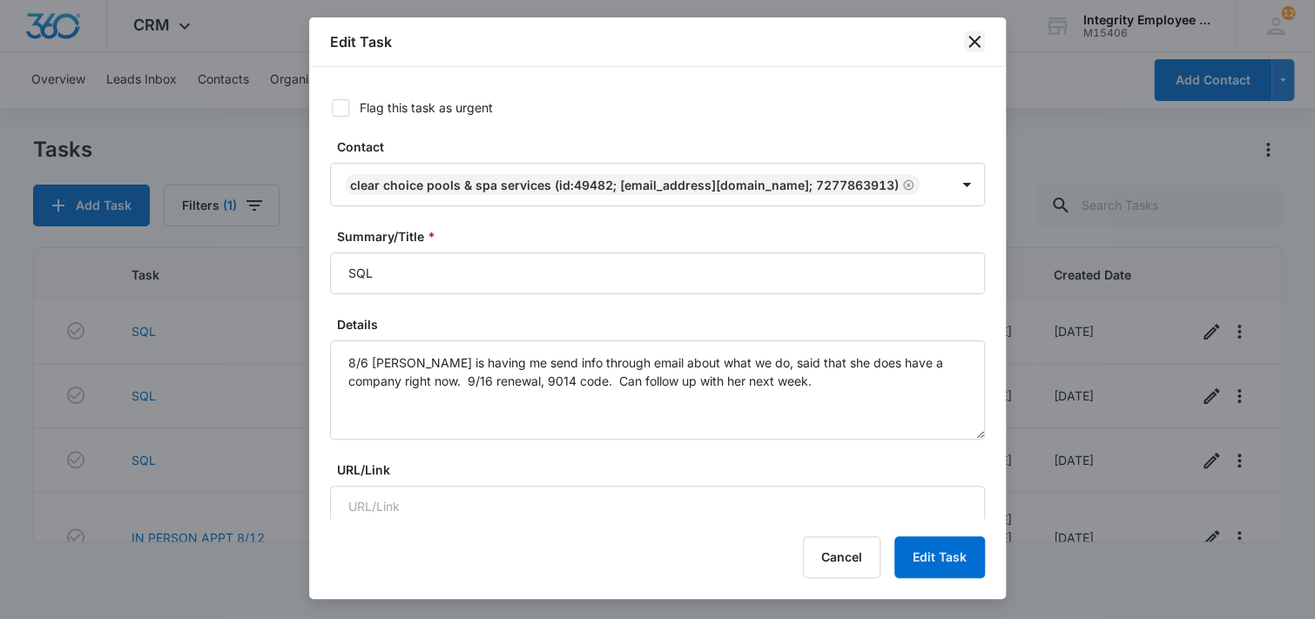
click at [975, 38] on icon "close" at bounding box center [974, 41] width 21 height 21
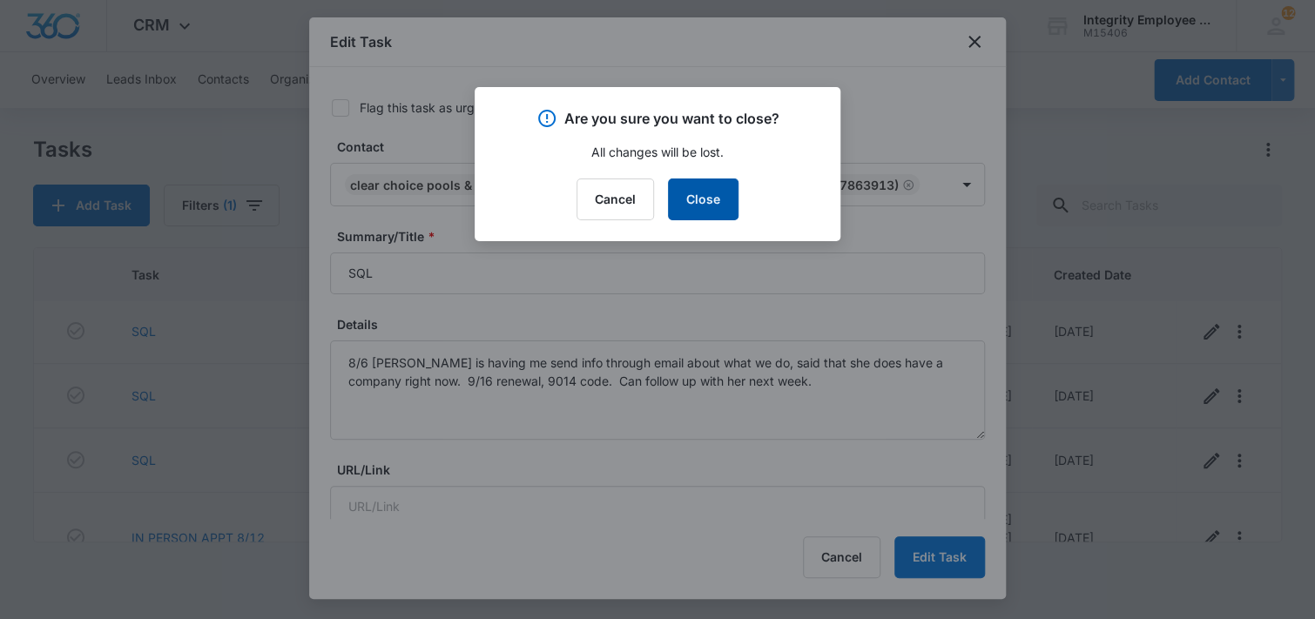
click at [709, 199] on button "Close" at bounding box center [703, 200] width 71 height 42
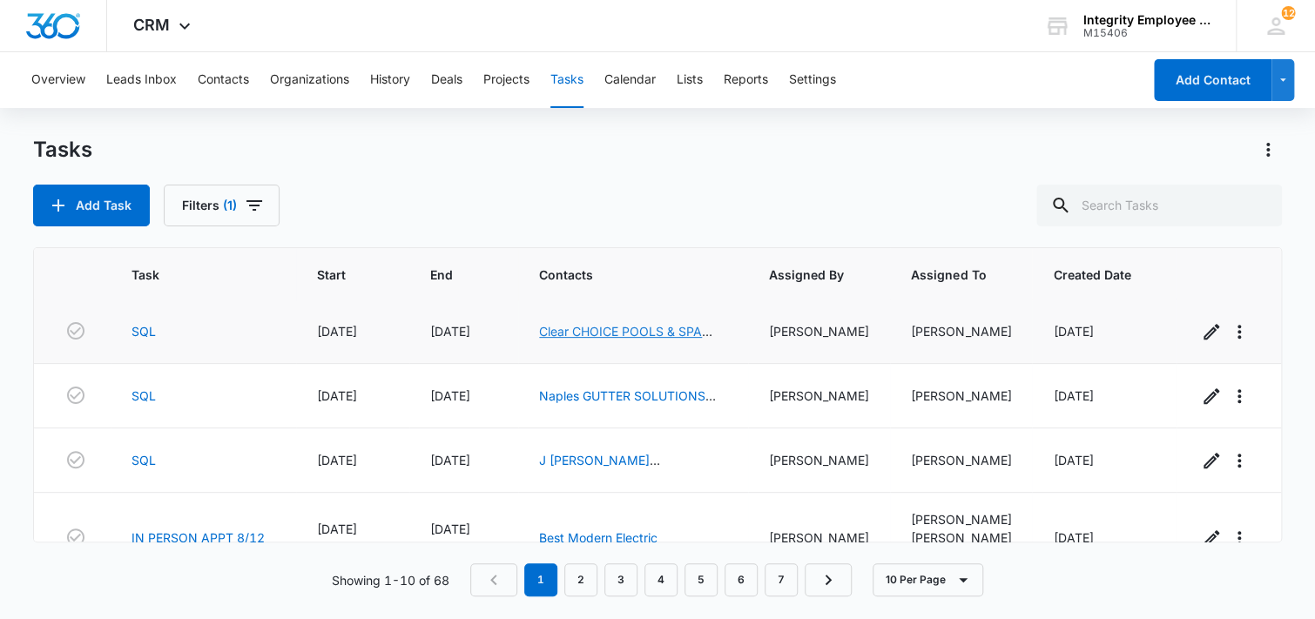
click at [618, 333] on link "Clear CHOICE POOLS & SPA SERVICES" at bounding box center [625, 340] width 173 height 33
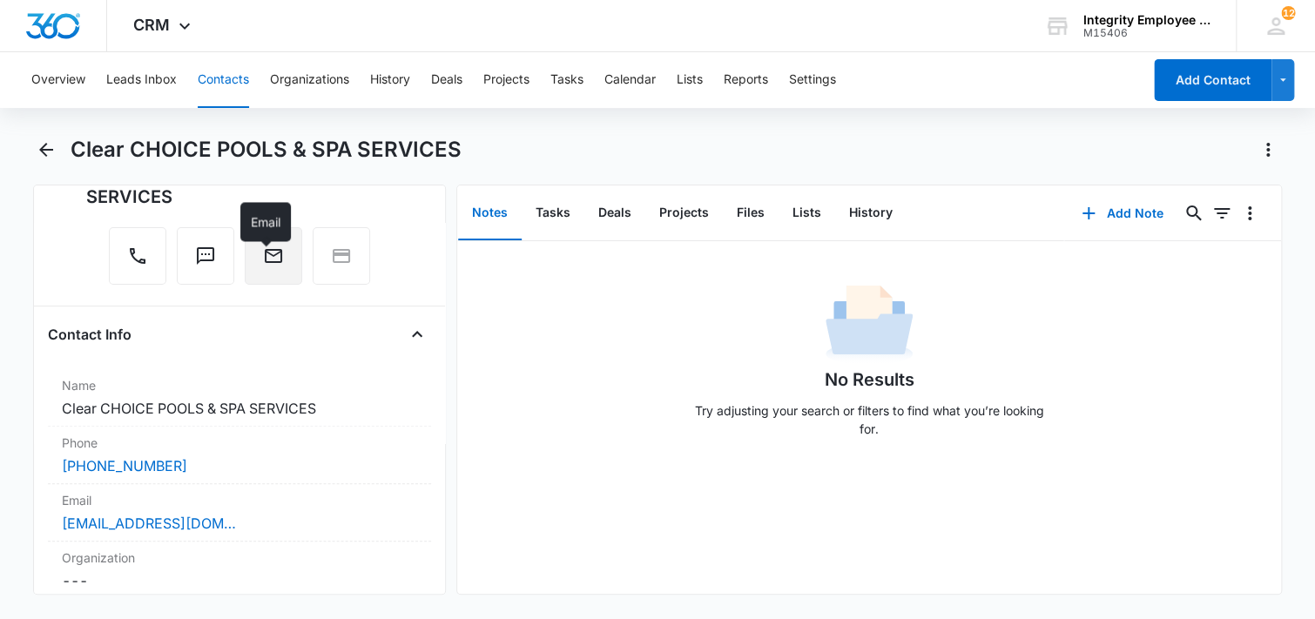
scroll to position [348, 0]
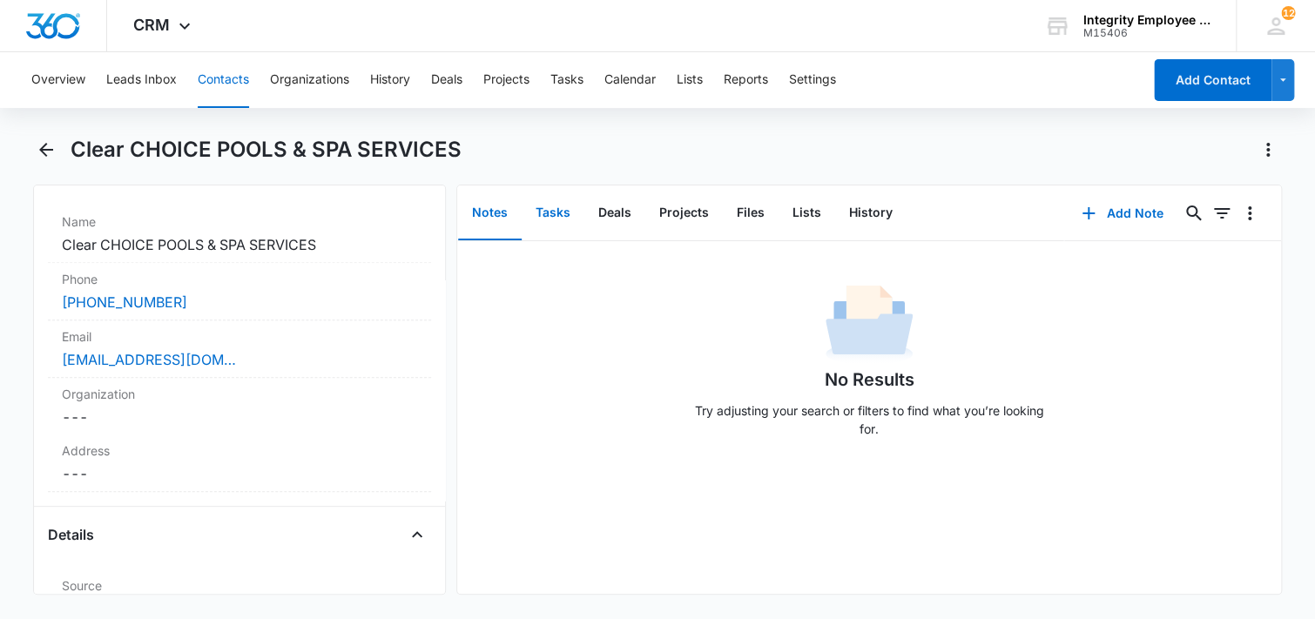
click at [561, 207] on button "Tasks" at bounding box center [553, 213] width 63 height 54
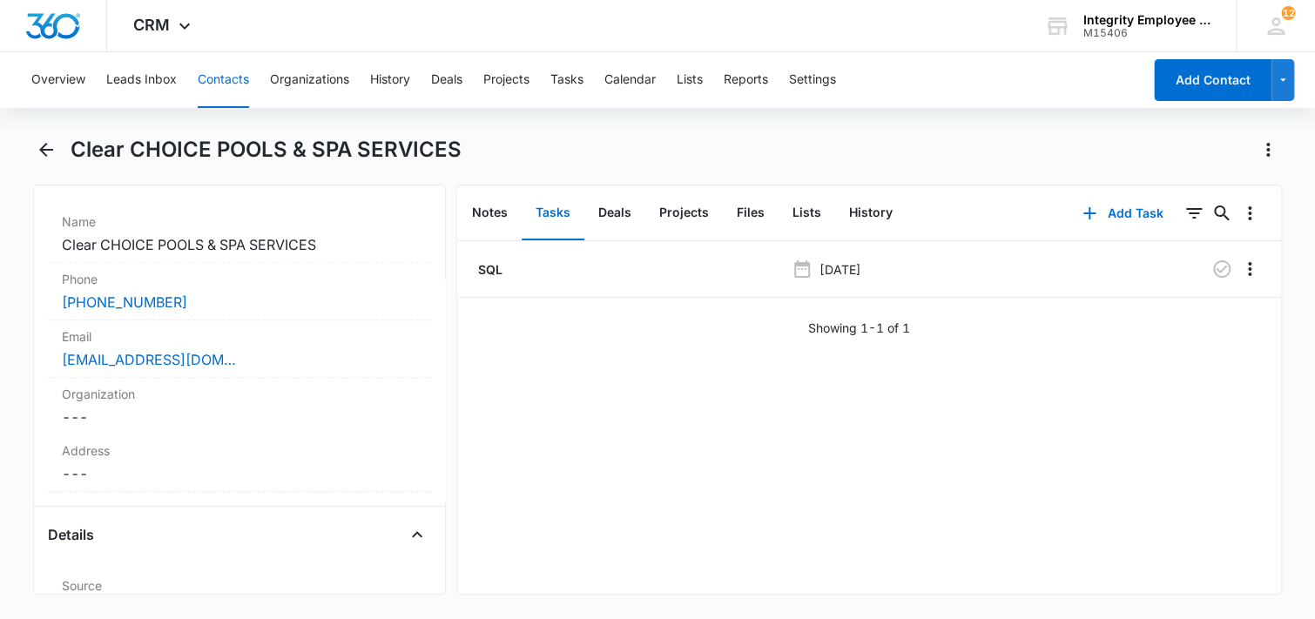
scroll to position [348, 0]
click at [571, 78] on button "Tasks" at bounding box center [567, 80] width 33 height 56
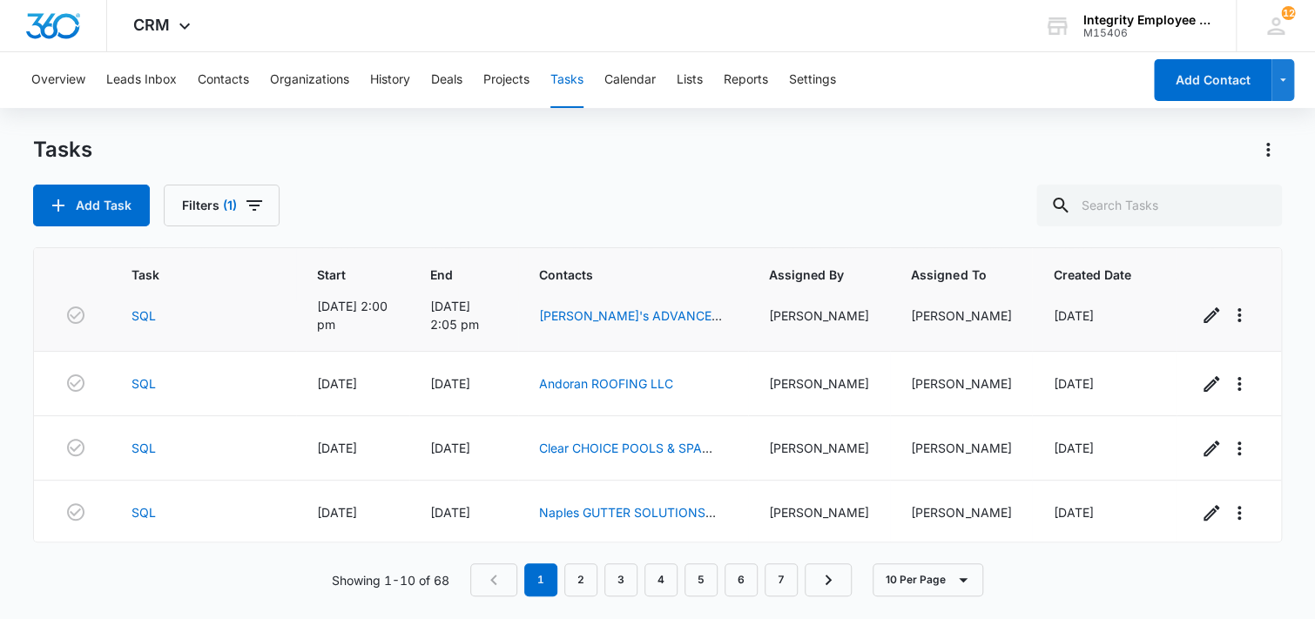
scroll to position [261, 0]
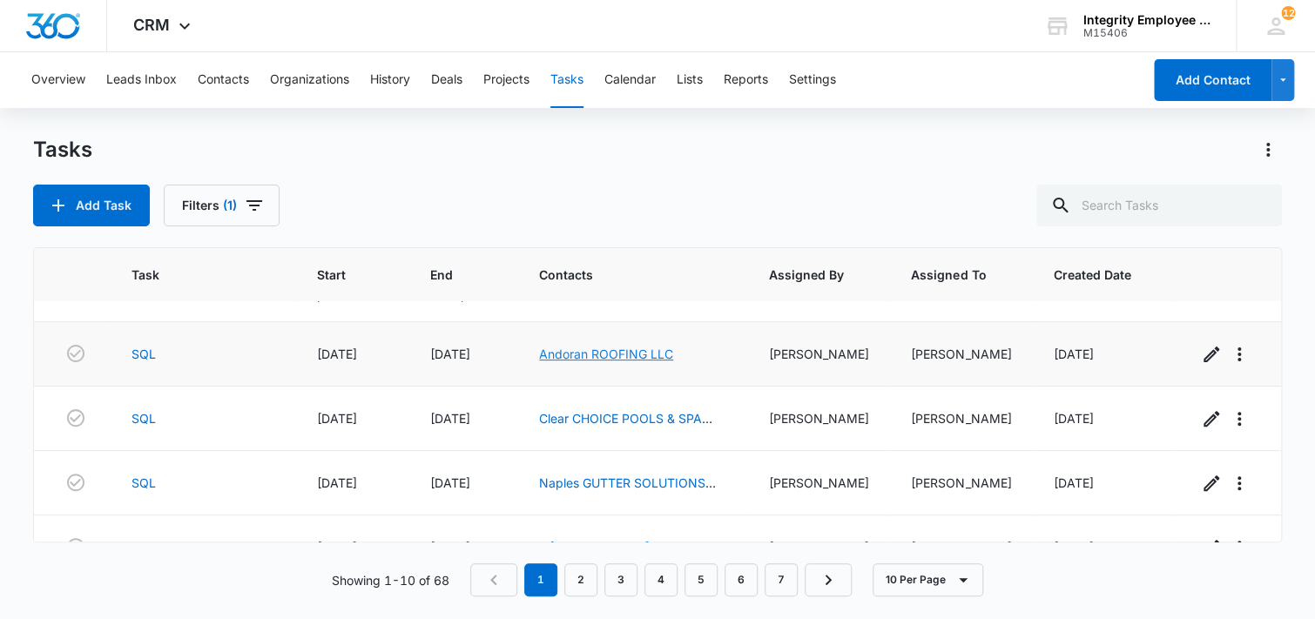
click at [655, 355] on link "Andoran ROOFING LLC" at bounding box center [606, 354] width 134 height 15
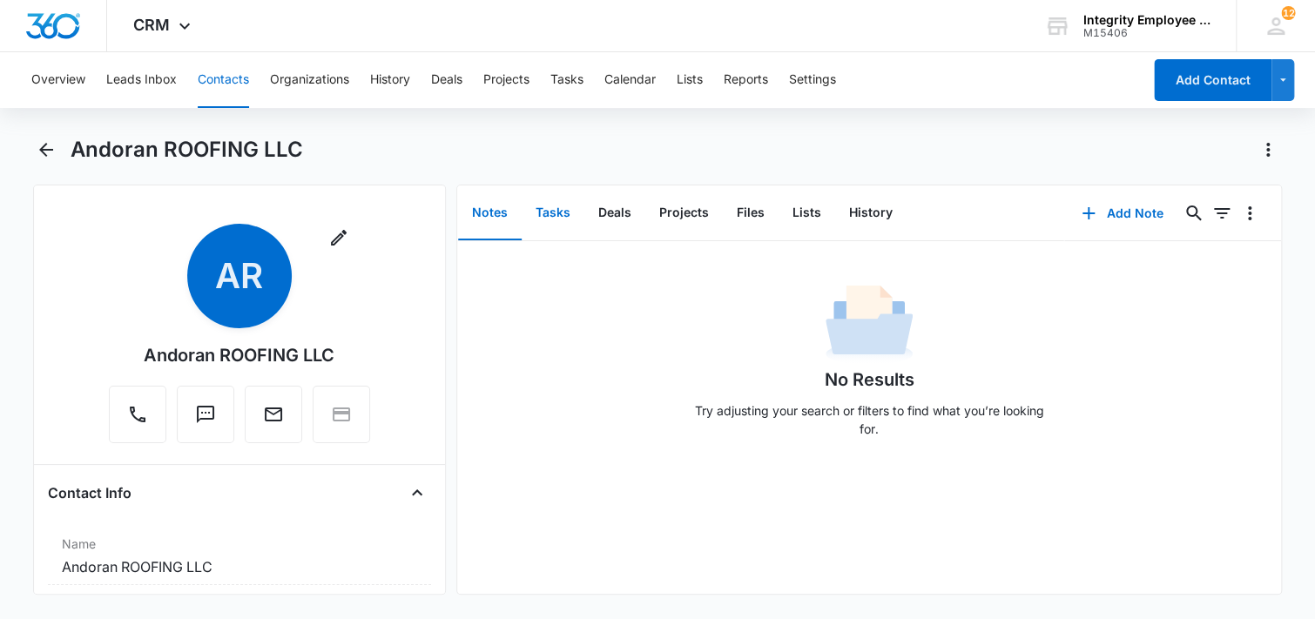
click at [546, 210] on button "Tasks" at bounding box center [553, 213] width 63 height 54
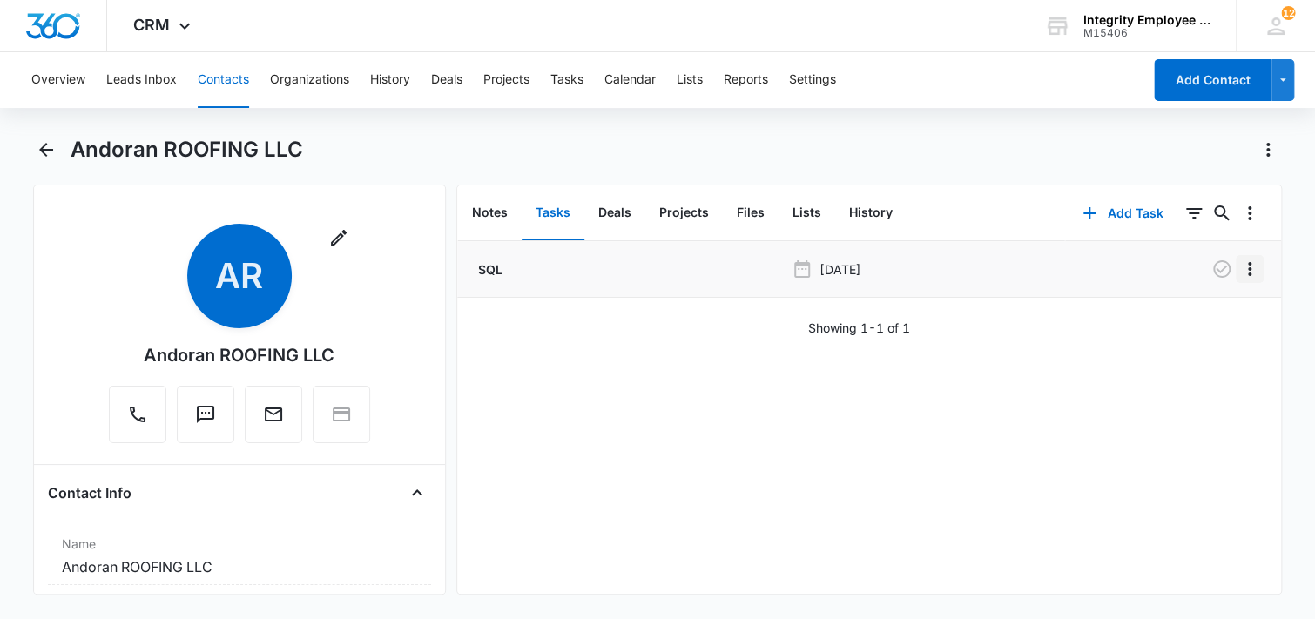
click at [1240, 271] on icon "Overflow Menu" at bounding box center [1250, 269] width 21 height 21
click at [1206, 314] on div "Edit" at bounding box center [1190, 318] width 37 height 12
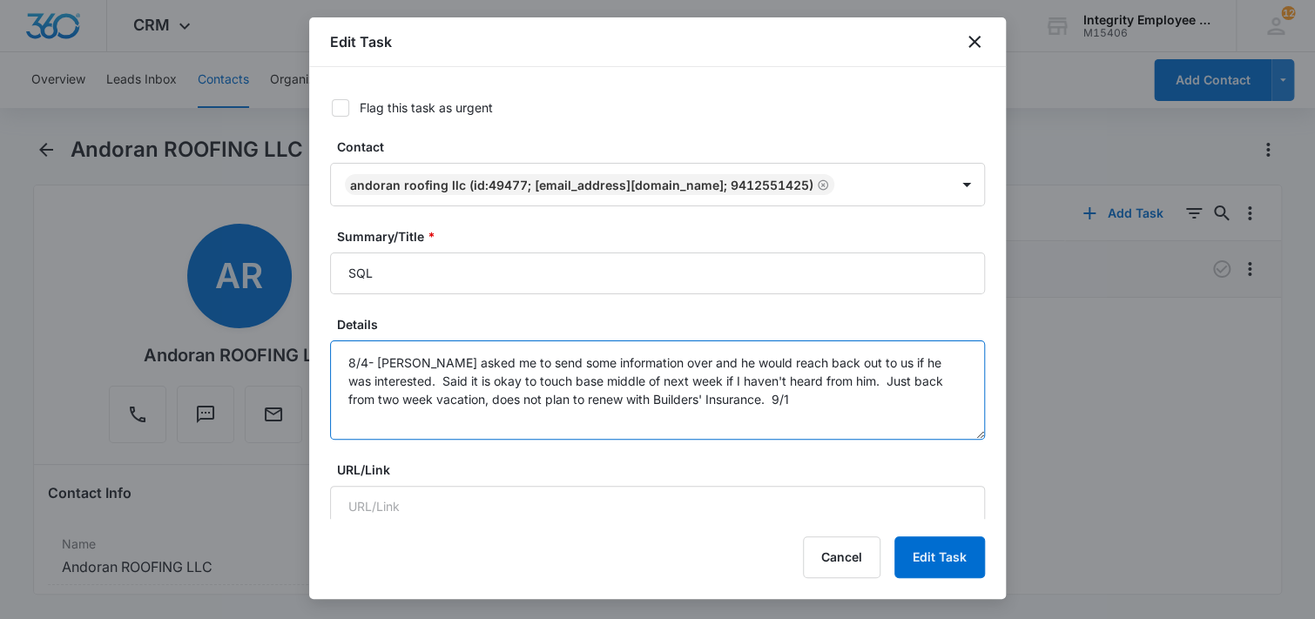
click at [809, 407] on textarea "8/4- [PERSON_NAME] asked me to send some information over and he would reach ba…" at bounding box center [657, 390] width 655 height 99
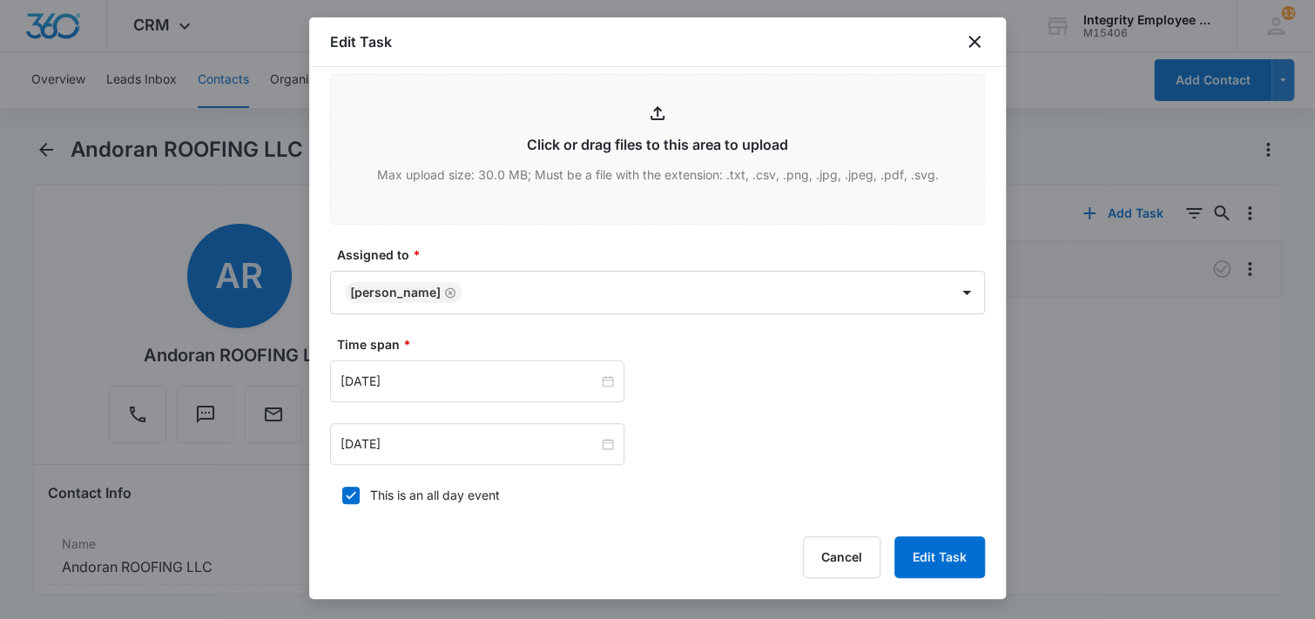
scroll to position [871, 0]
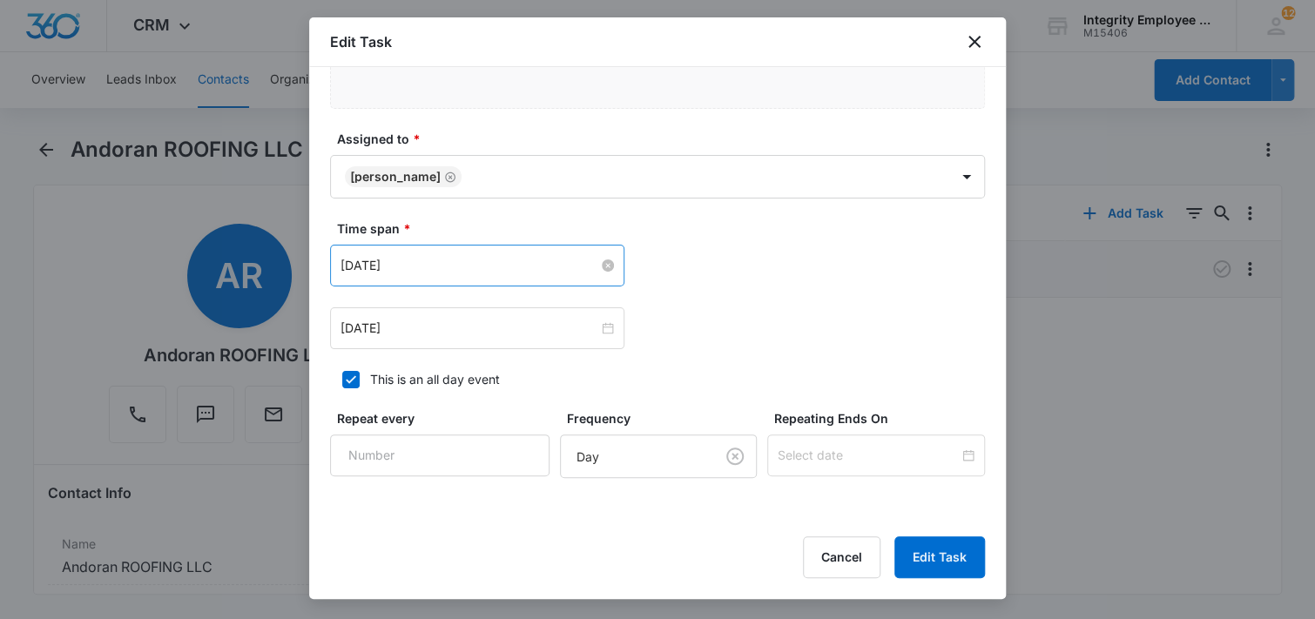
type textarea "8/4- [PERSON_NAME] asked me to send some information over and he would reach ba…"
click at [418, 258] on input "[DATE]" at bounding box center [470, 265] width 258 height 19
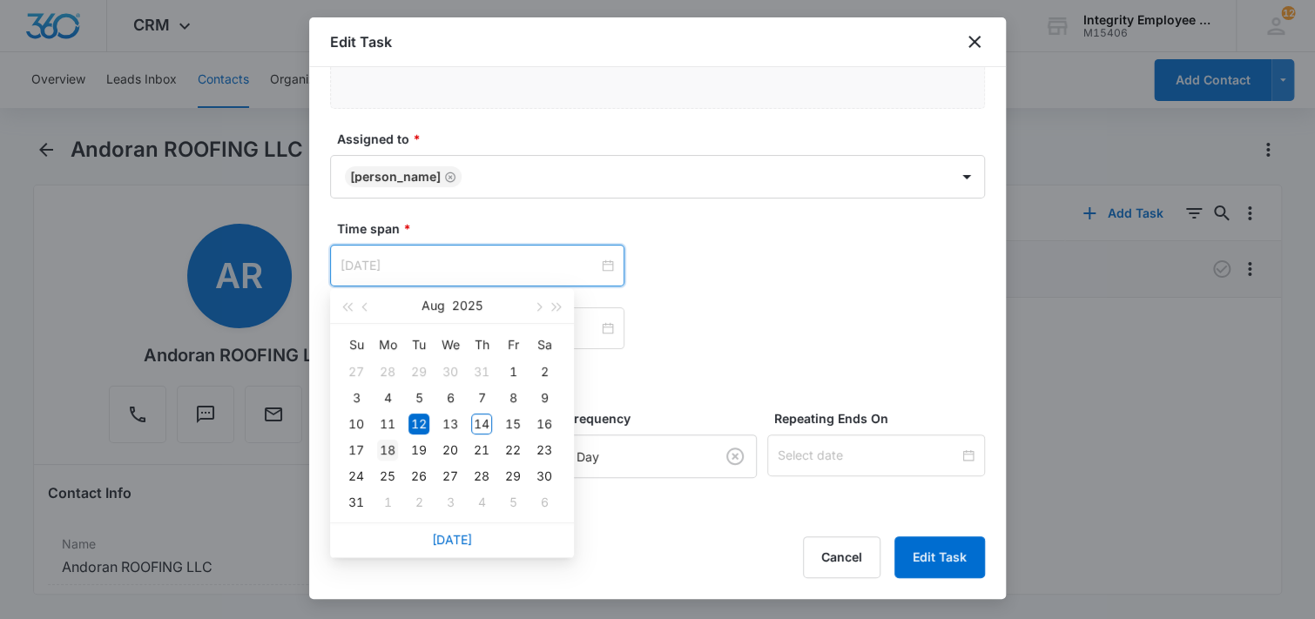
type input "[DATE]"
click at [390, 443] on div "18" at bounding box center [387, 450] width 21 height 21
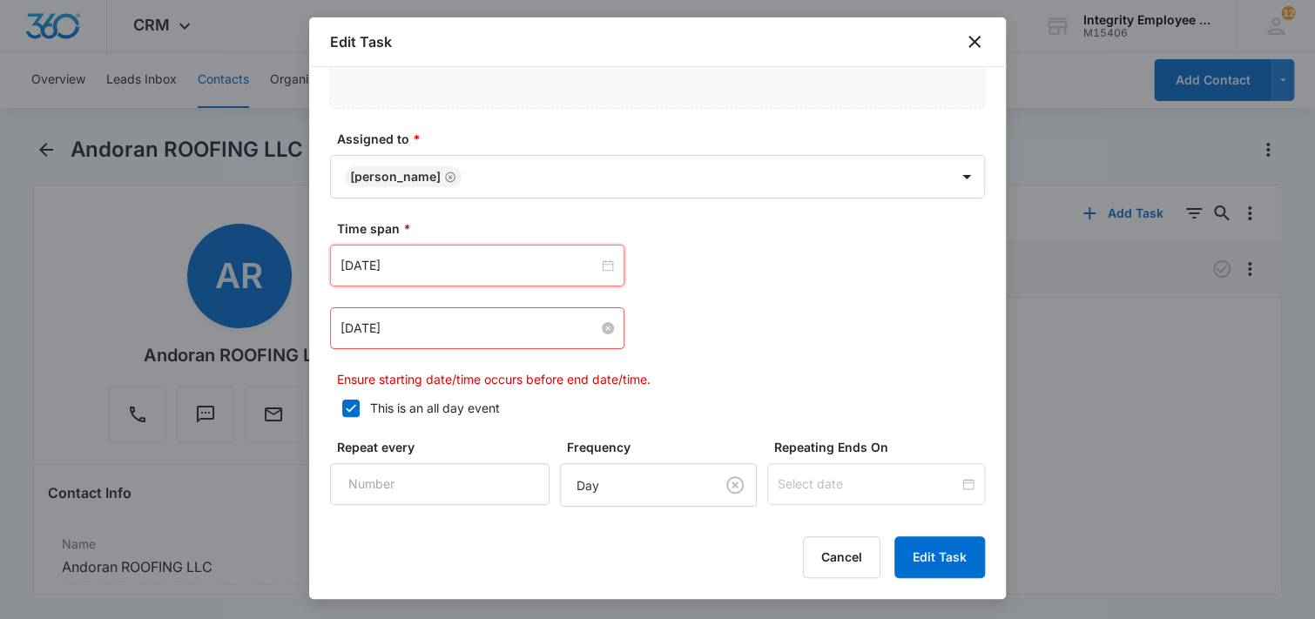
click at [460, 323] on input "[DATE]" at bounding box center [470, 328] width 258 height 19
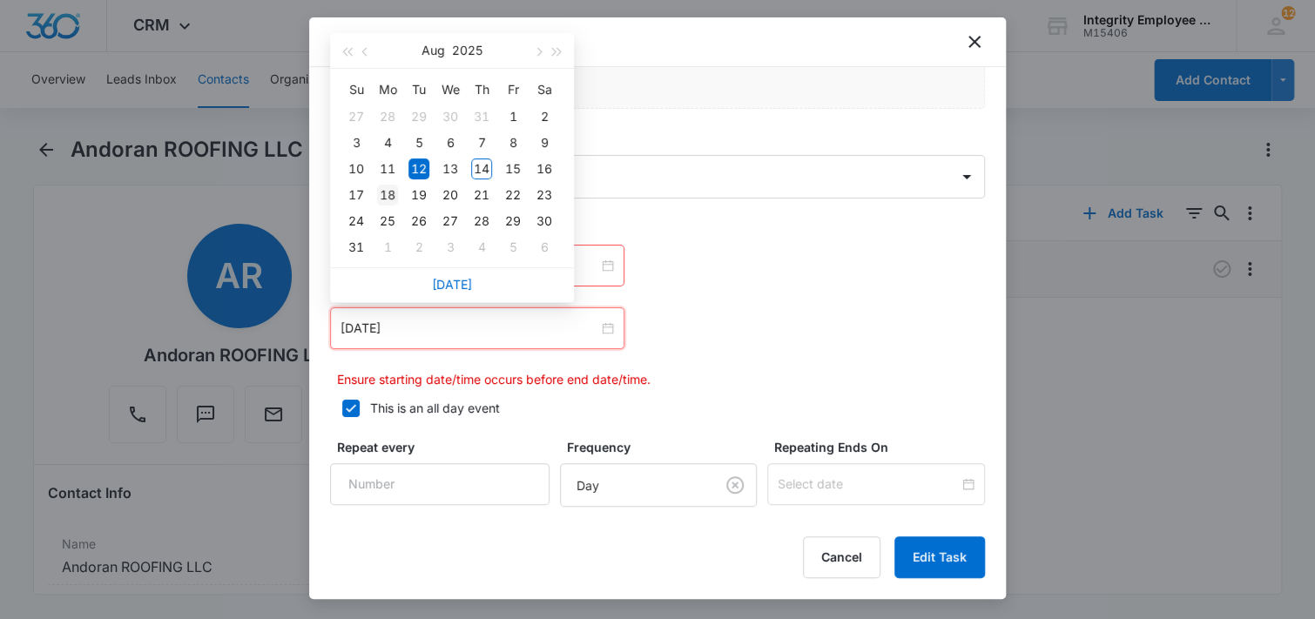
type input "[DATE]"
click at [392, 191] on div "18" at bounding box center [387, 195] width 21 height 21
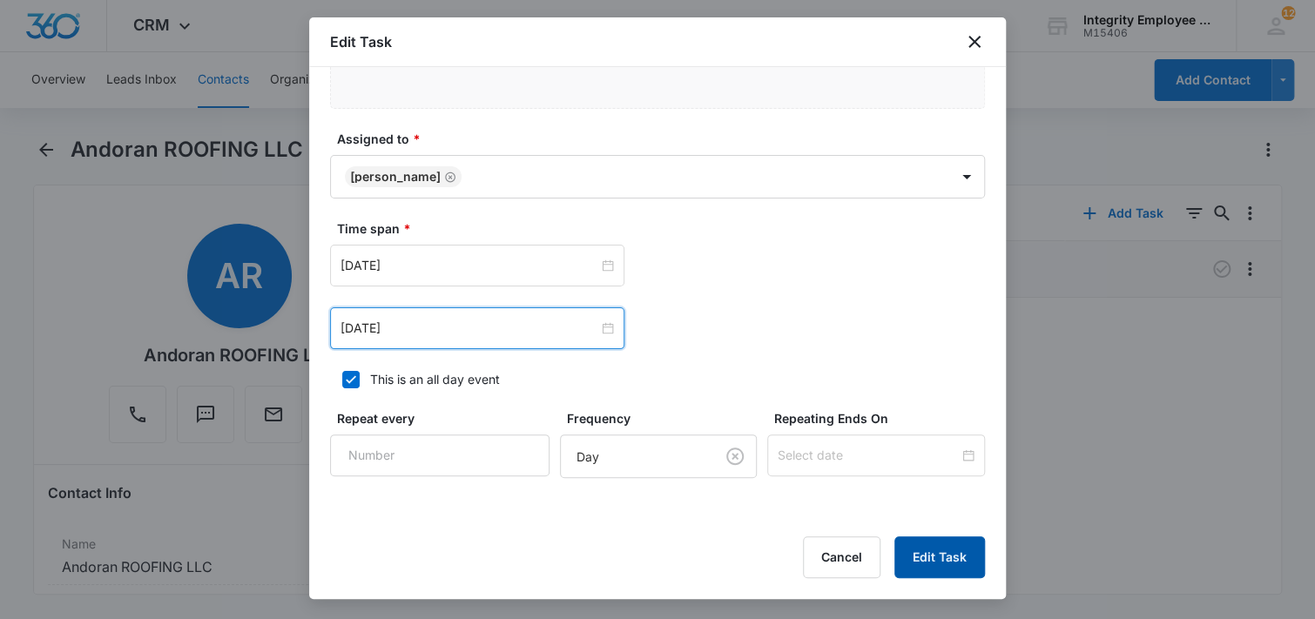
click at [936, 550] on button "Edit Task" at bounding box center [940, 558] width 91 height 42
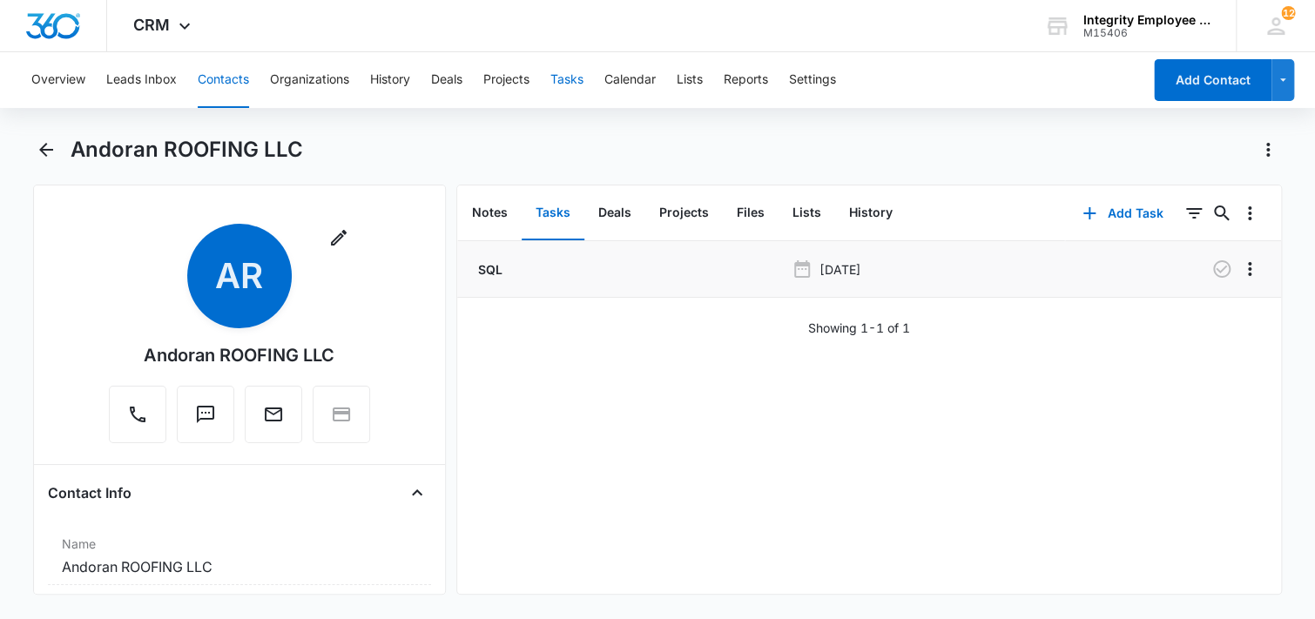
click at [574, 83] on button "Tasks" at bounding box center [567, 80] width 33 height 56
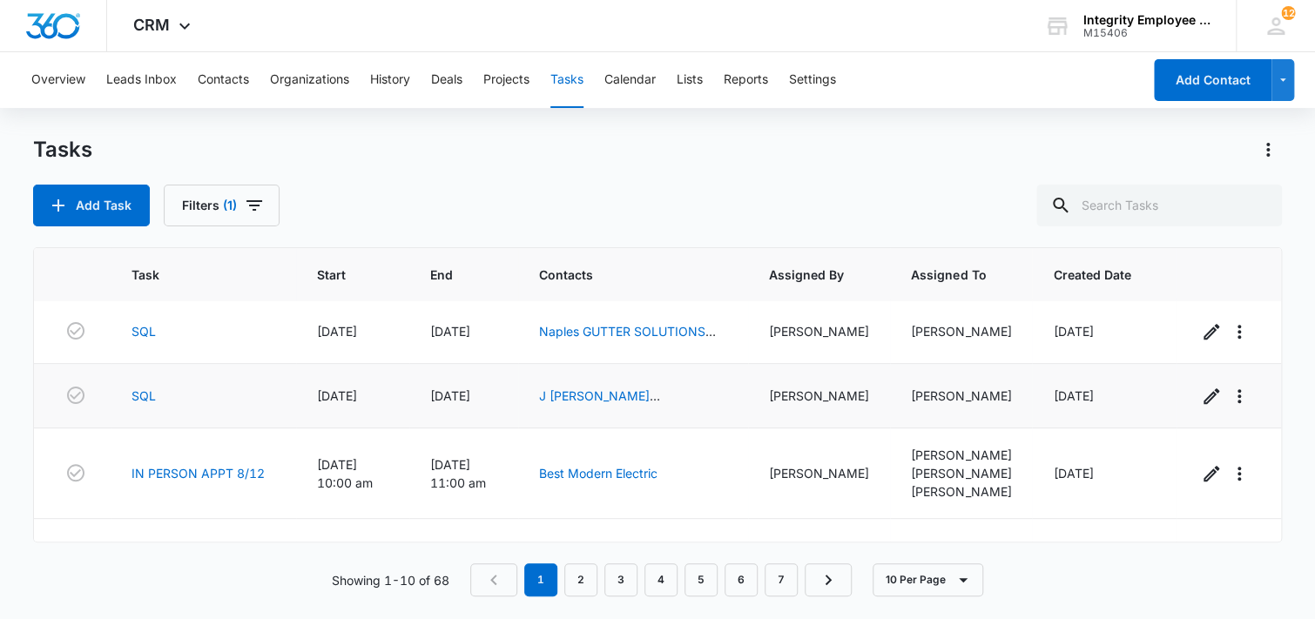
scroll to position [261, 0]
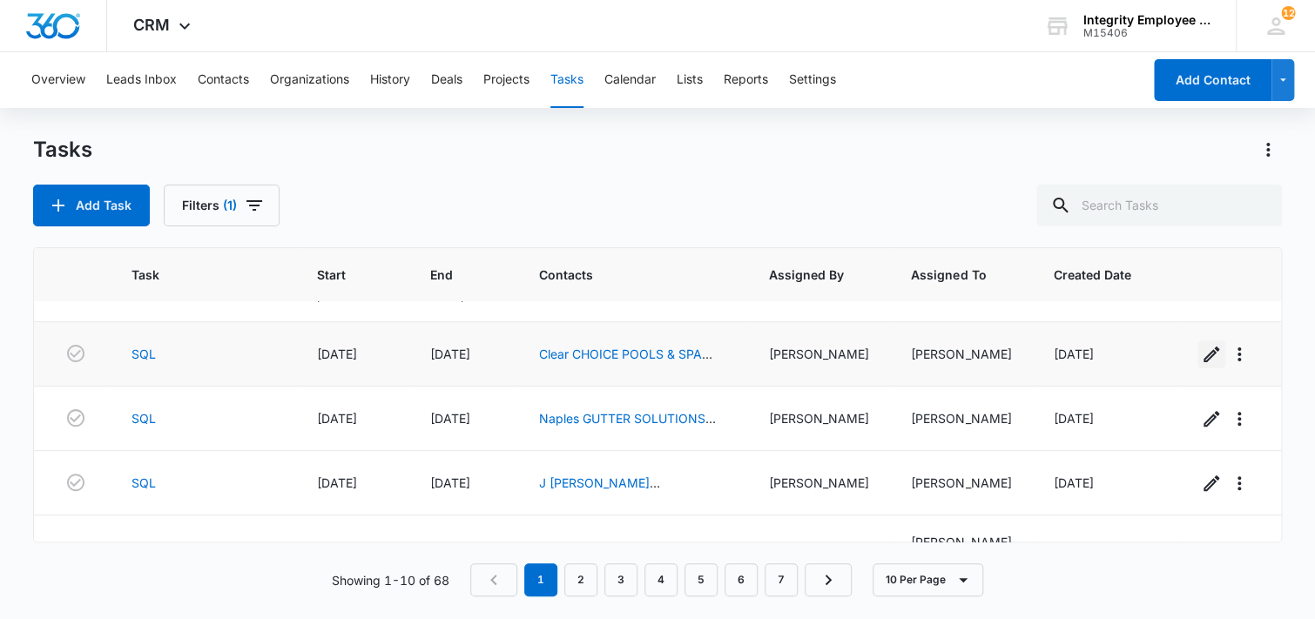
click at [1201, 351] on icon "button" at bounding box center [1211, 354] width 21 height 21
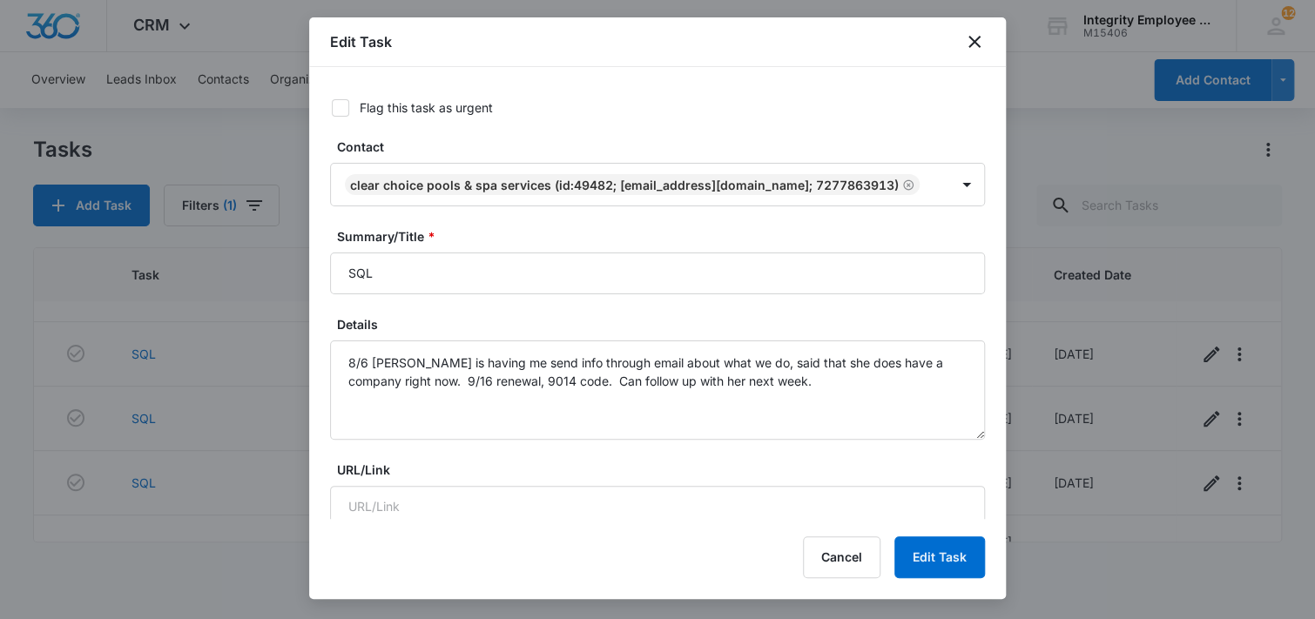
scroll to position [87, 0]
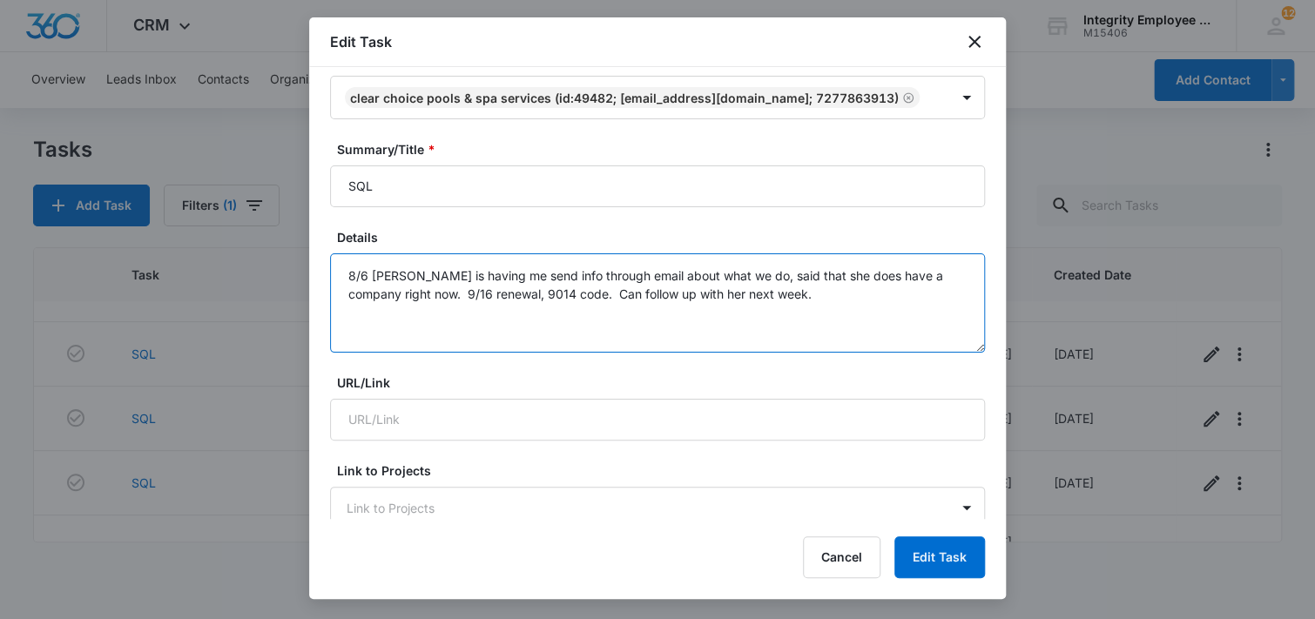
click at [810, 323] on textarea "8/6 [PERSON_NAME] is having me send info through email about what we do, said t…" at bounding box center [657, 302] width 655 height 99
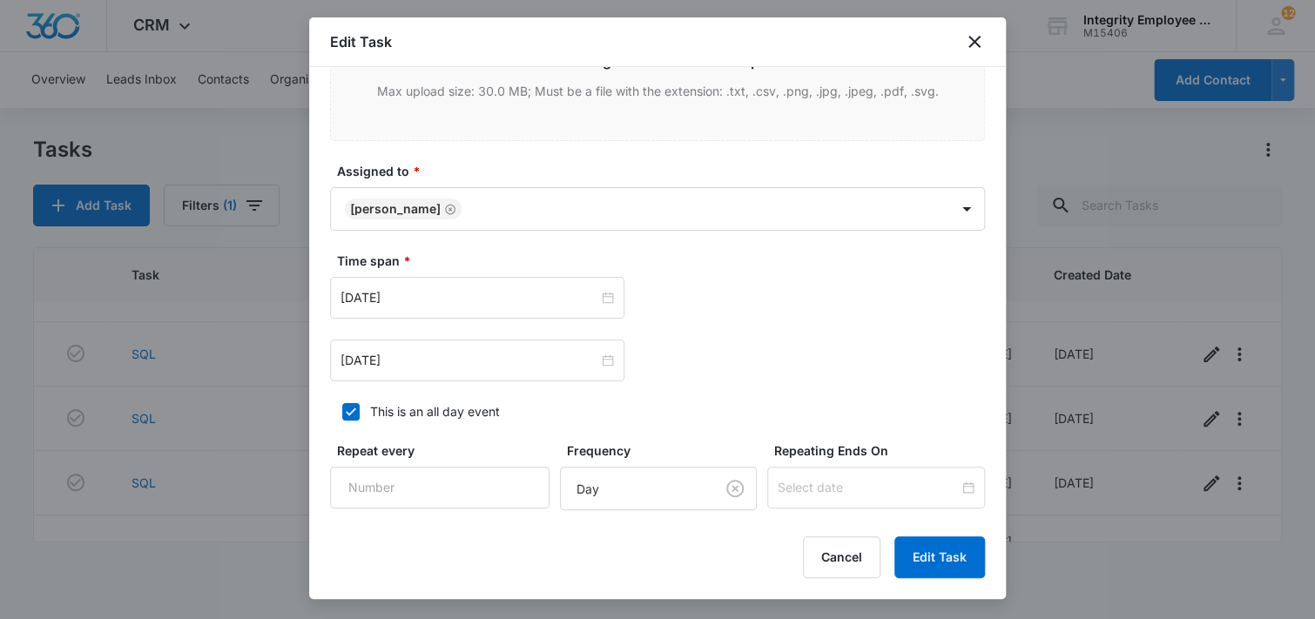
scroll to position [871, 0]
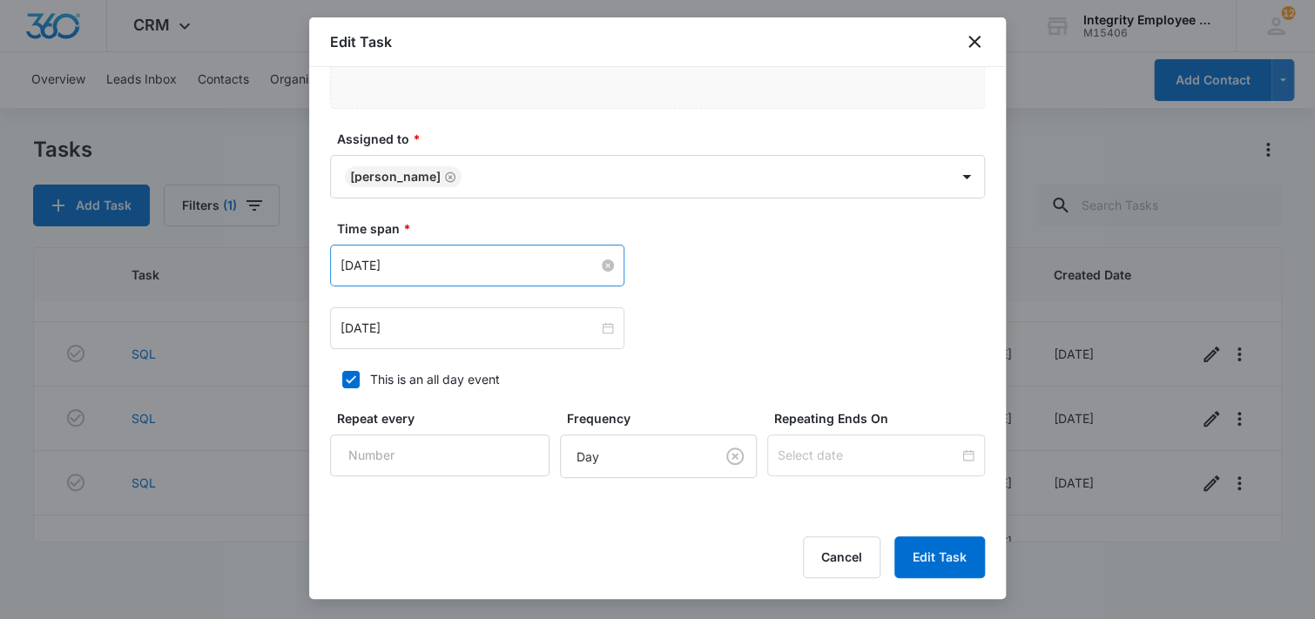
type textarea "8/6 [PERSON_NAME] is having me send info through email about what we do, said t…"
click at [465, 275] on input "[DATE]" at bounding box center [470, 265] width 258 height 19
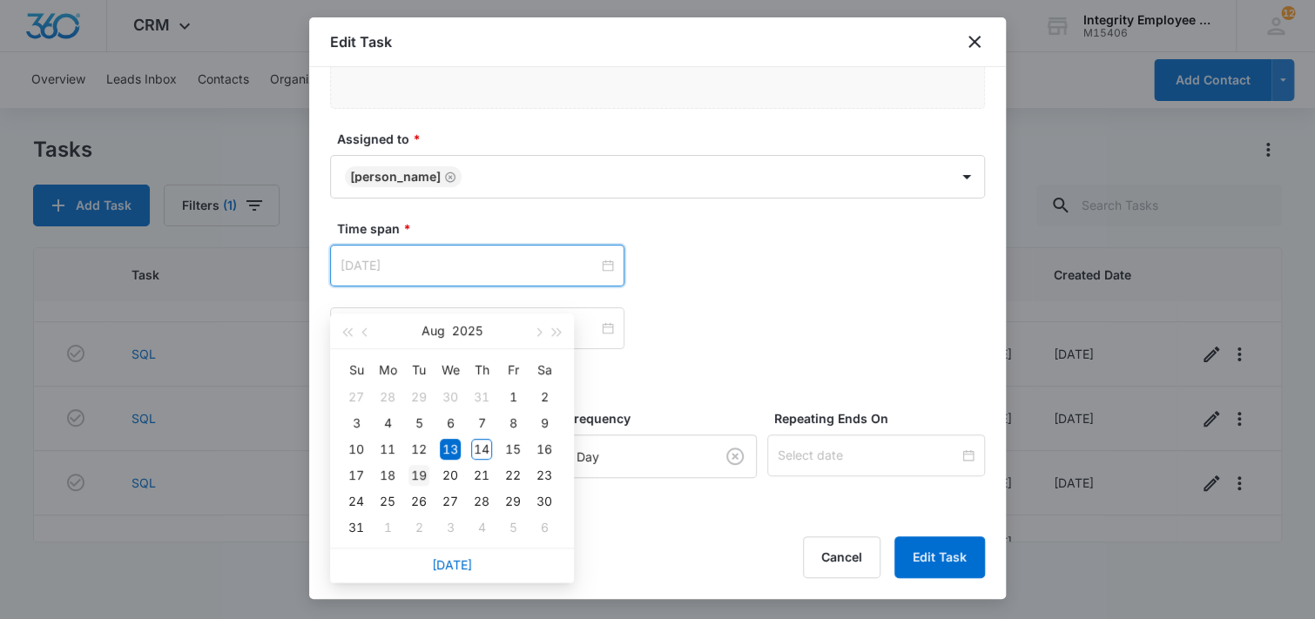
type input "[DATE]"
click at [415, 474] on div "19" at bounding box center [419, 475] width 21 height 21
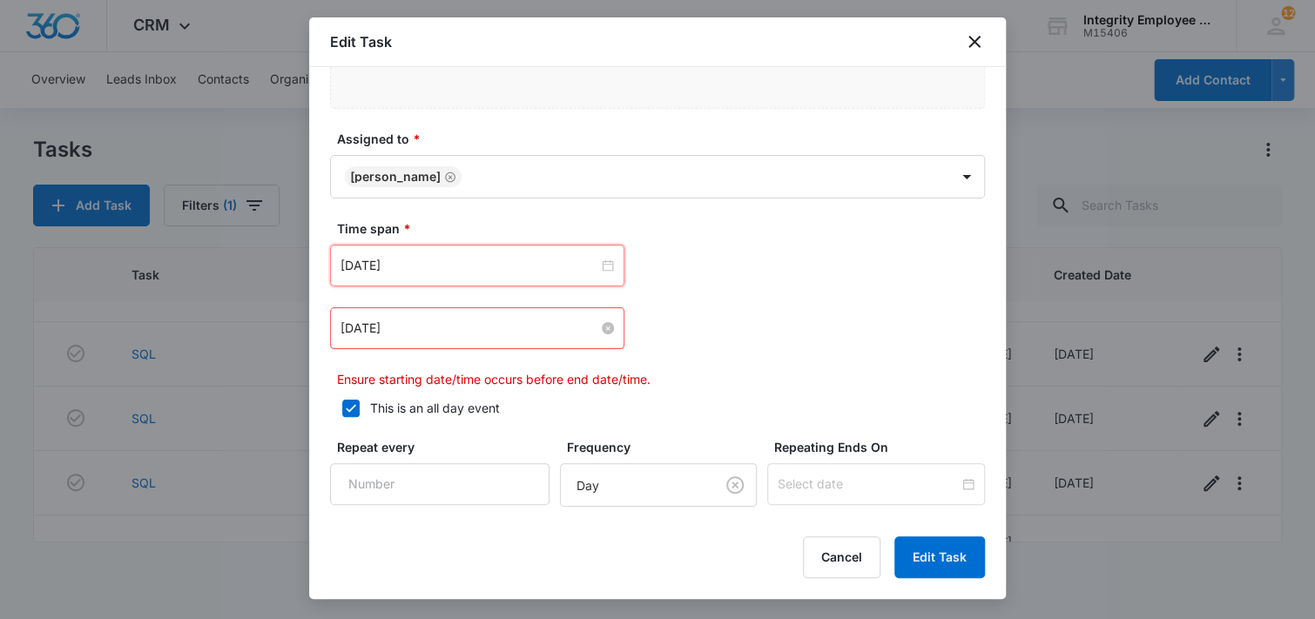
click at [475, 338] on input "[DATE]" at bounding box center [470, 328] width 258 height 19
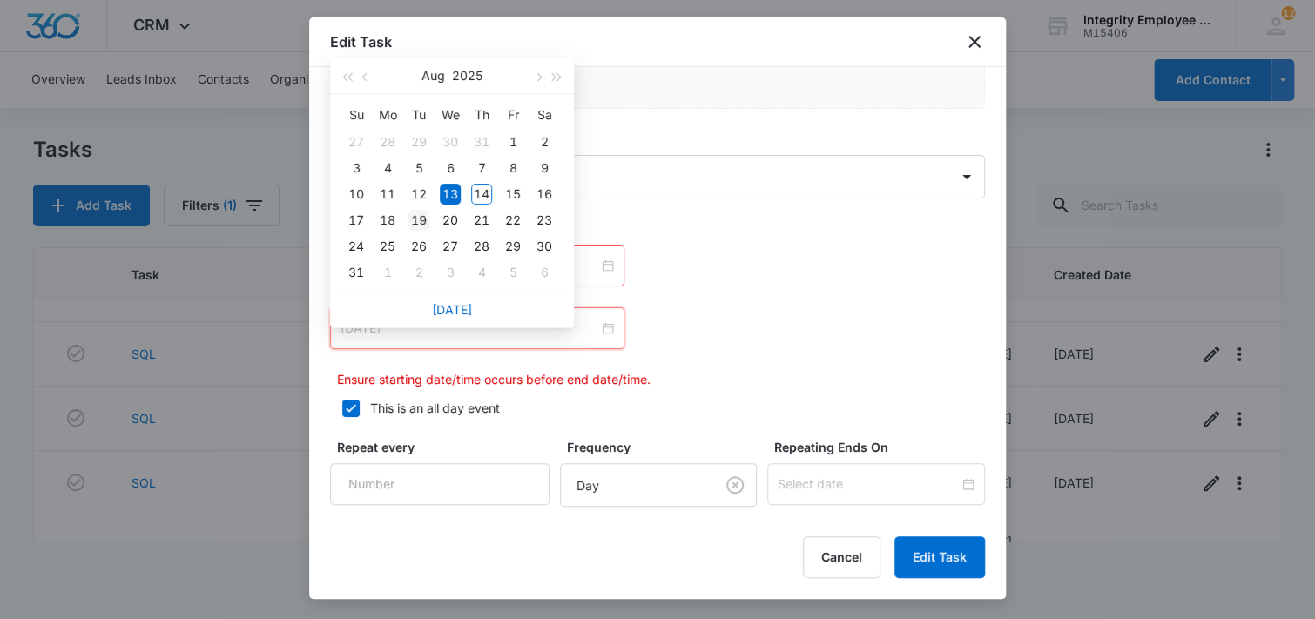
type input "[DATE]"
click at [416, 214] on div "19" at bounding box center [419, 220] width 21 height 21
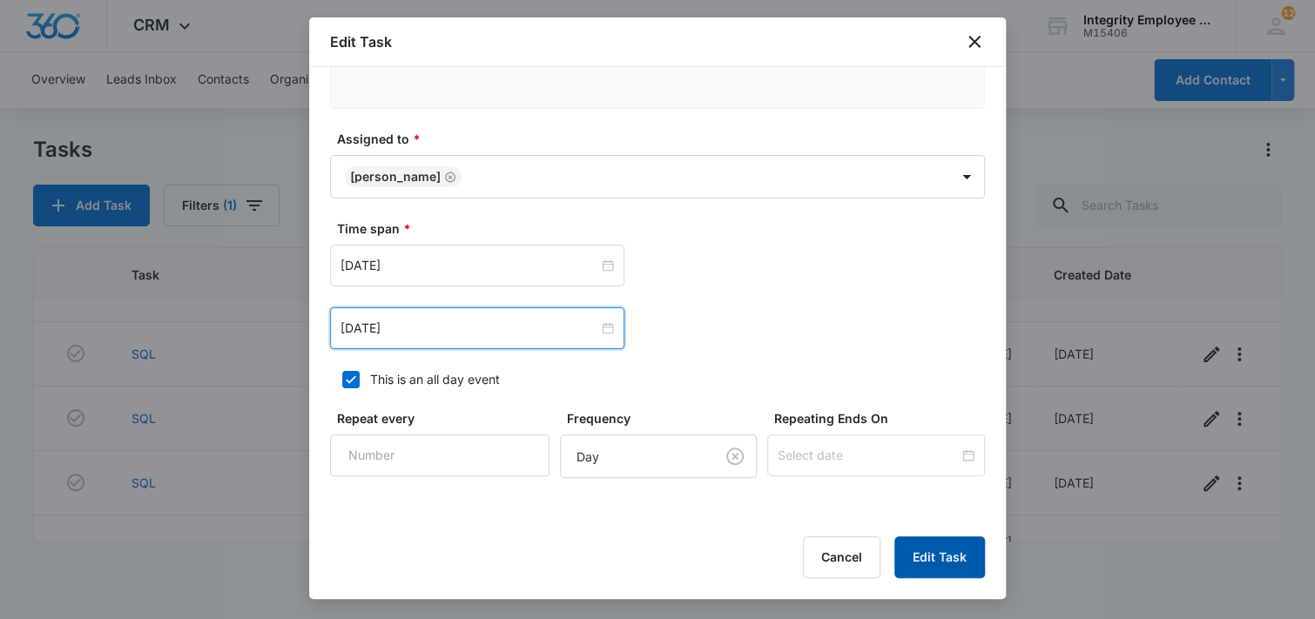
click at [965, 559] on button "Edit Task" at bounding box center [940, 558] width 91 height 42
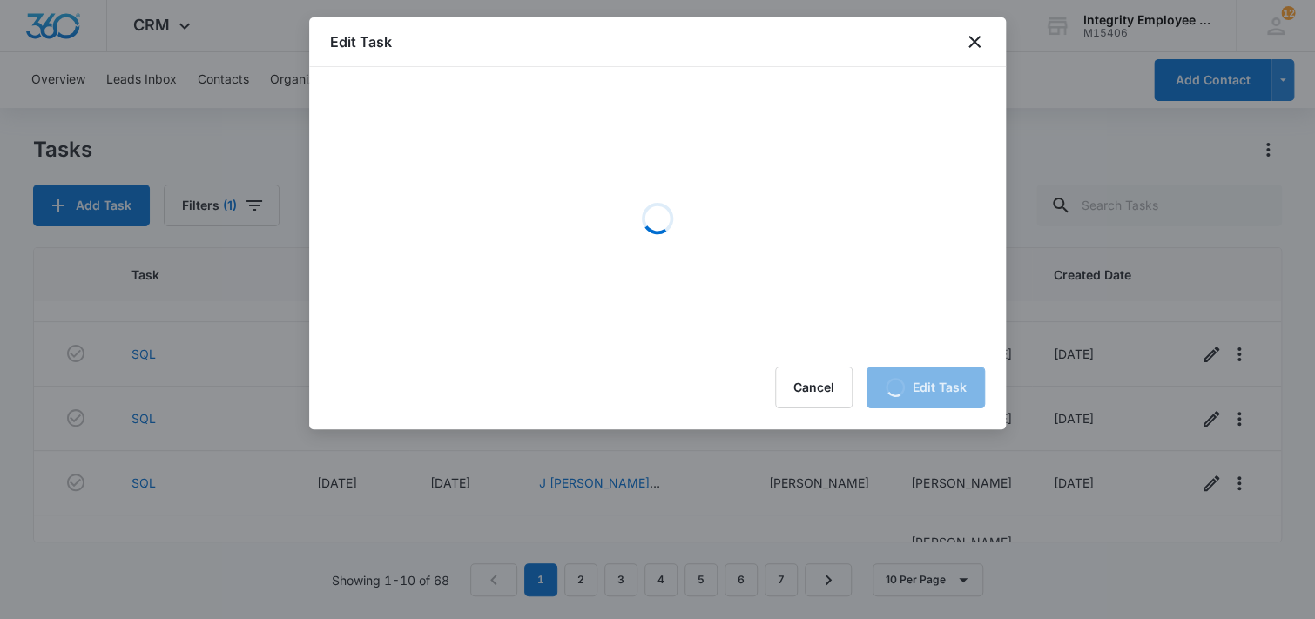
scroll to position [0, 0]
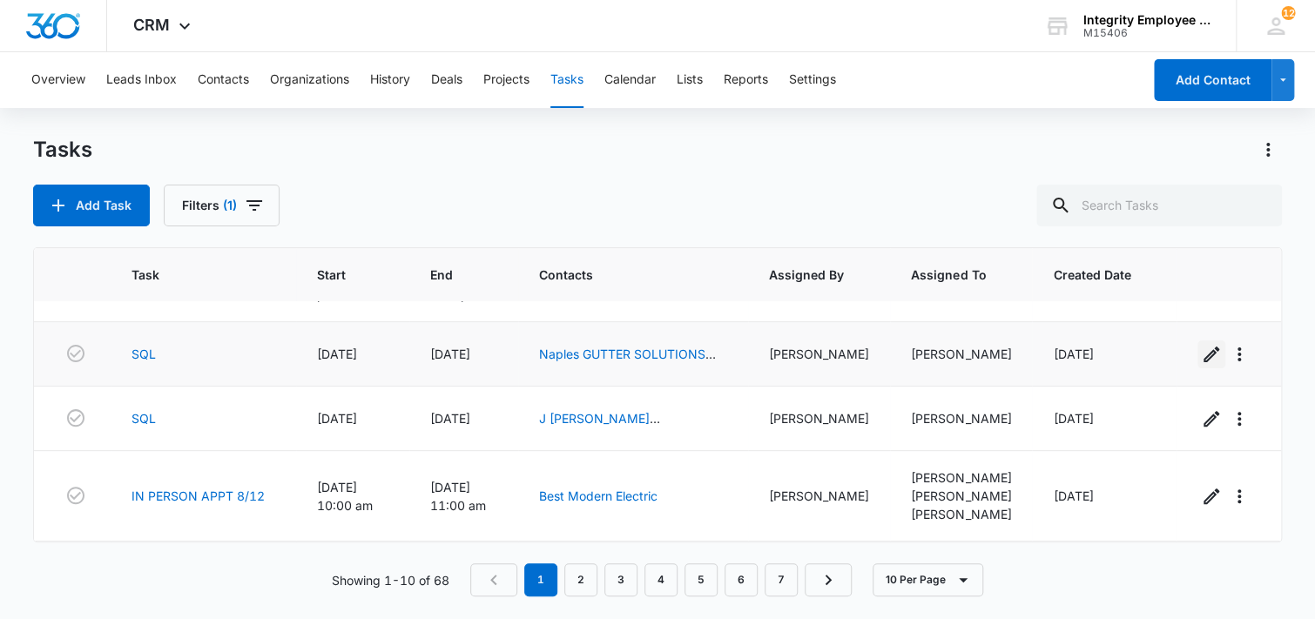
click at [1204, 355] on icon "button" at bounding box center [1212, 355] width 16 height 16
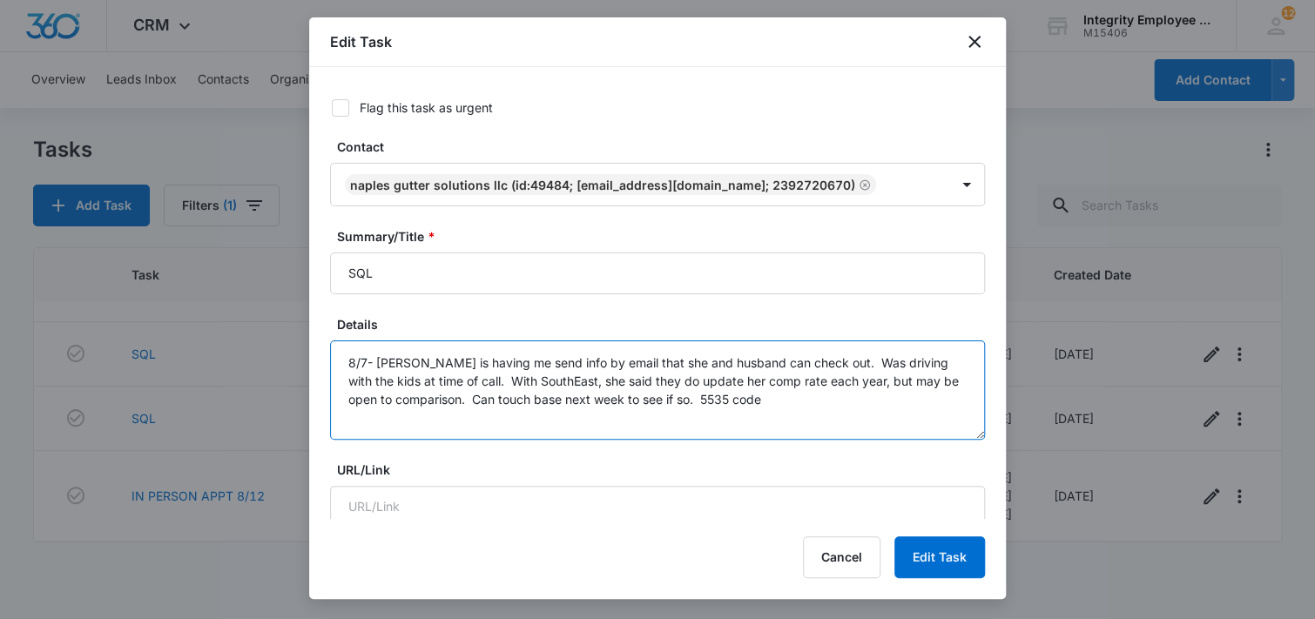
click at [763, 398] on textarea "8/7- [PERSON_NAME] is having me send info by email that she and husband can che…" at bounding box center [657, 390] width 655 height 99
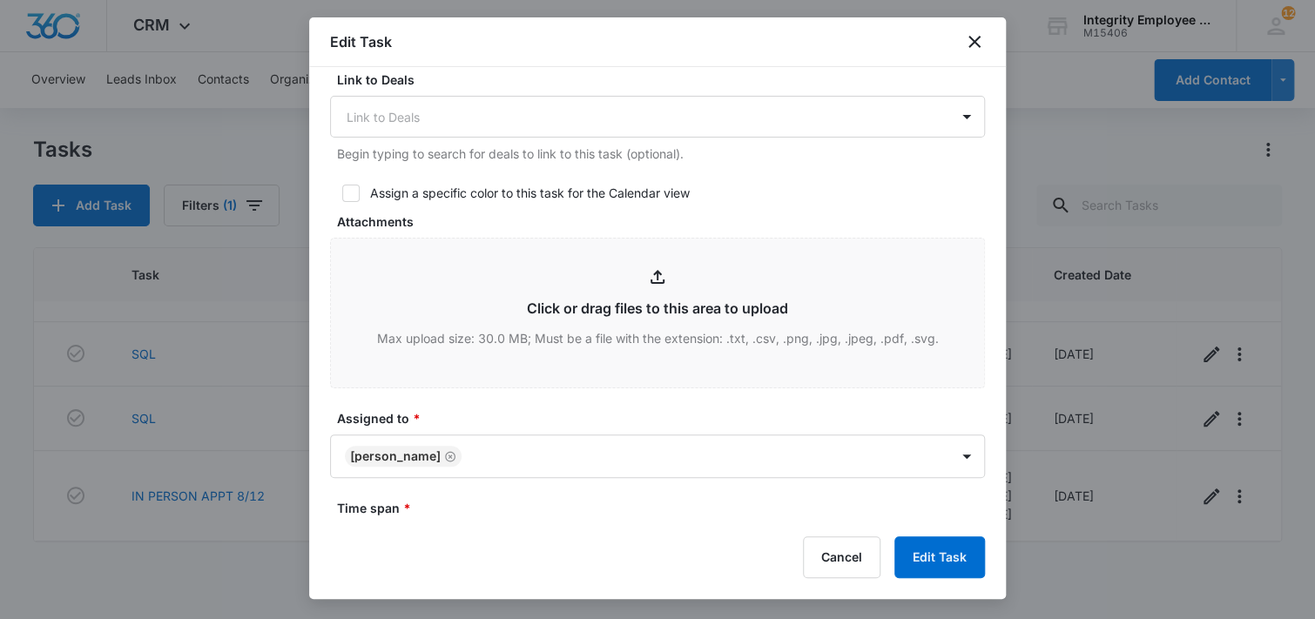
scroll to position [697, 0]
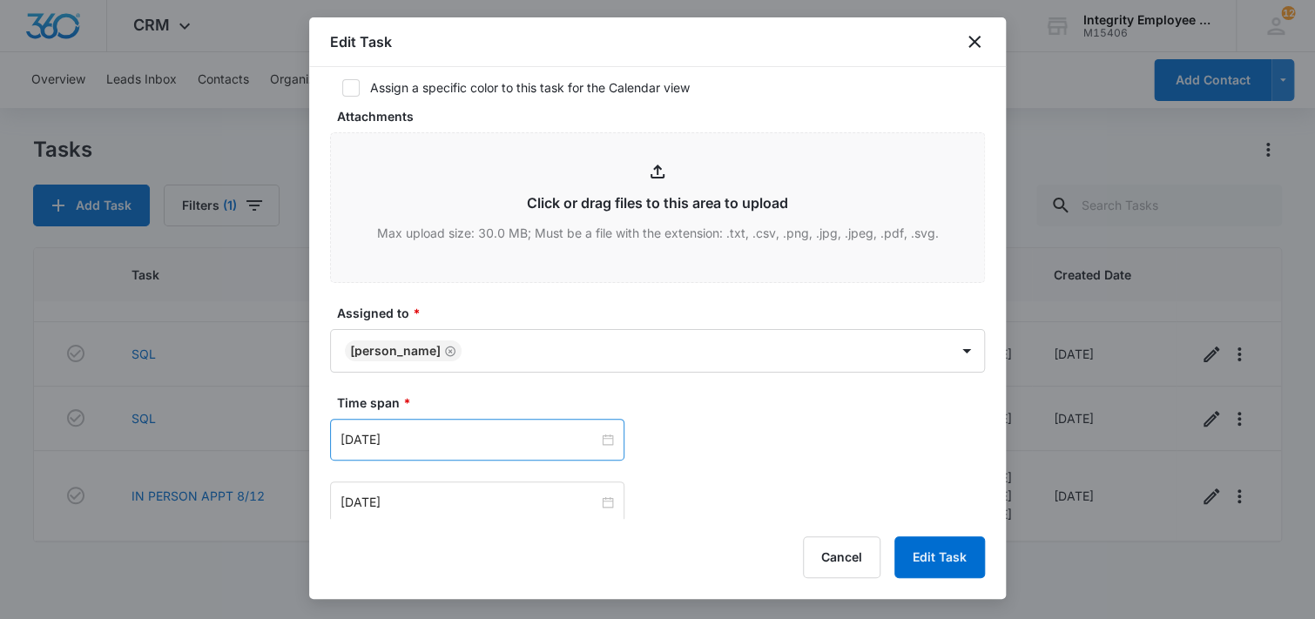
type textarea "8/7- [PERSON_NAME] is having me send info by email that she and husband can che…"
click at [492, 428] on div "[DATE]" at bounding box center [477, 440] width 294 height 42
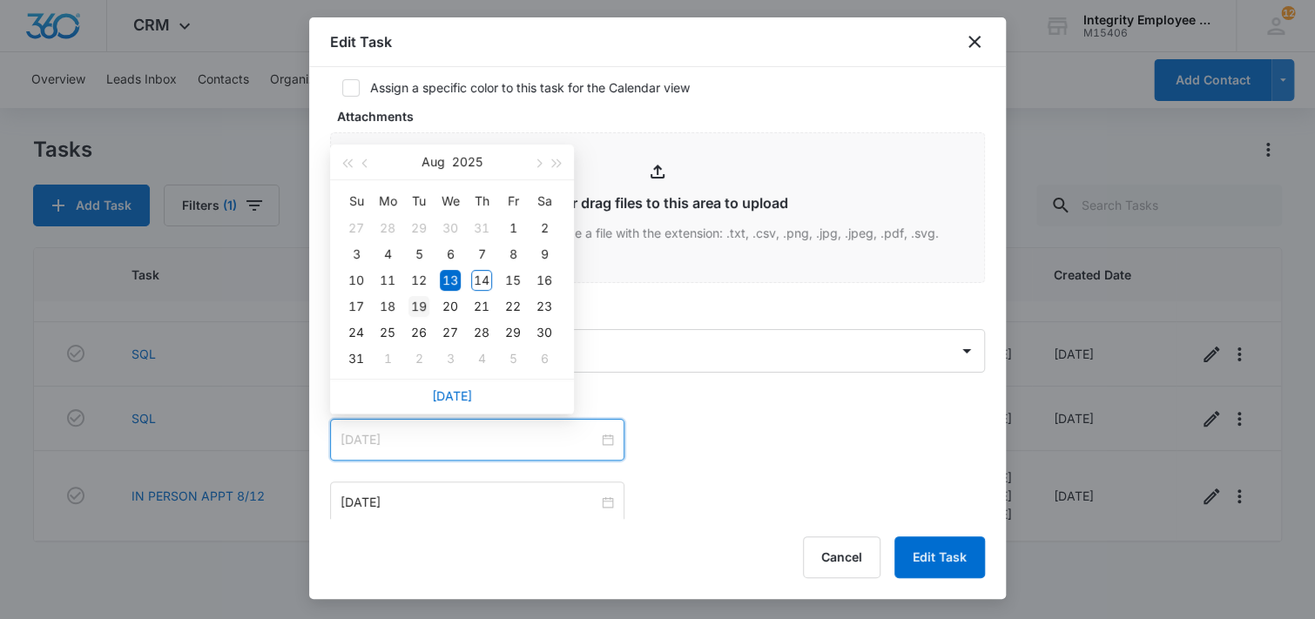
type input "[DATE]"
click at [415, 301] on div "19" at bounding box center [419, 306] width 21 height 21
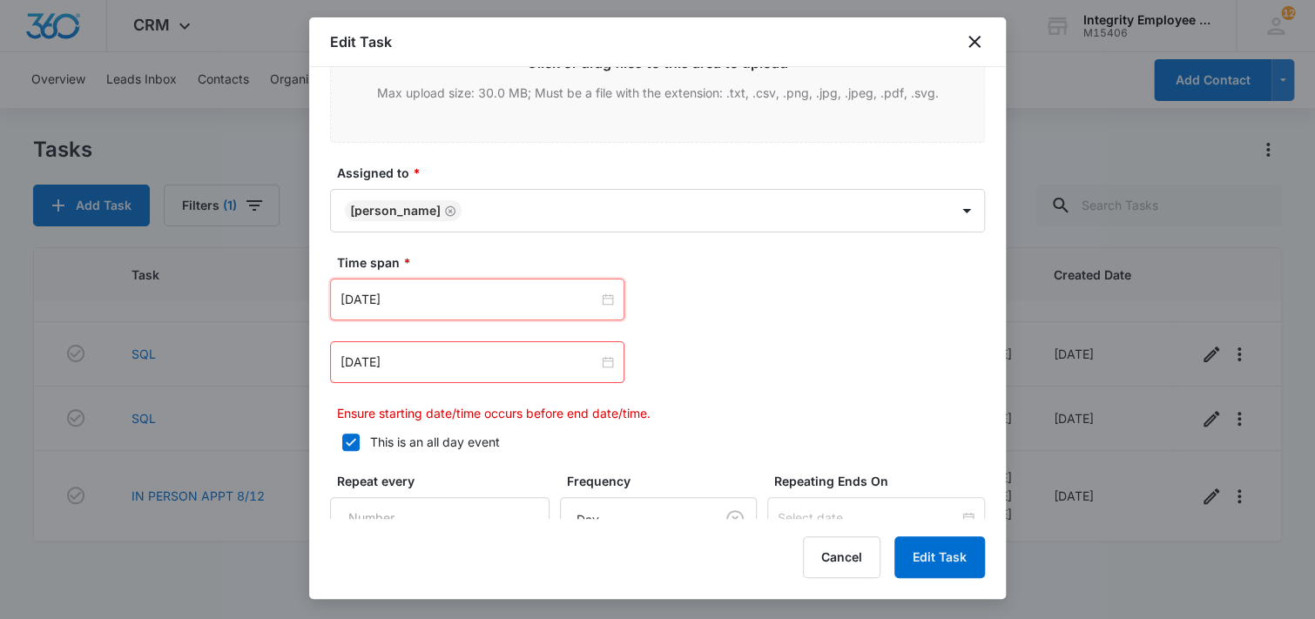
scroll to position [871, 0]
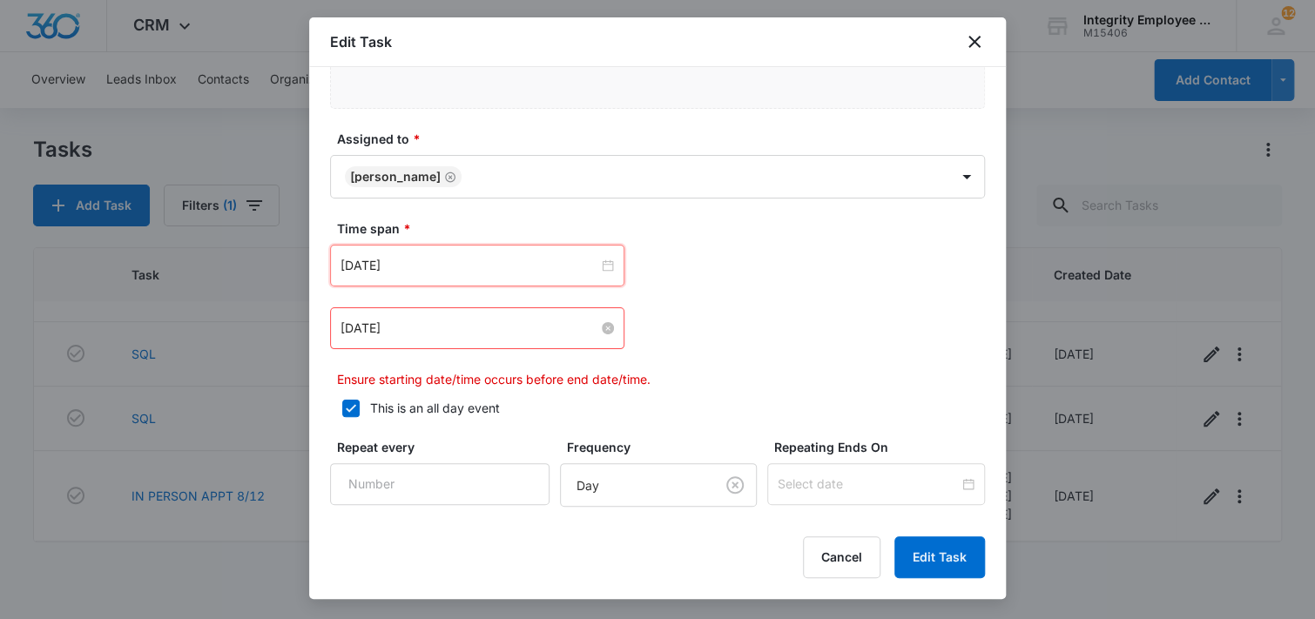
click at [479, 323] on input "[DATE]" at bounding box center [470, 328] width 258 height 19
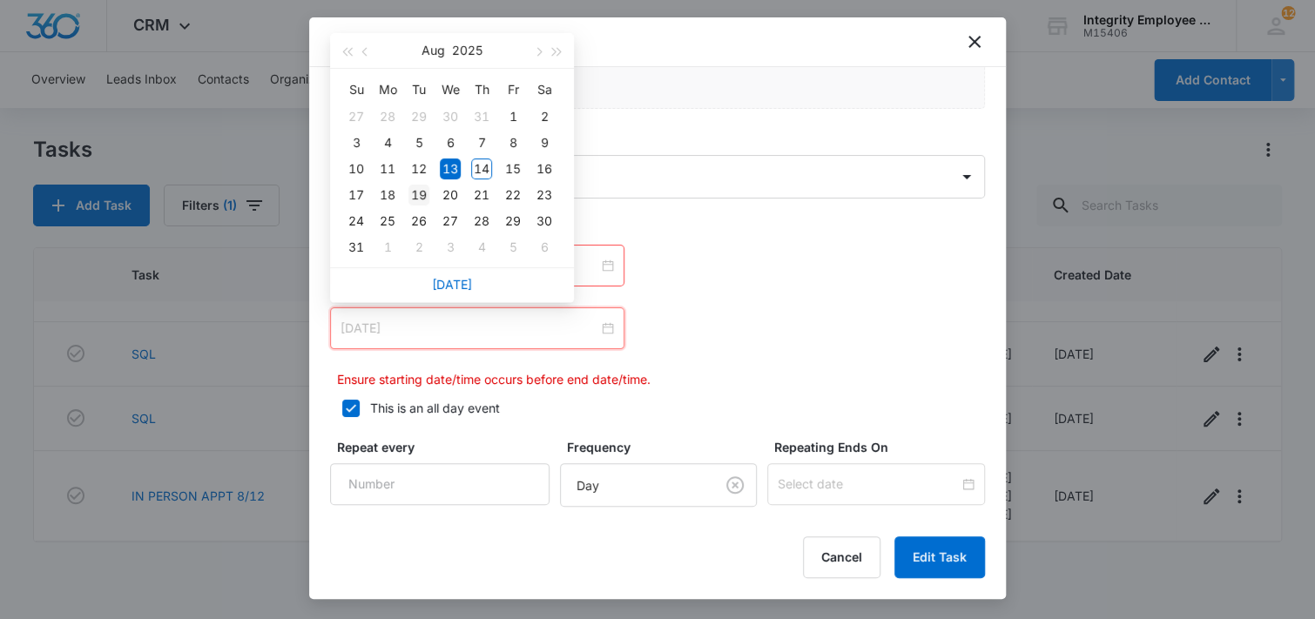
type input "[DATE]"
click at [416, 195] on div "19" at bounding box center [419, 195] width 21 height 21
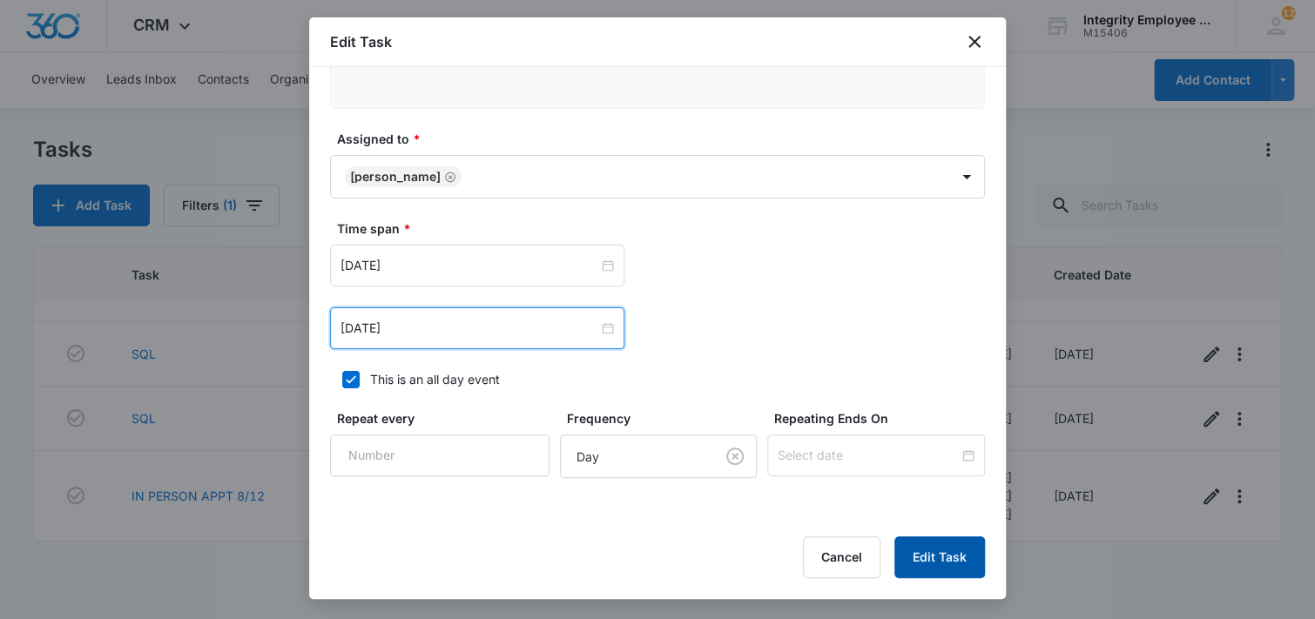
click at [943, 561] on button "Edit Task" at bounding box center [940, 558] width 91 height 42
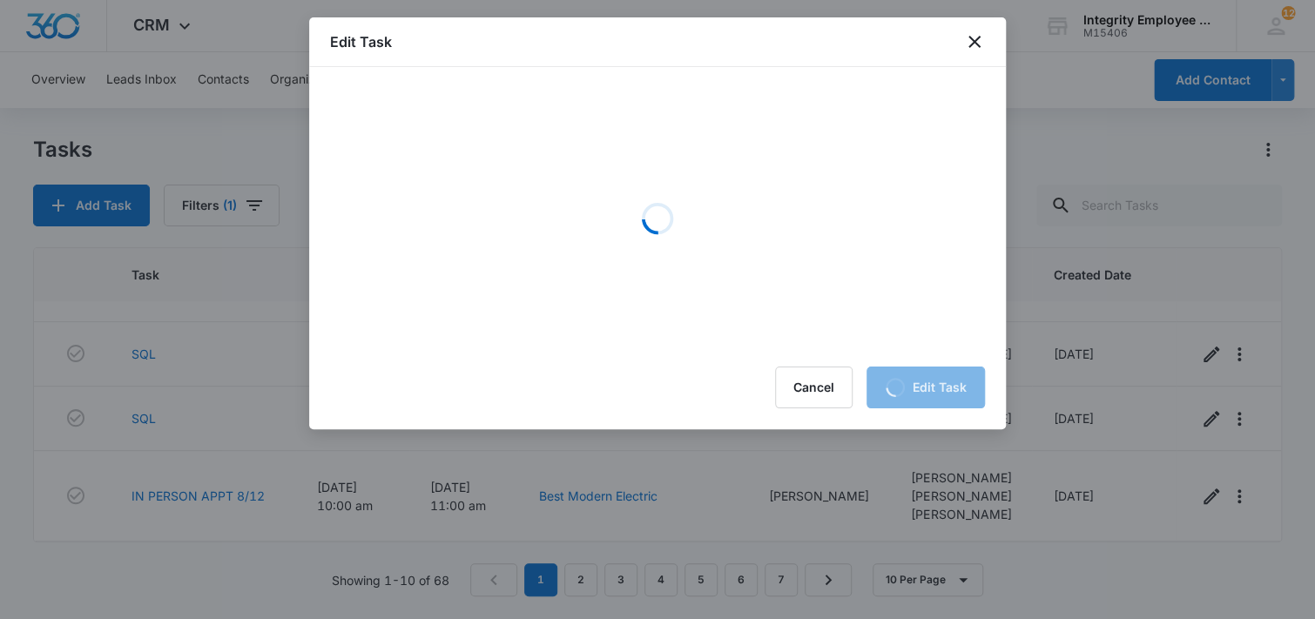
scroll to position [0, 0]
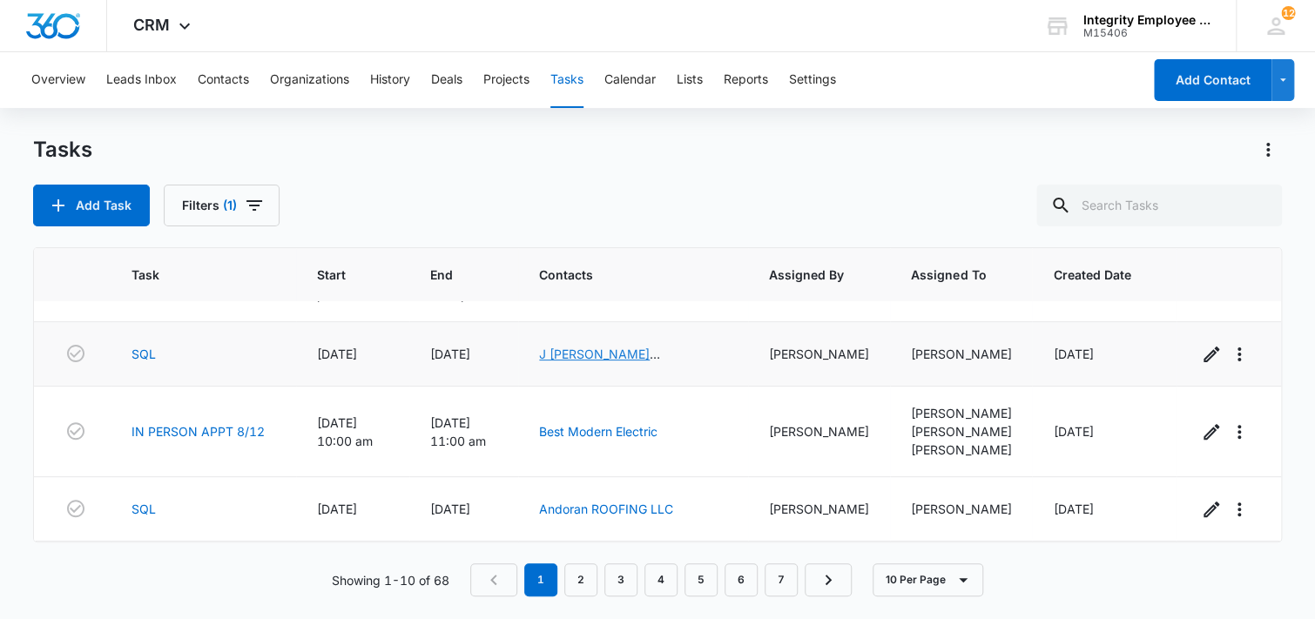
click at [614, 353] on link "J [PERSON_NAME] DEVELOPMENT CO LLC" at bounding box center [608, 363] width 139 height 33
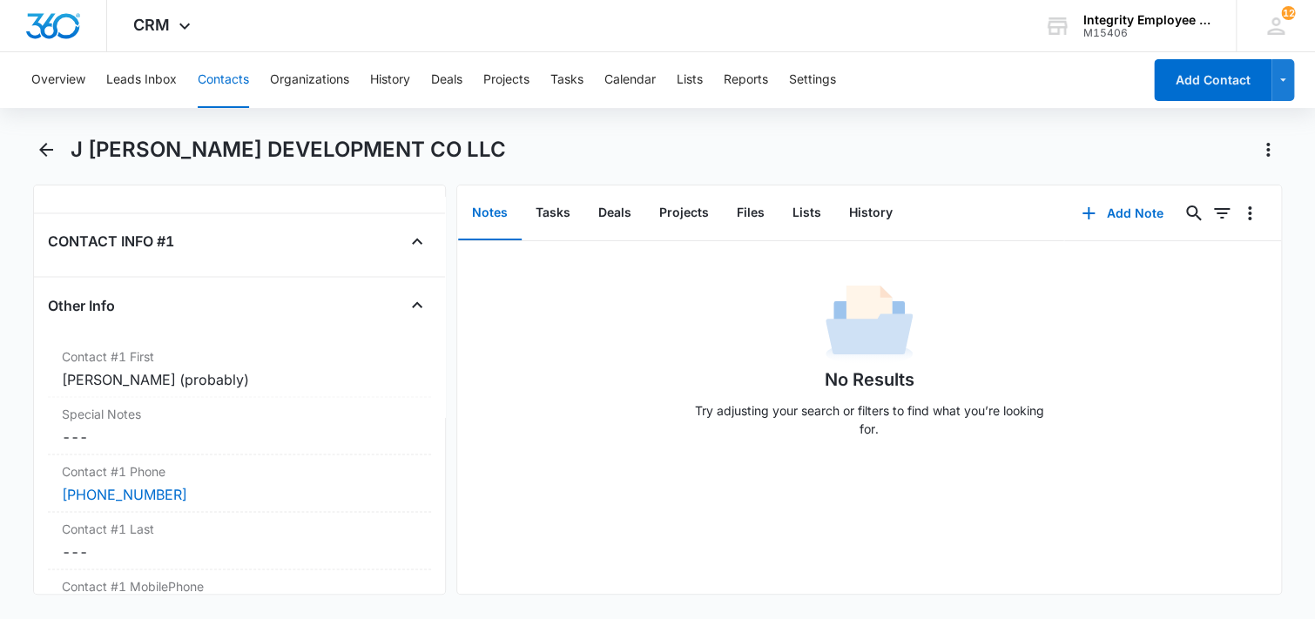
scroll to position [1568, 0]
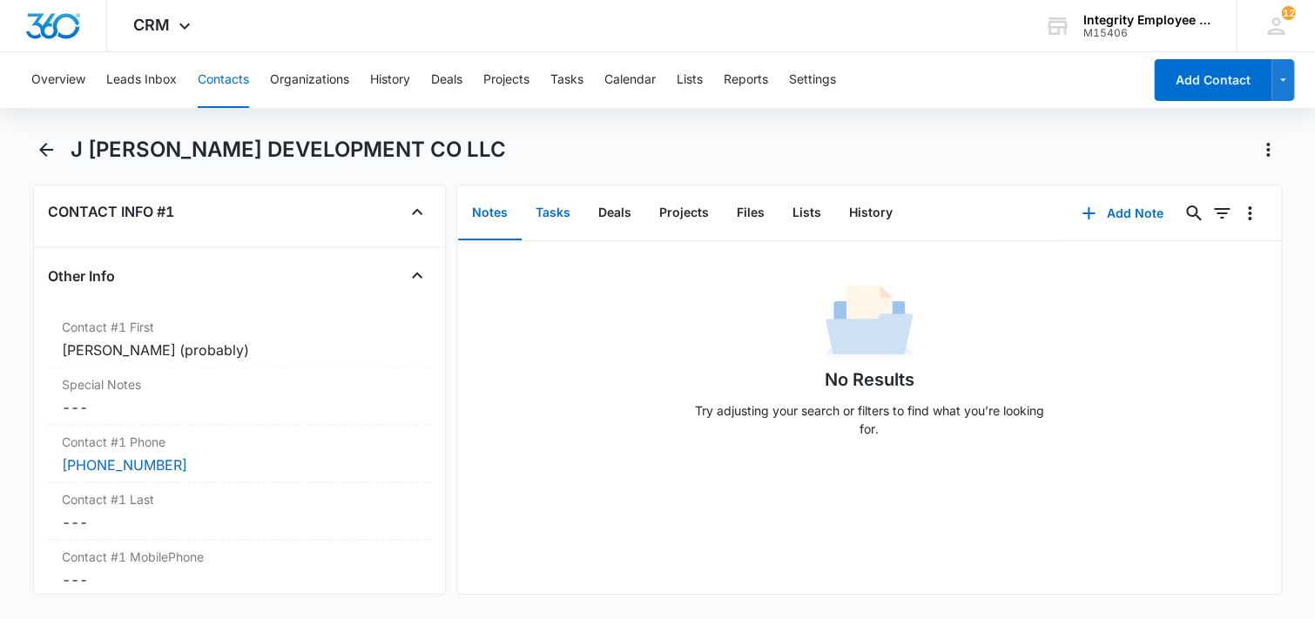
click at [550, 216] on button "Tasks" at bounding box center [553, 213] width 63 height 54
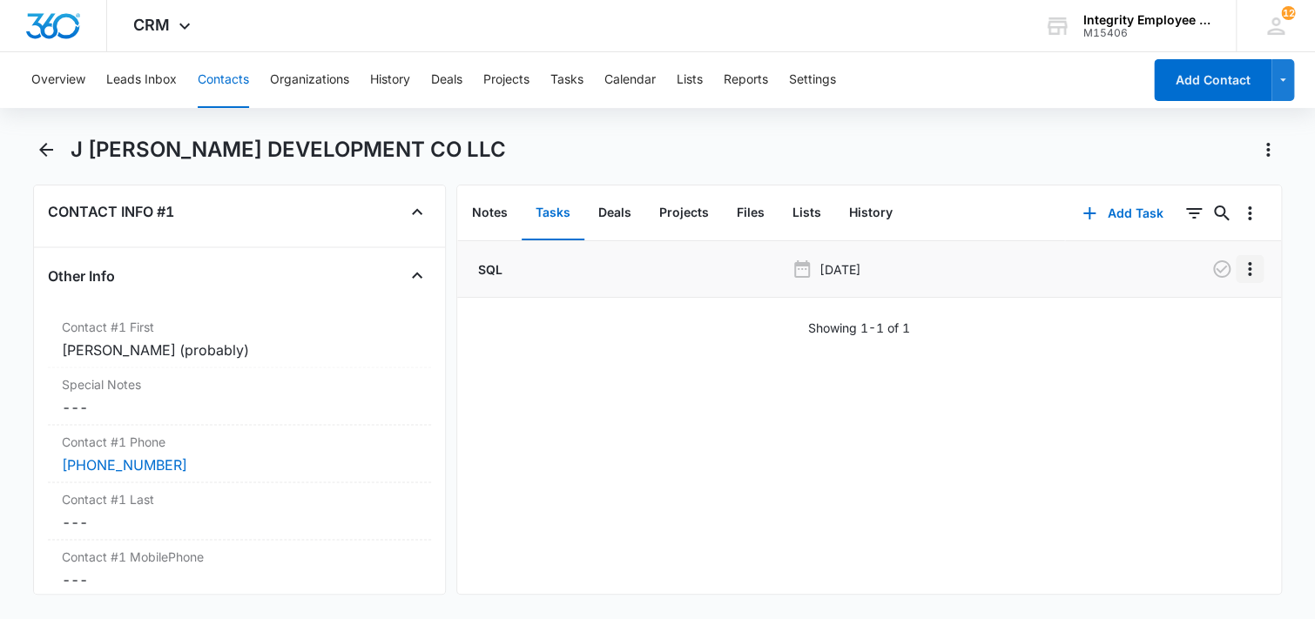
click at [1240, 271] on icon "Overflow Menu" at bounding box center [1250, 269] width 21 height 21
click at [1177, 321] on div "Edit" at bounding box center [1190, 318] width 37 height 12
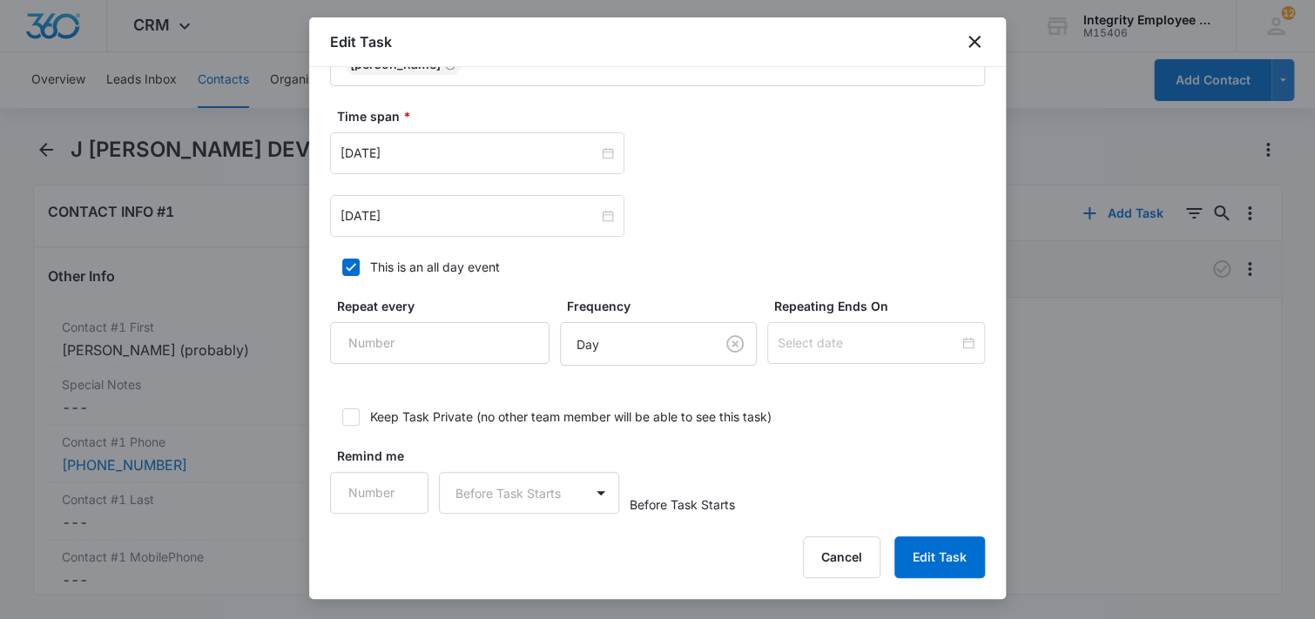
scroll to position [997, 0]
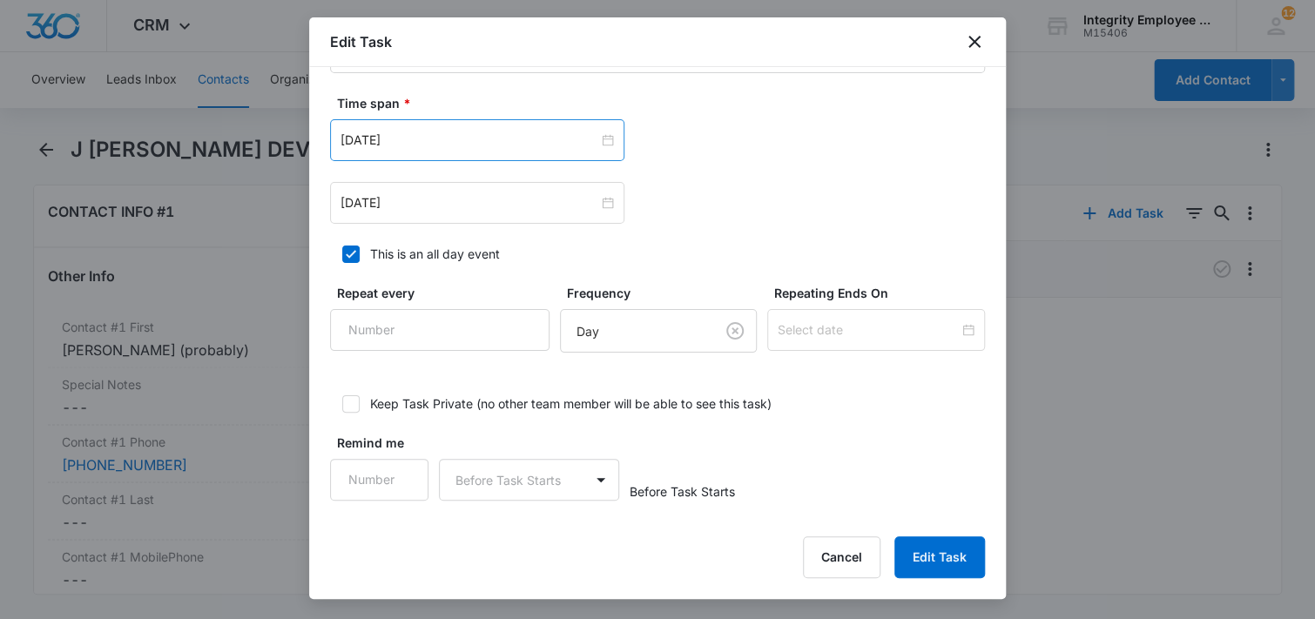
click at [436, 149] on div "[DATE]" at bounding box center [477, 140] width 294 height 42
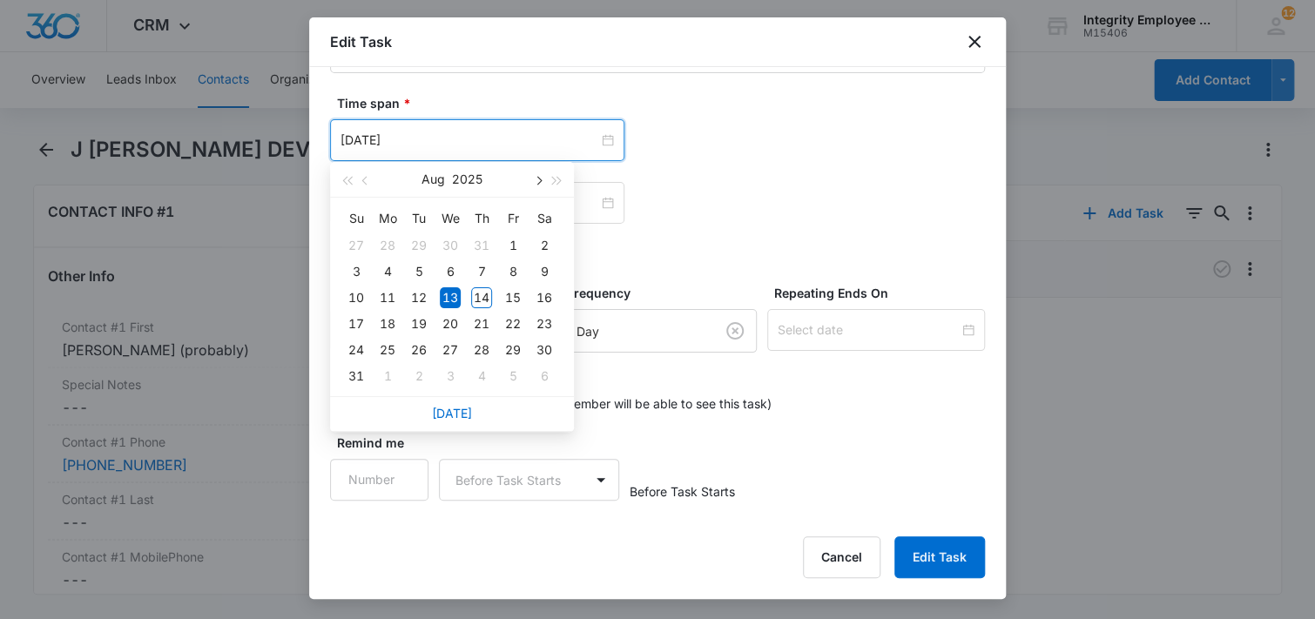
click at [537, 182] on span "button" at bounding box center [537, 181] width 9 height 9
type input "[DATE]"
click at [457, 323] on div "24" at bounding box center [450, 324] width 21 height 21
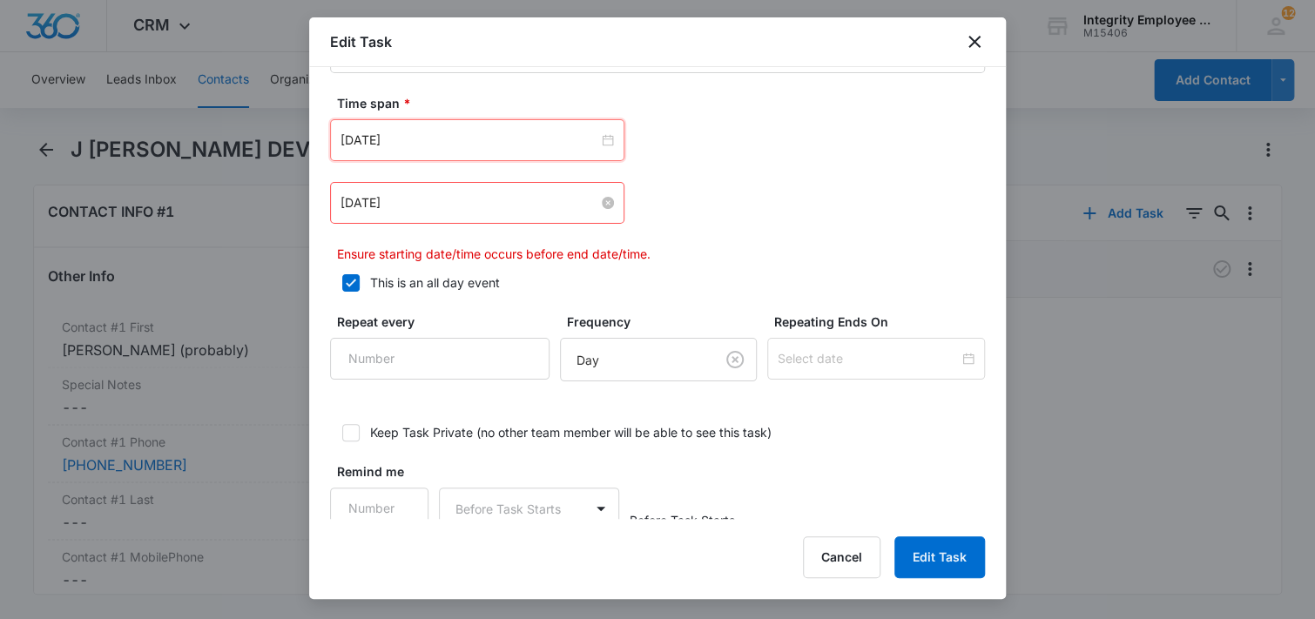
click at [492, 201] on input "[DATE]" at bounding box center [470, 202] width 258 height 19
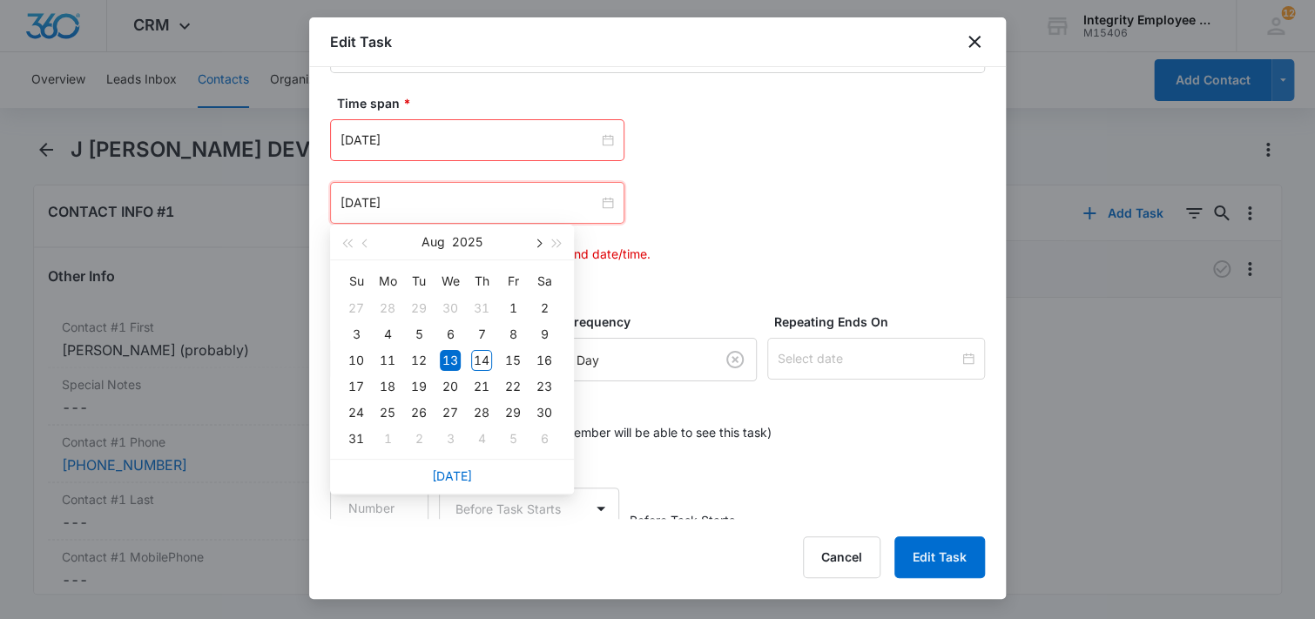
click at [534, 245] on span "button" at bounding box center [537, 244] width 9 height 9
type input "[DATE]"
click at [445, 391] on div "24" at bounding box center [450, 386] width 21 height 21
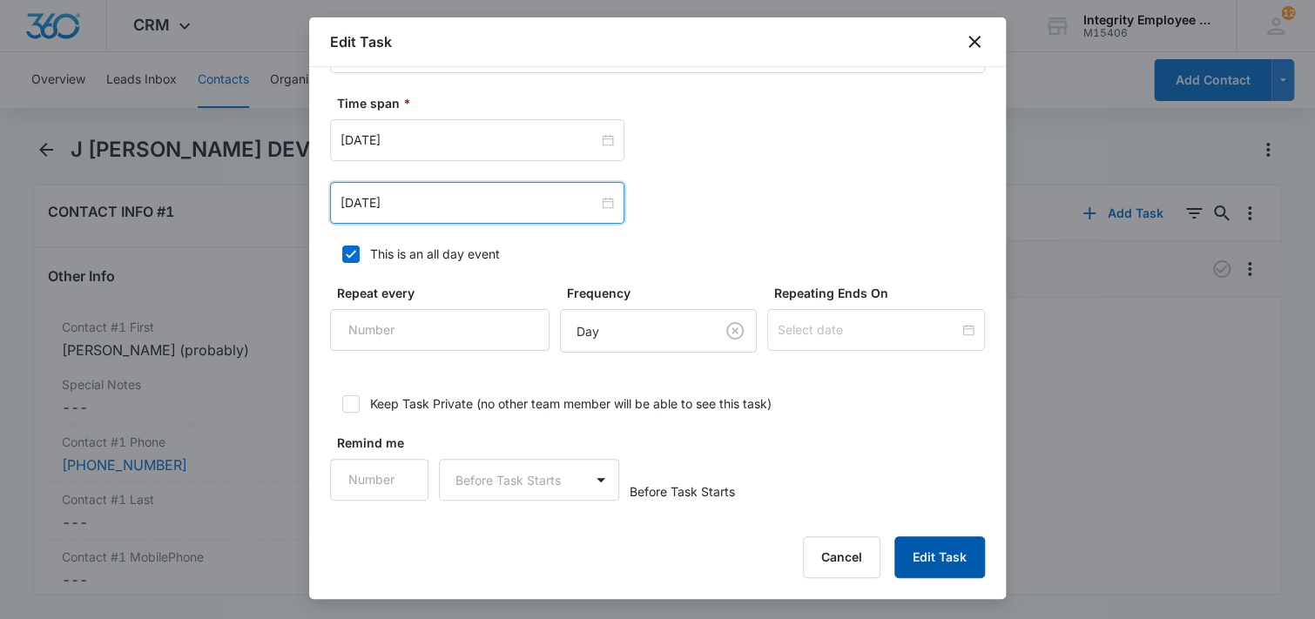
click at [931, 562] on button "Edit Task" at bounding box center [940, 558] width 91 height 42
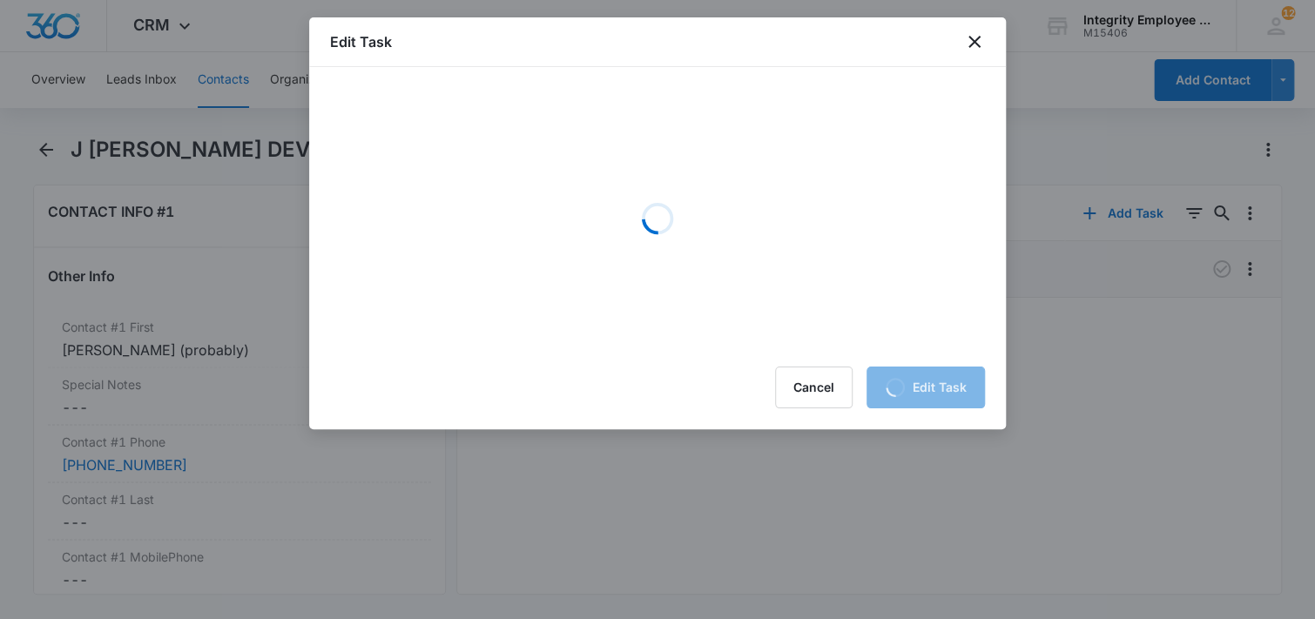
scroll to position [0, 0]
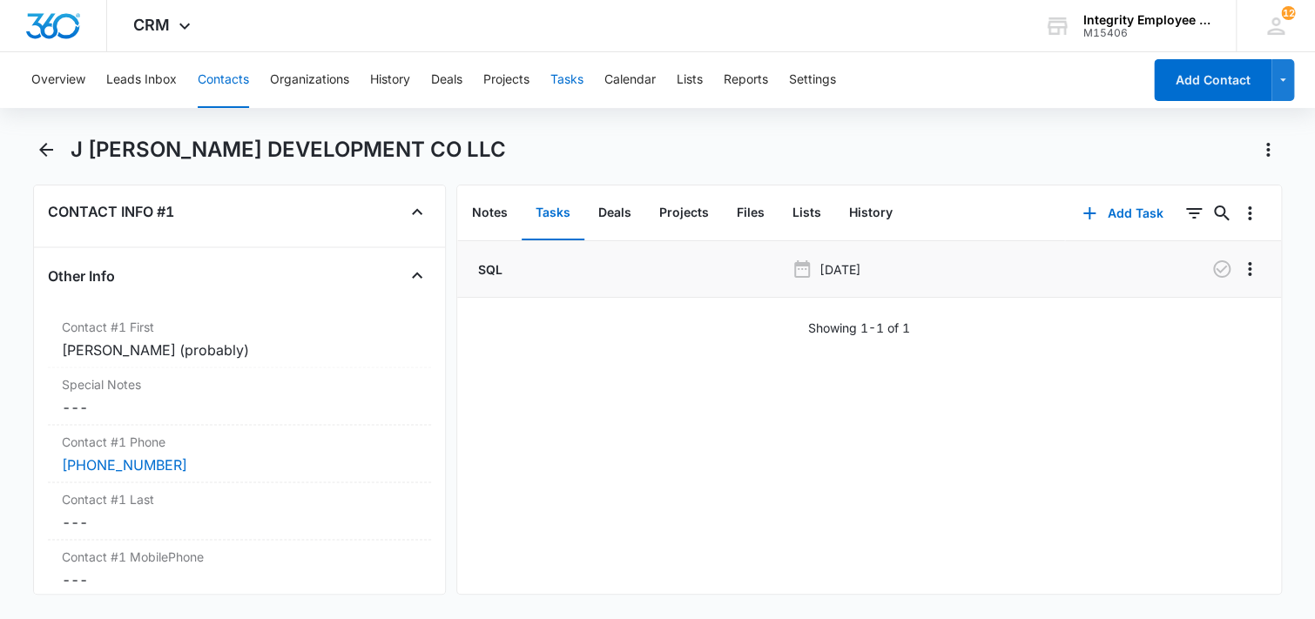
click at [571, 81] on button "Tasks" at bounding box center [567, 80] width 33 height 56
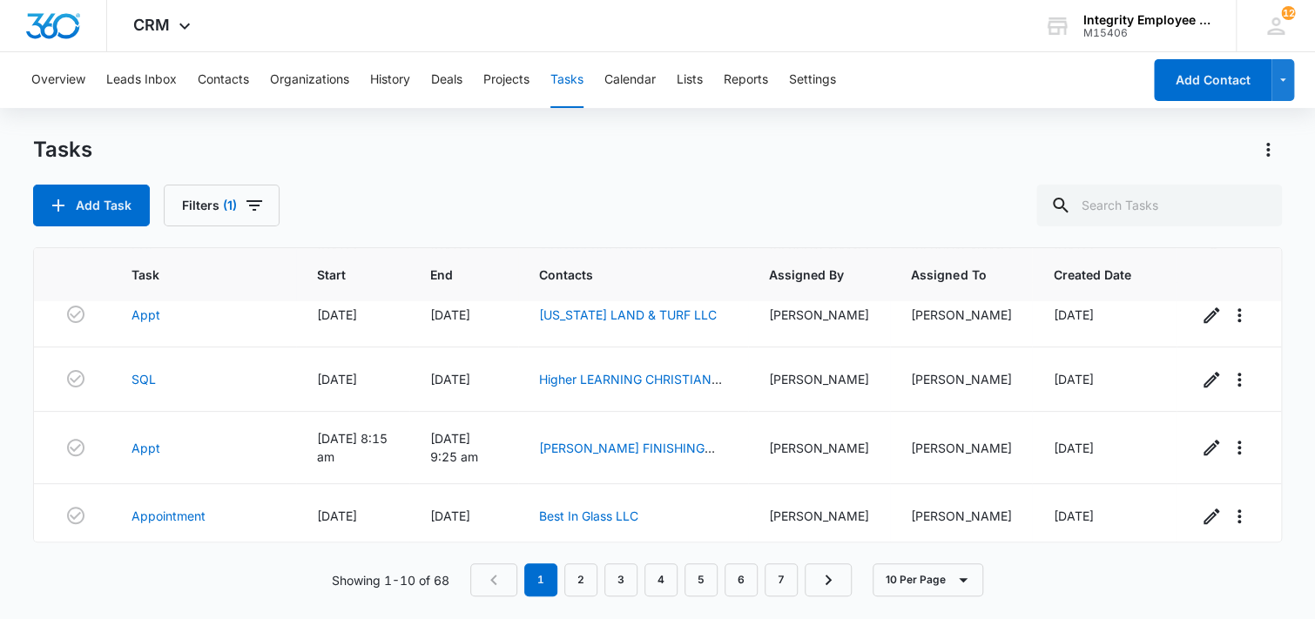
scroll to position [463, 0]
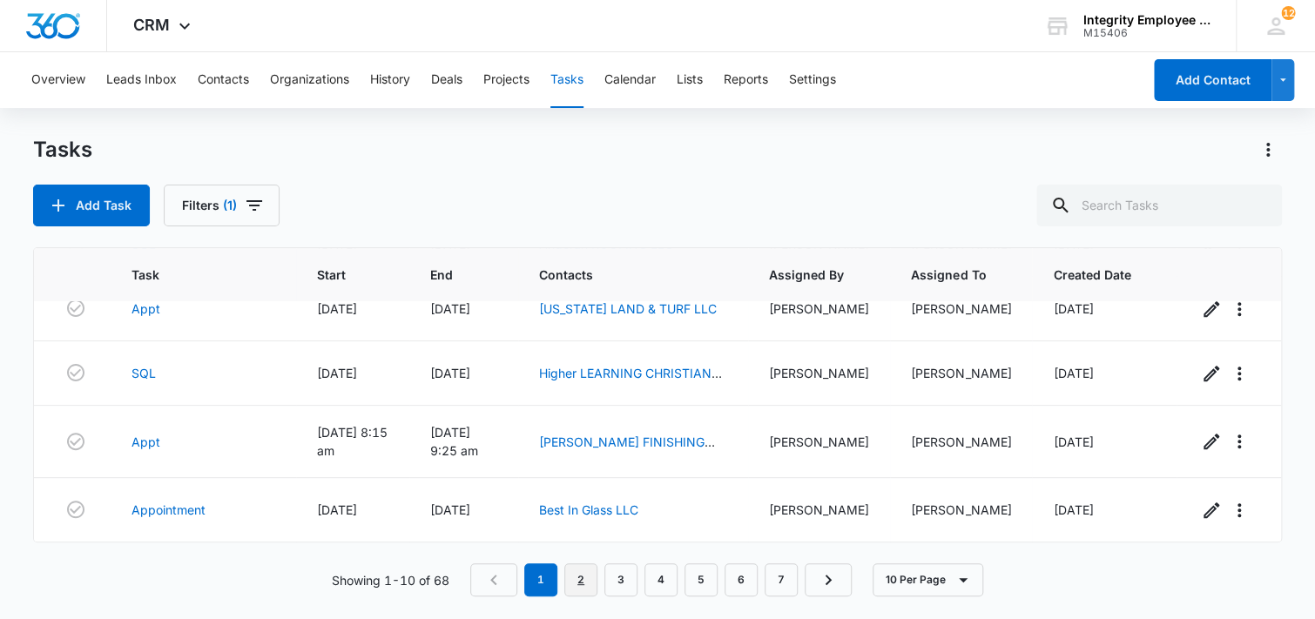
click at [582, 574] on link "2" at bounding box center [580, 580] width 33 height 33
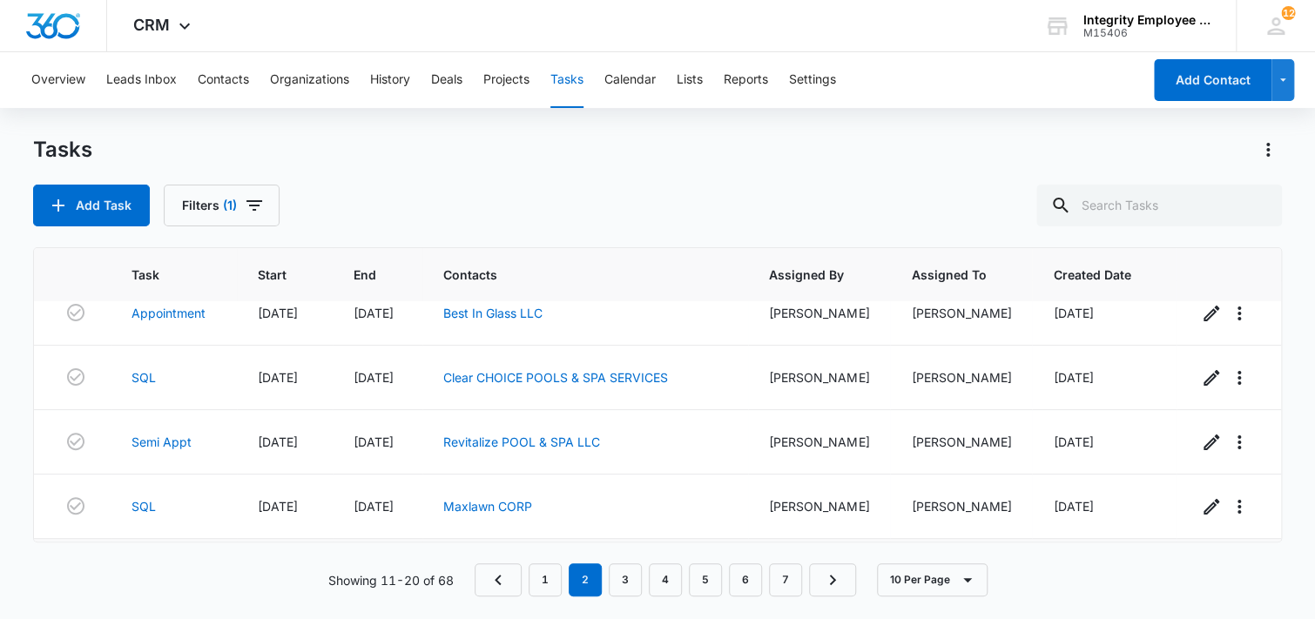
scroll to position [0, 0]
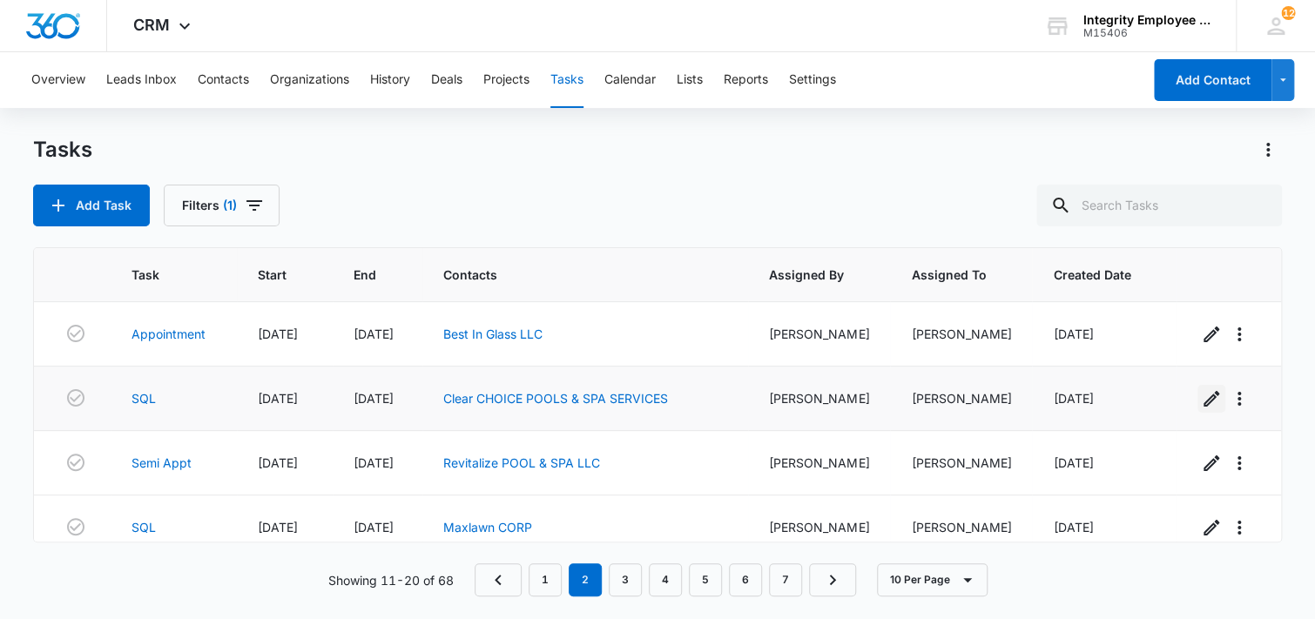
click at [1202, 398] on icon "button" at bounding box center [1211, 399] width 21 height 21
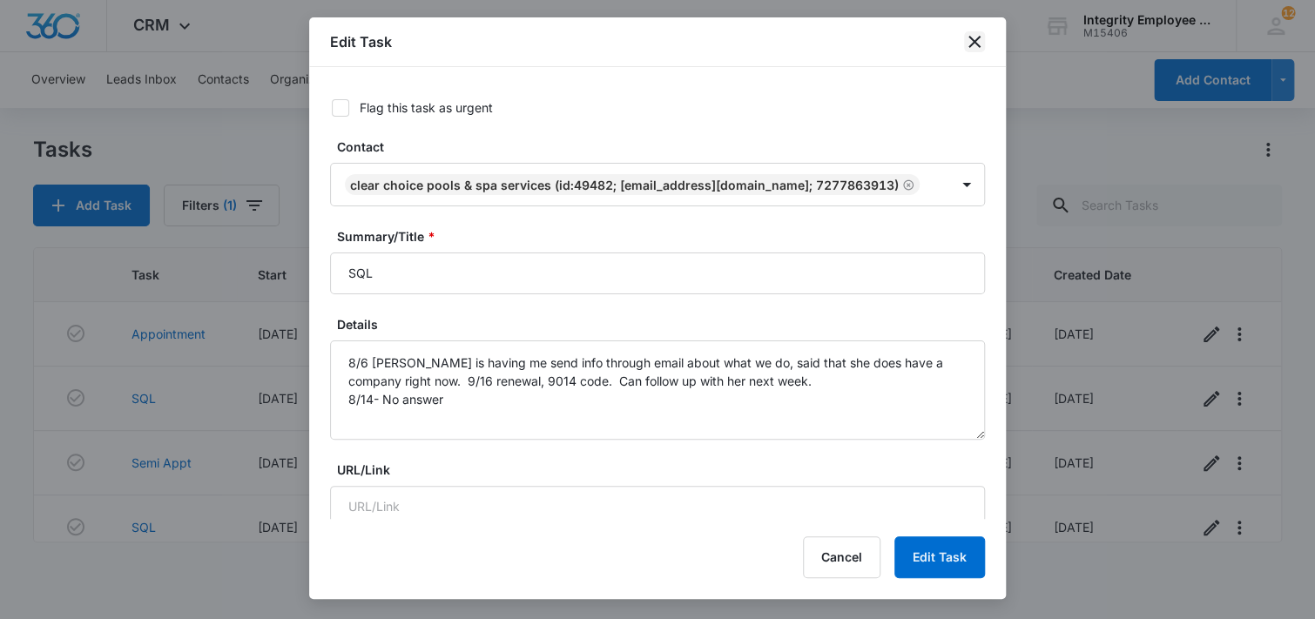
click at [972, 37] on icon "close" at bounding box center [975, 42] width 12 height 12
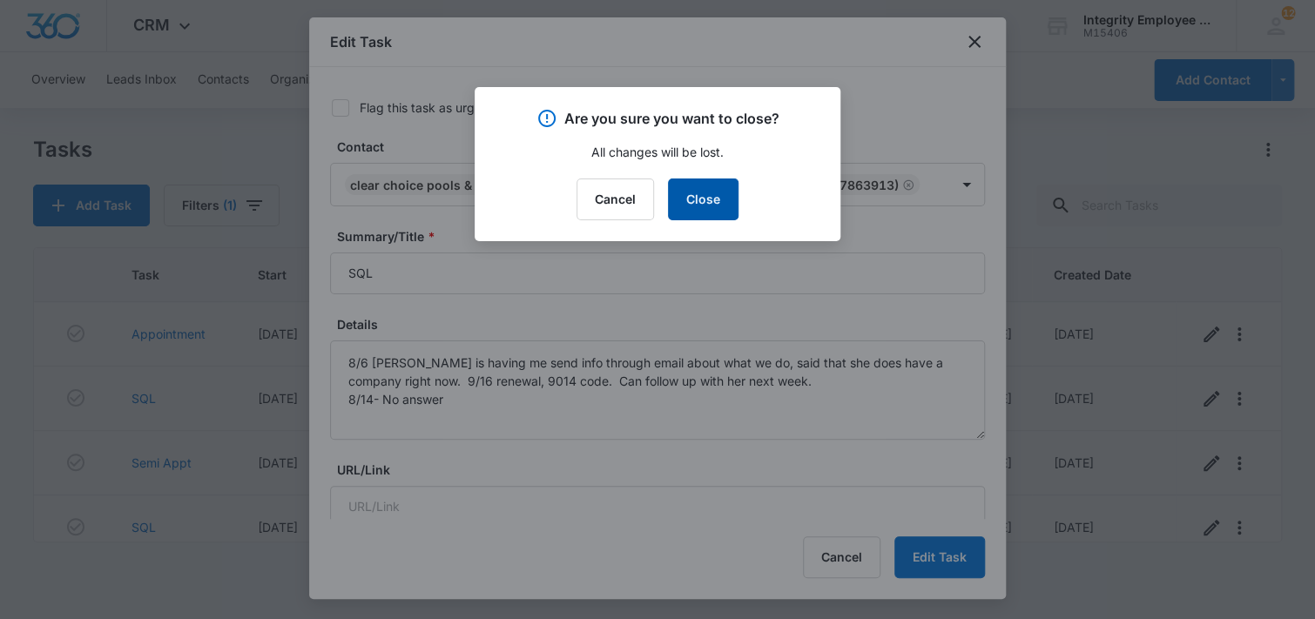
click at [700, 214] on button "Close" at bounding box center [703, 200] width 71 height 42
